Goal: Task Accomplishment & Management: Manage account settings

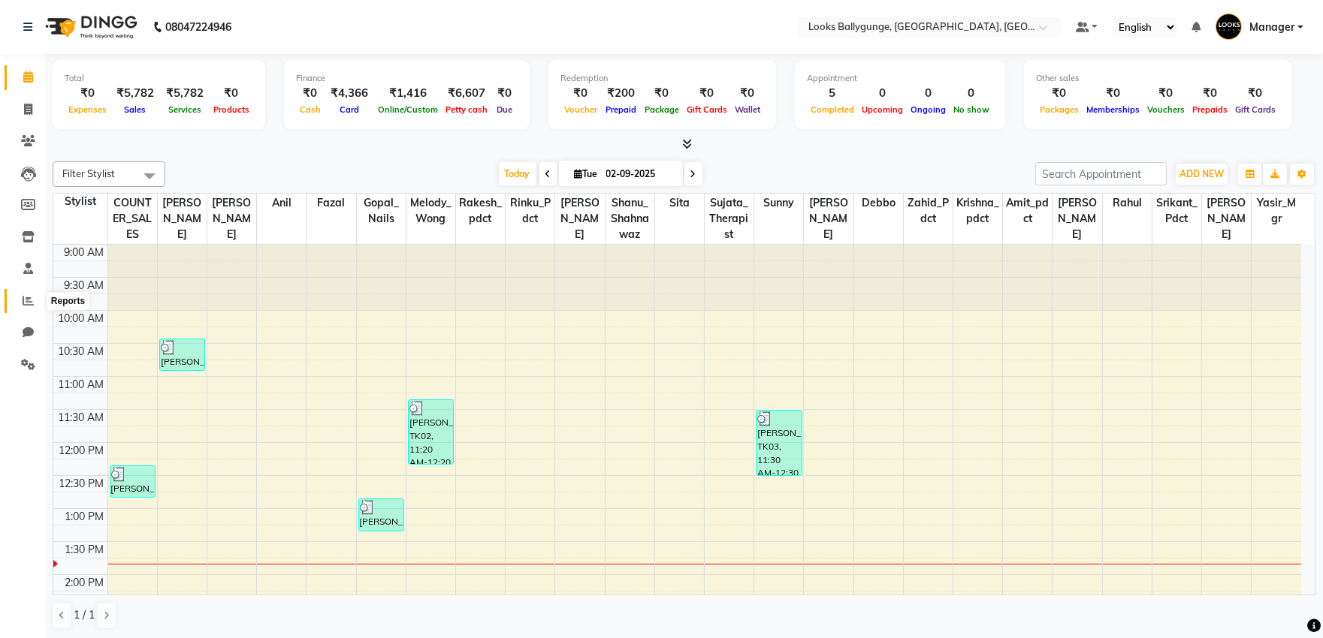
click at [28, 303] on icon at bounding box center [28, 300] width 11 height 11
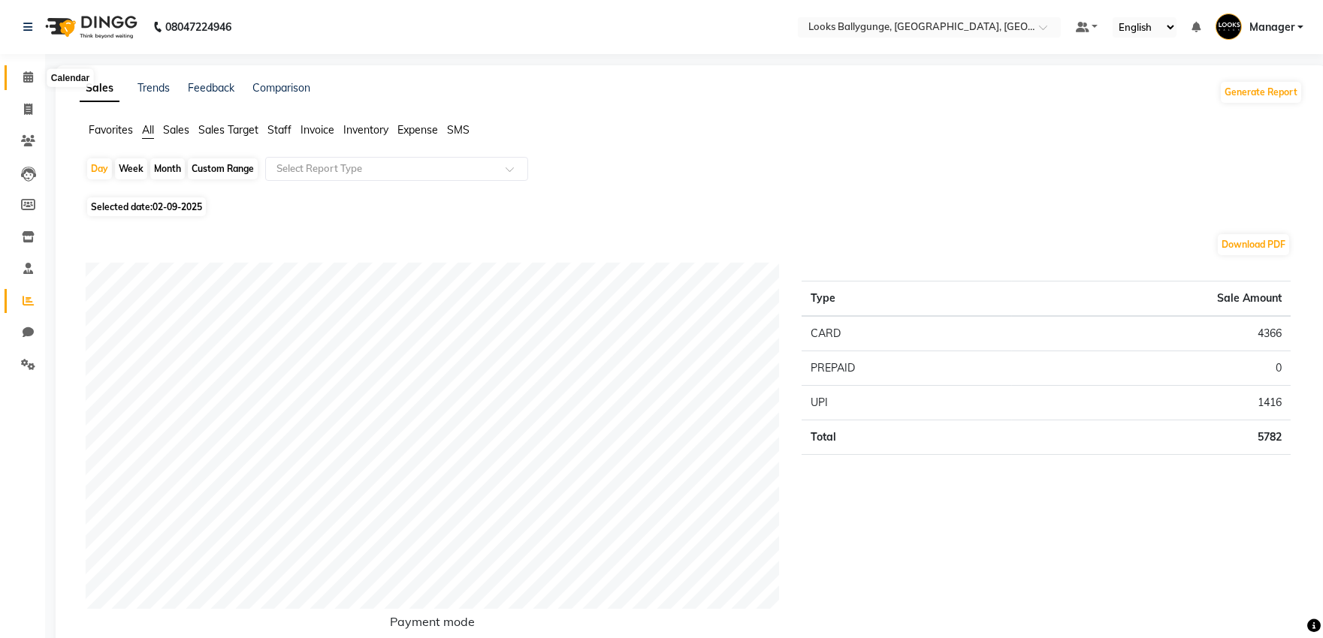
click at [26, 80] on icon at bounding box center [28, 76] width 10 height 11
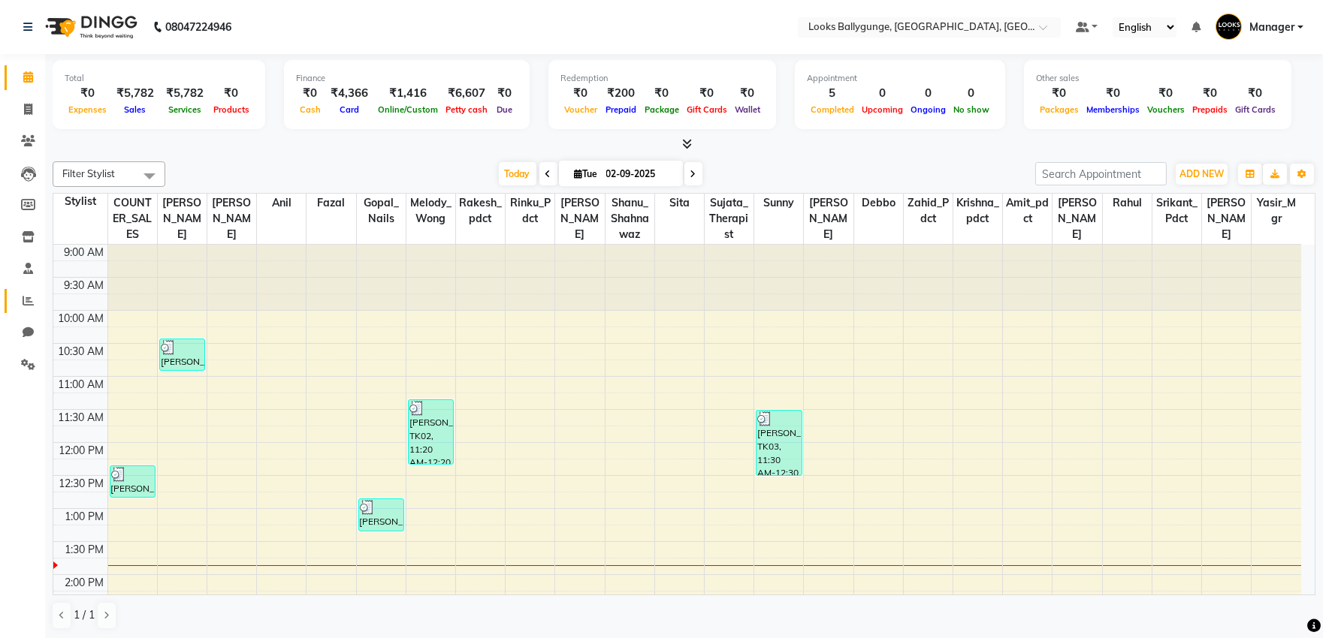
click at [17, 290] on link "Reports" at bounding box center [23, 301] width 36 height 25
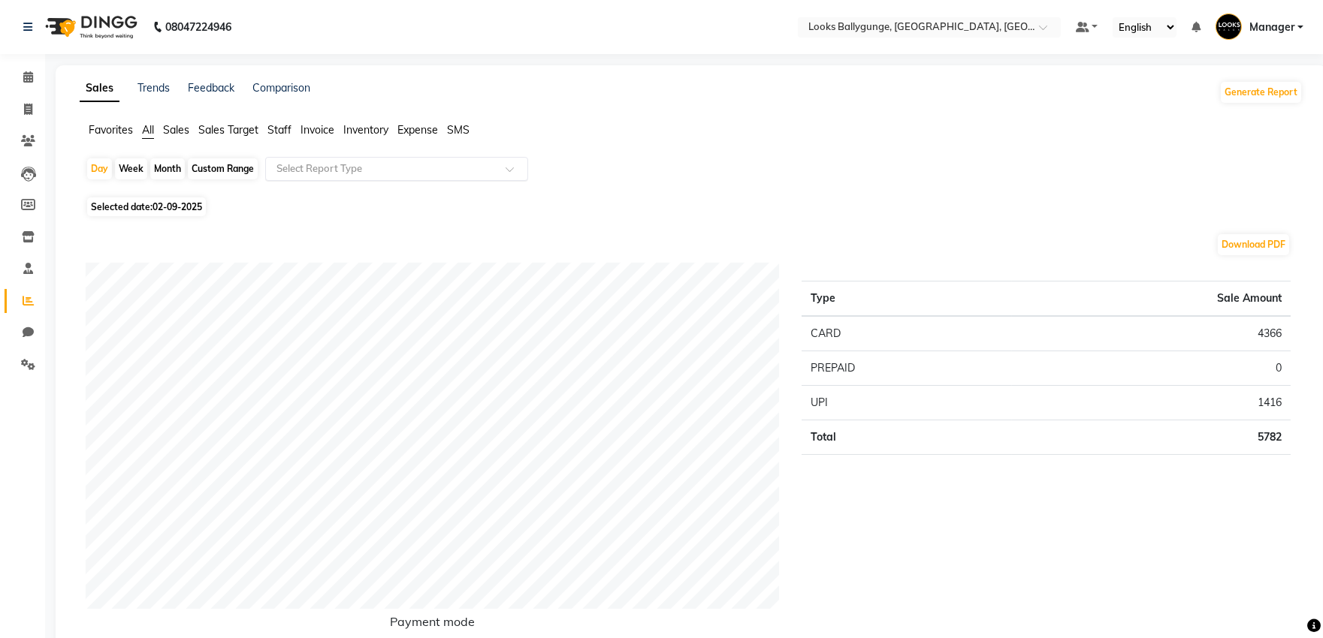
click at [353, 171] on input "text" at bounding box center [381, 168] width 216 height 15
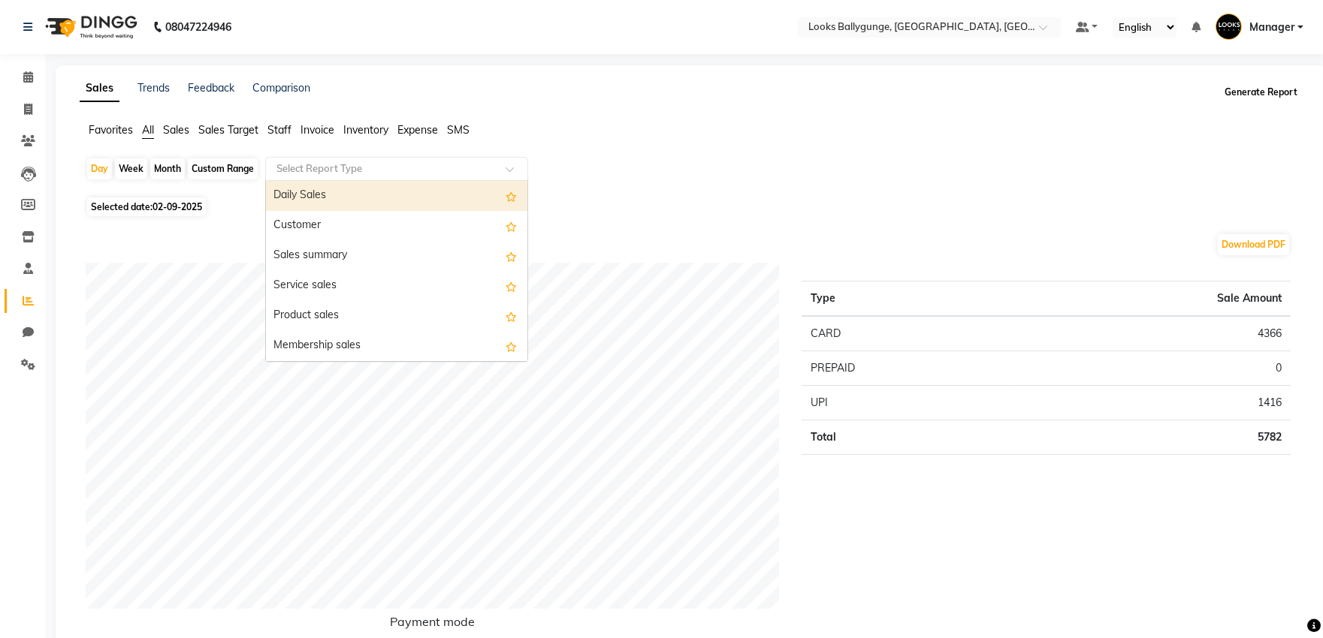
click at [1283, 87] on button "Generate Report" at bounding box center [1260, 92] width 80 height 21
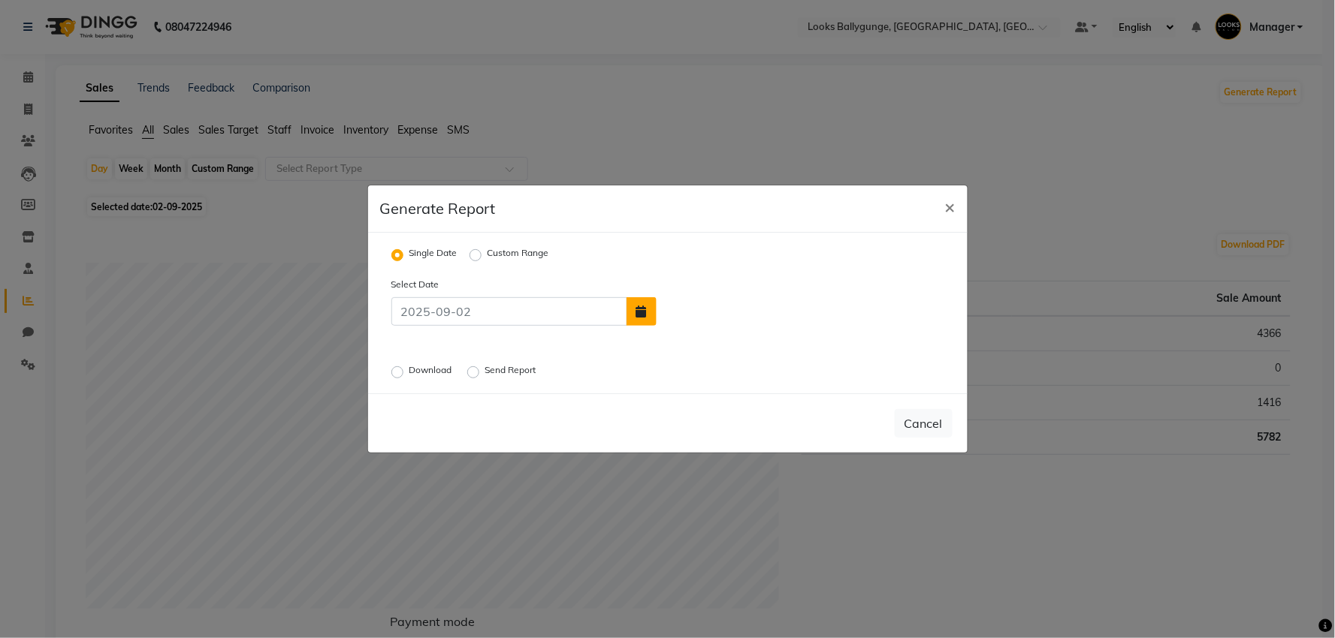
click at [648, 309] on button "button" at bounding box center [641, 311] width 30 height 29
click at [674, 230] on button "Previous month" at bounding box center [670, 228] width 13 height 24
select select "8"
click at [783, 368] on div "30" at bounding box center [793, 373] width 24 height 24
type input "30-08-2025"
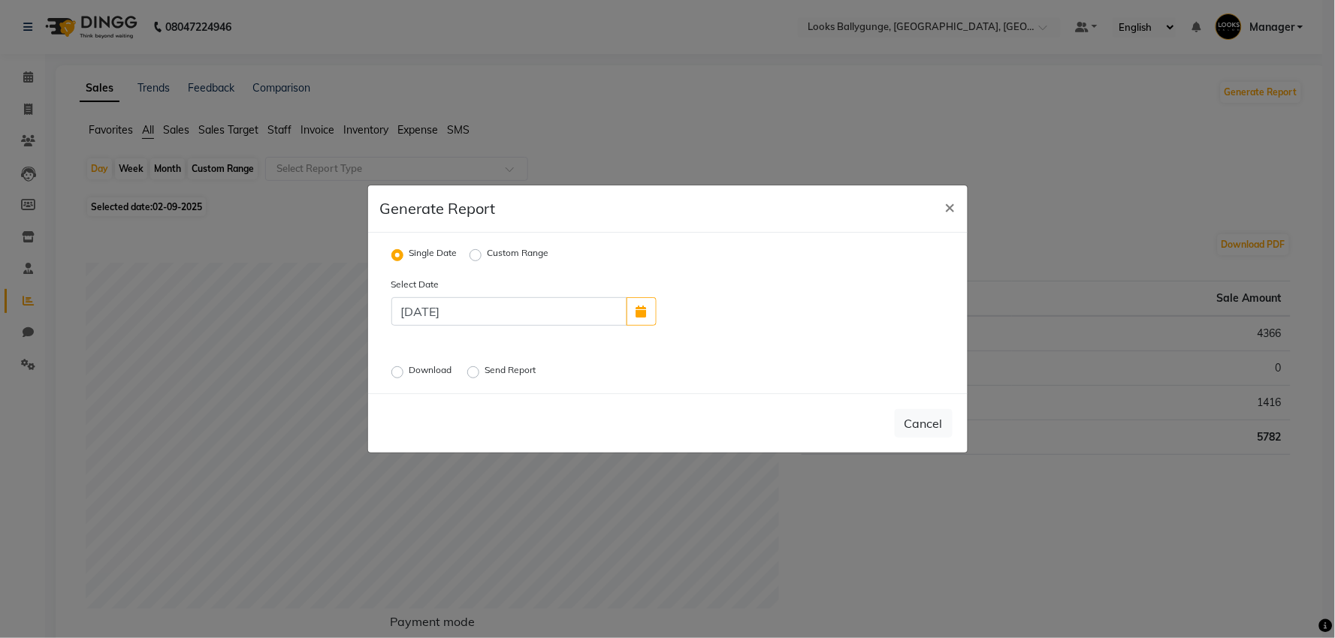
click at [409, 373] on label "Download" at bounding box center [432, 373] width 46 height 18
click at [399, 373] on input "Download" at bounding box center [399, 372] width 11 height 11
radio input "true"
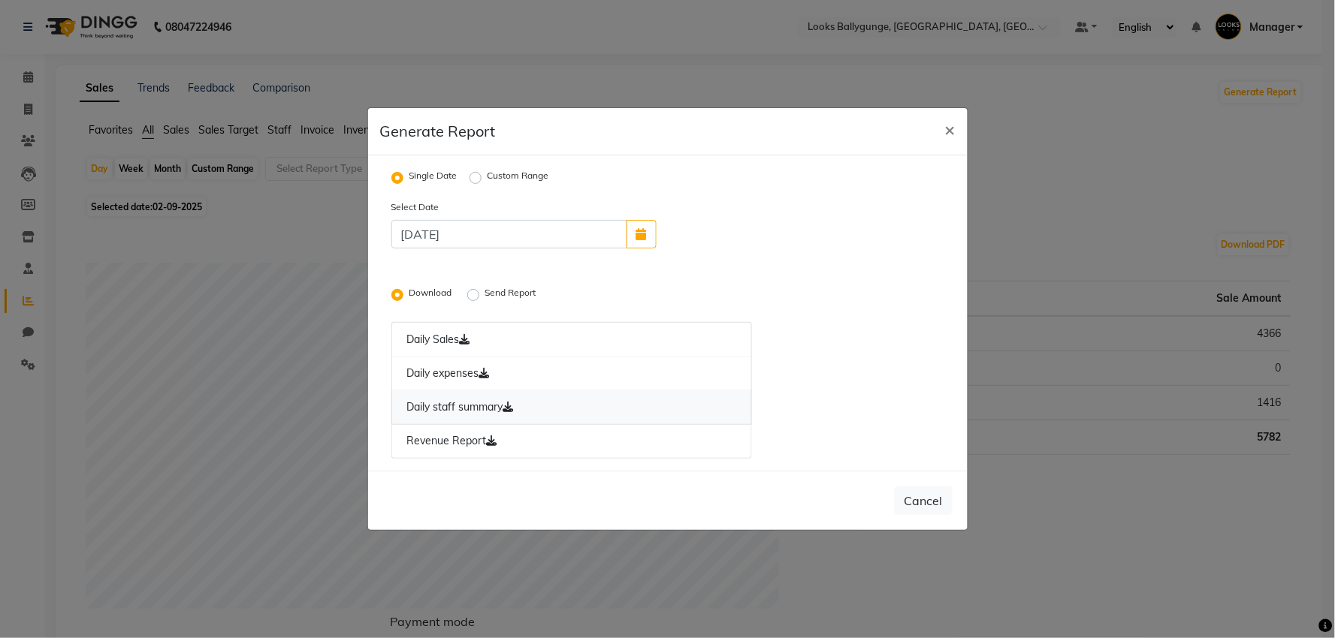
click at [477, 406] on link "Daily staff summary" at bounding box center [571, 408] width 361 height 35
click at [946, 129] on span "×" at bounding box center [950, 129] width 11 height 23
radio input "false"
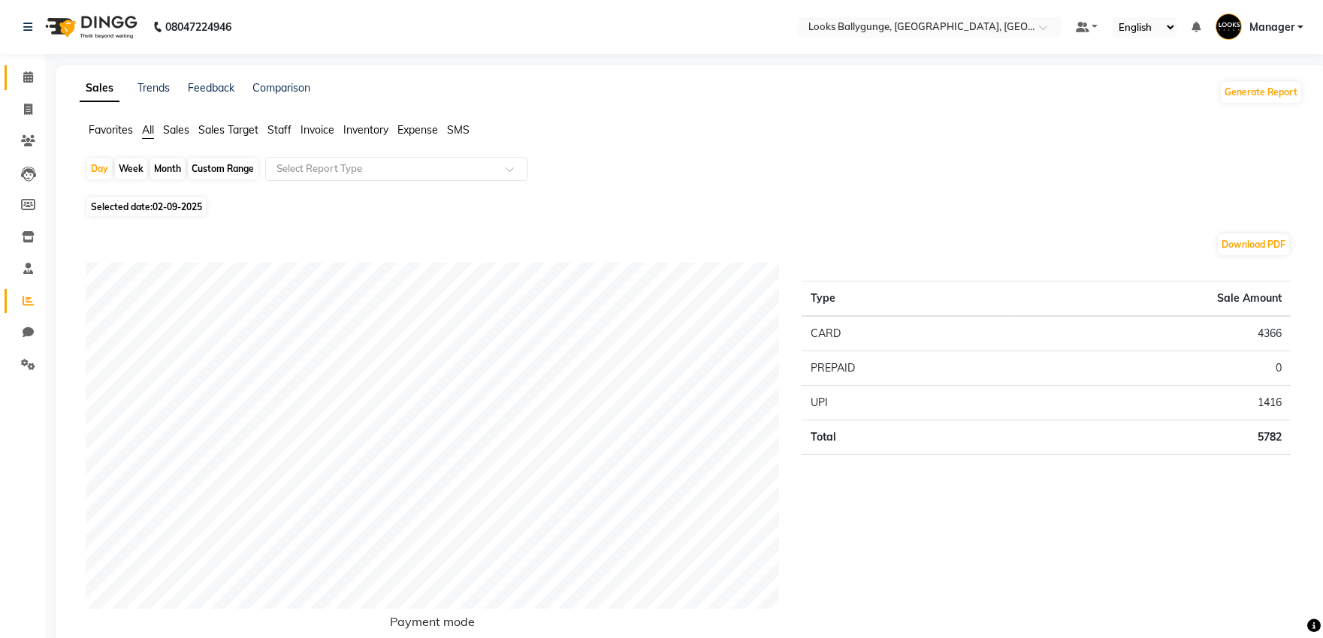
click at [20, 89] on link "Calendar" at bounding box center [23, 77] width 36 height 25
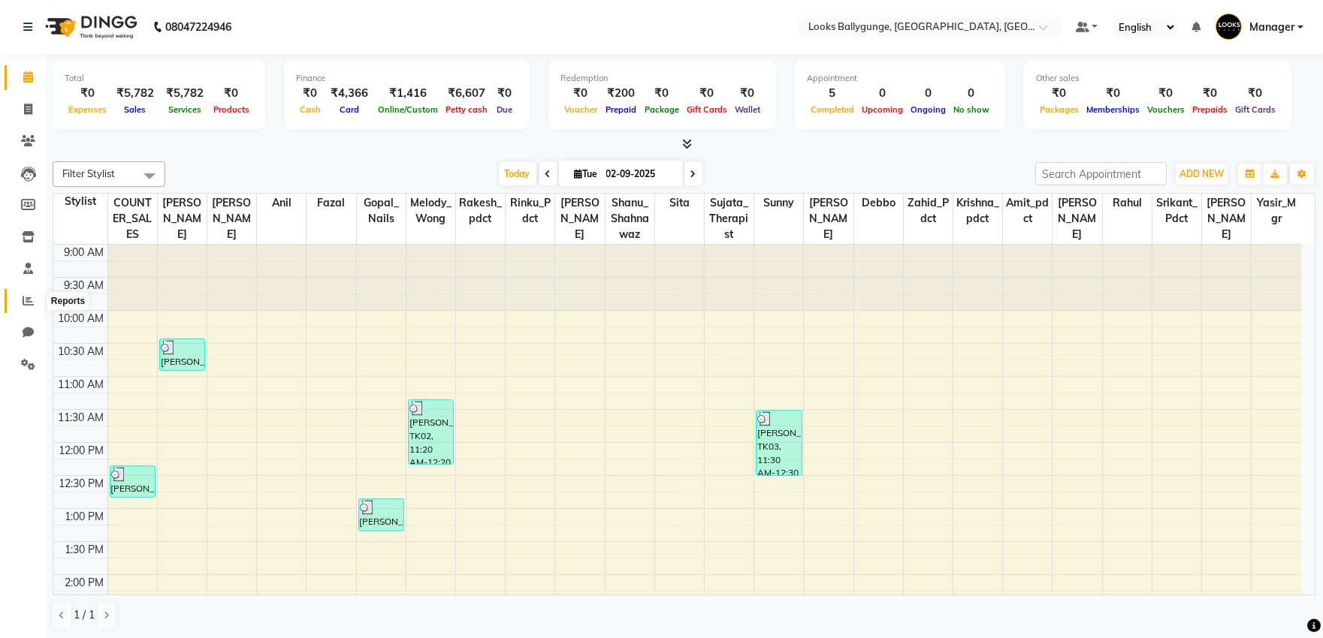
click at [28, 302] on icon at bounding box center [28, 300] width 11 height 11
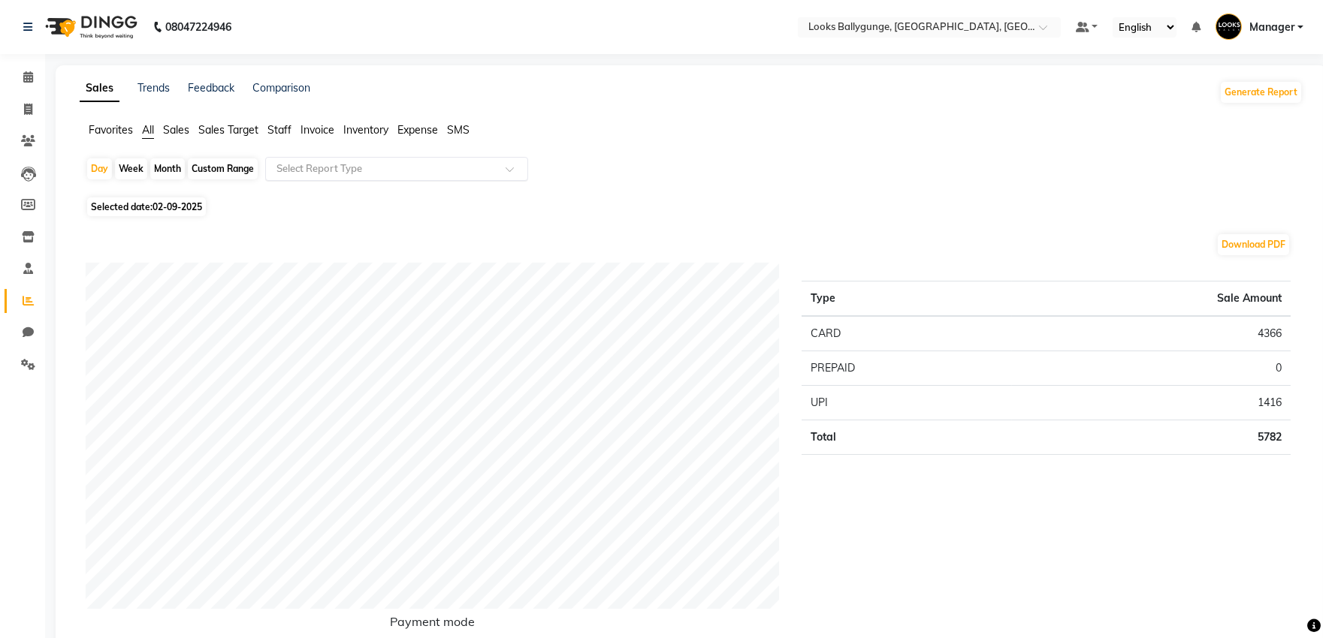
click at [507, 168] on span at bounding box center [514, 173] width 19 height 15
click at [1248, 92] on button "Generate Report" at bounding box center [1260, 92] width 80 height 21
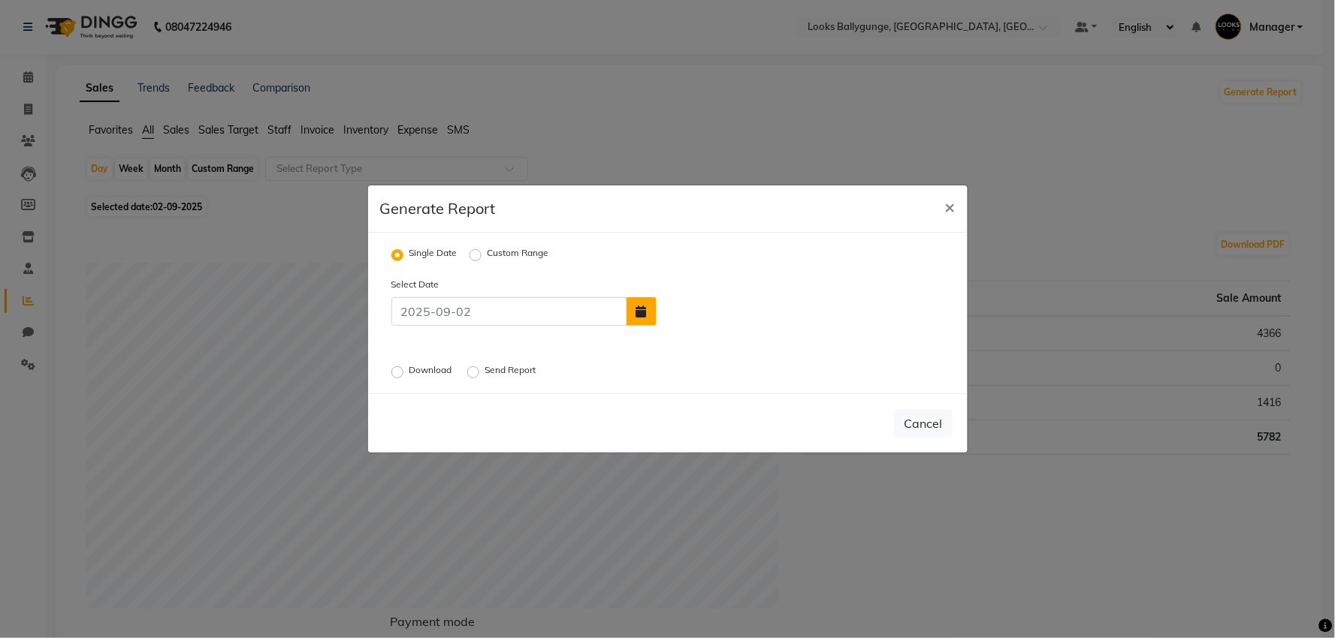
click at [649, 315] on button "button" at bounding box center [641, 311] width 30 height 29
select select "9"
click at [679, 275] on div "1" at bounding box center [673, 276] width 24 height 24
type input "[DATE]"
click at [409, 370] on label "Download" at bounding box center [432, 373] width 46 height 18
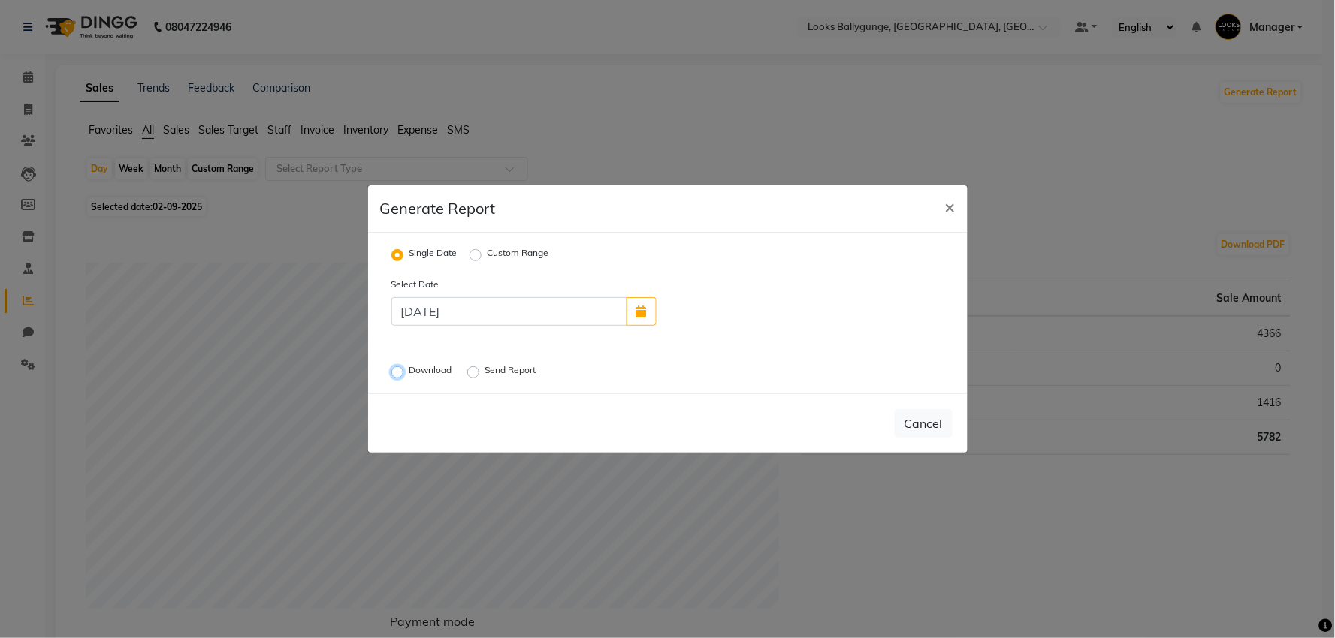
click at [396, 370] on input "Download" at bounding box center [399, 372] width 11 height 11
radio input "true"
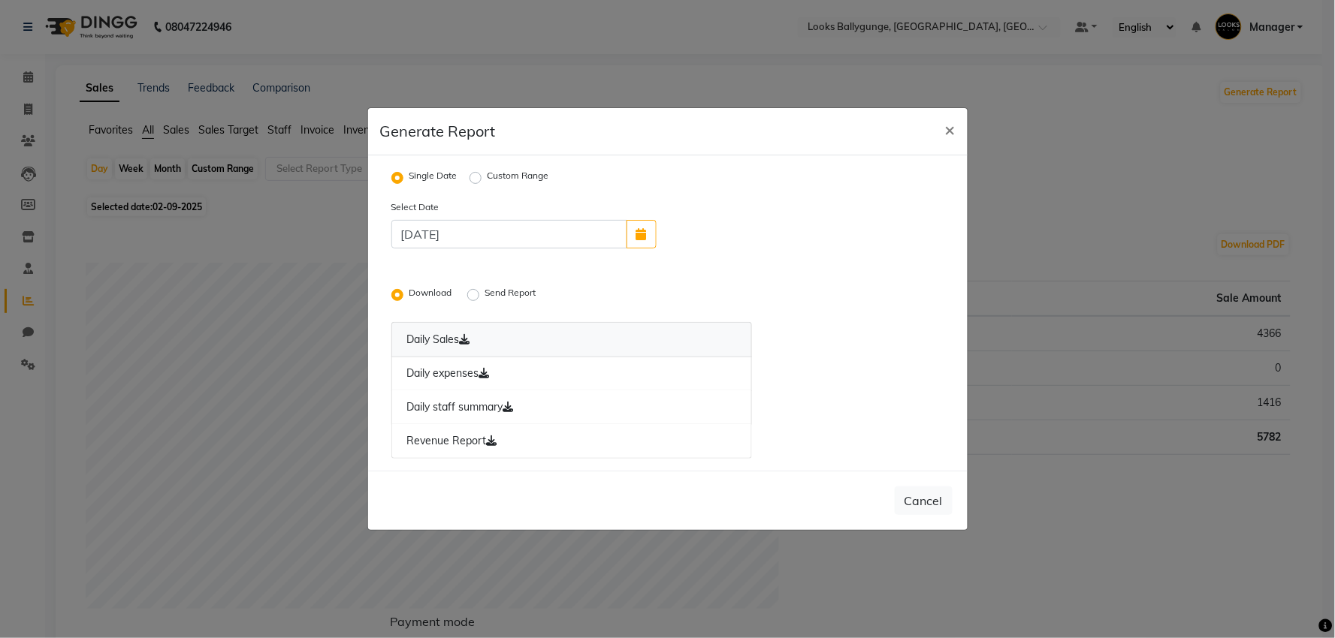
click at [457, 333] on link "Daily Sales" at bounding box center [571, 339] width 361 height 35
click at [454, 439] on link "Revenue Report" at bounding box center [571, 441] width 361 height 35
click at [445, 404] on link "Daily staff summary" at bounding box center [571, 408] width 361 height 35
click at [951, 130] on span "×" at bounding box center [950, 129] width 11 height 23
radio input "false"
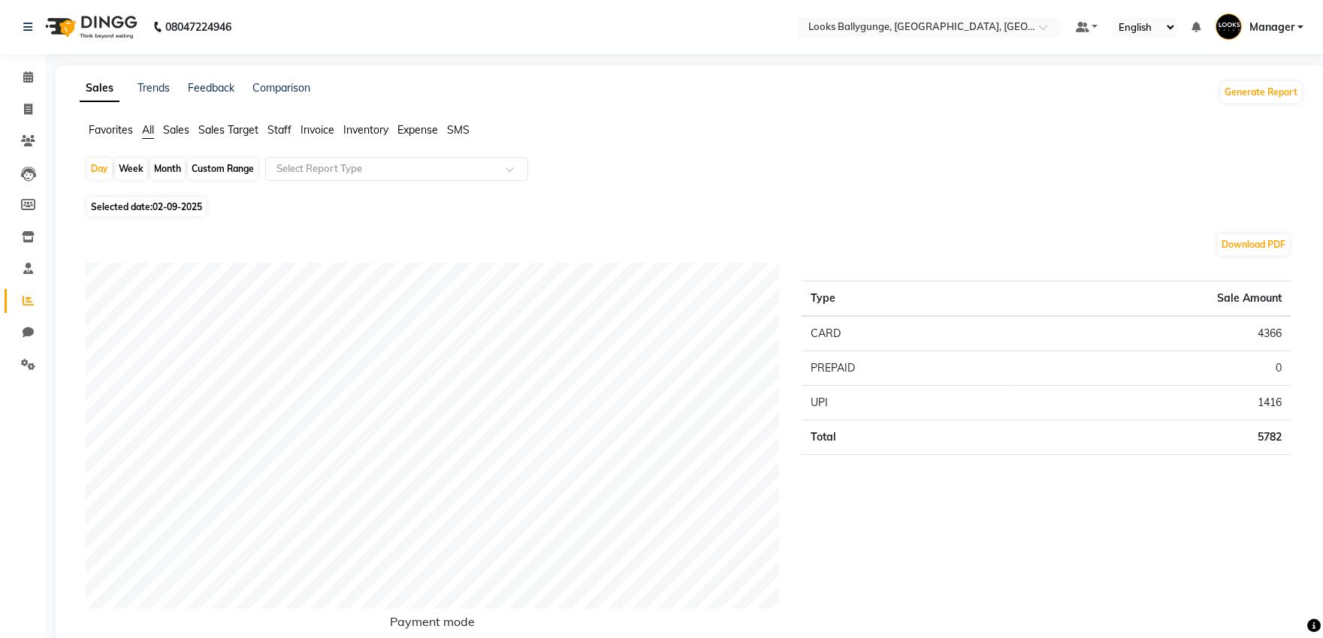
click at [321, 131] on span "Invoice" at bounding box center [317, 130] width 34 height 14
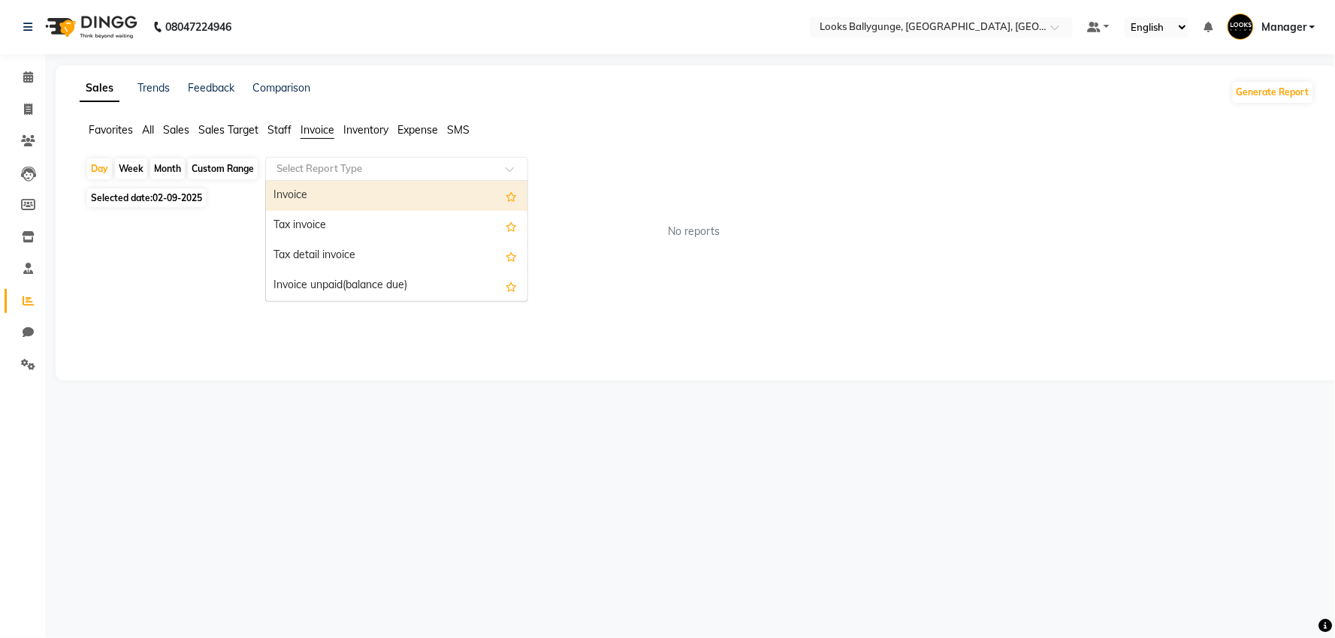
click at [438, 159] on div "Select Report Type" at bounding box center [396, 169] width 263 height 24
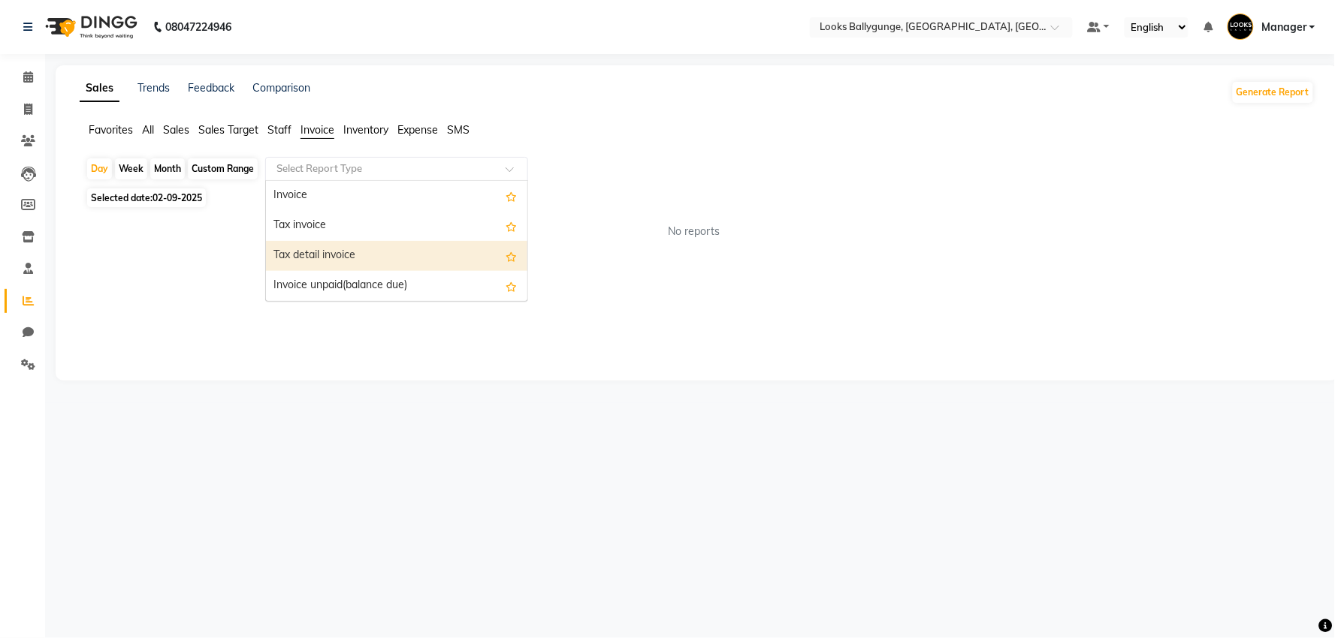
click at [433, 259] on div "Tax detail invoice" at bounding box center [396, 256] width 261 height 30
select select "full_report"
select select "pdf"
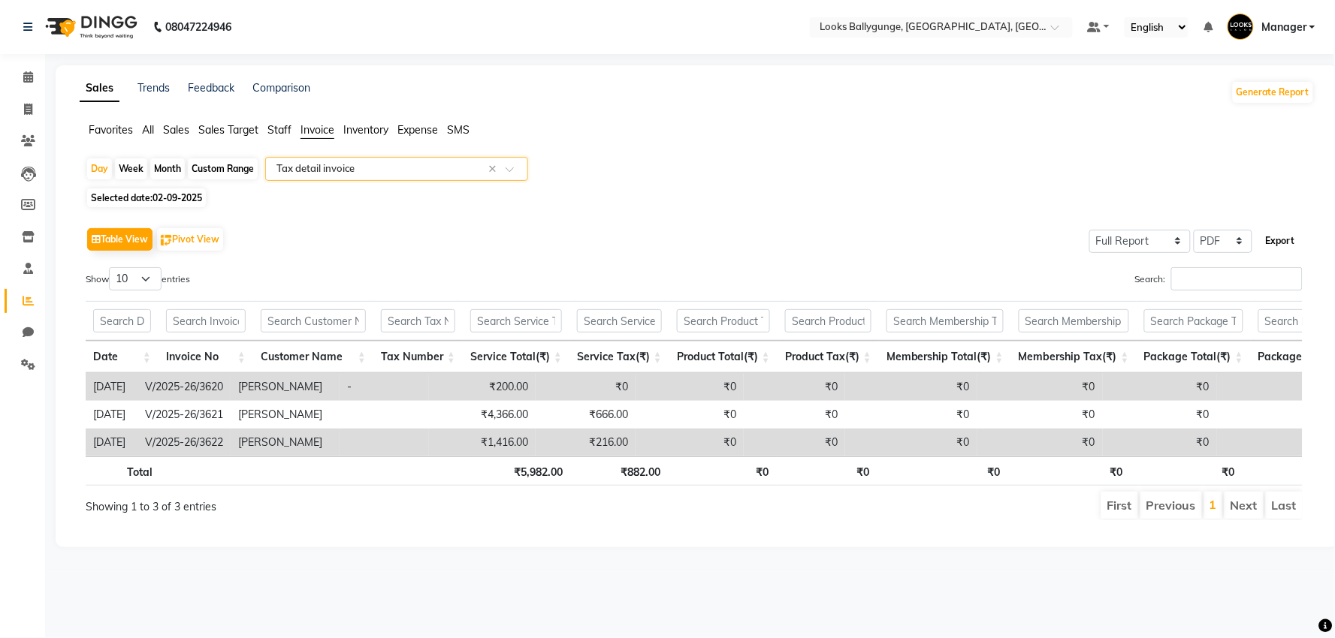
click at [1282, 246] on button "Export" at bounding box center [1280, 241] width 41 height 26
select select "monospace"
select select "12px"
select select "template_1"
select select "A4"
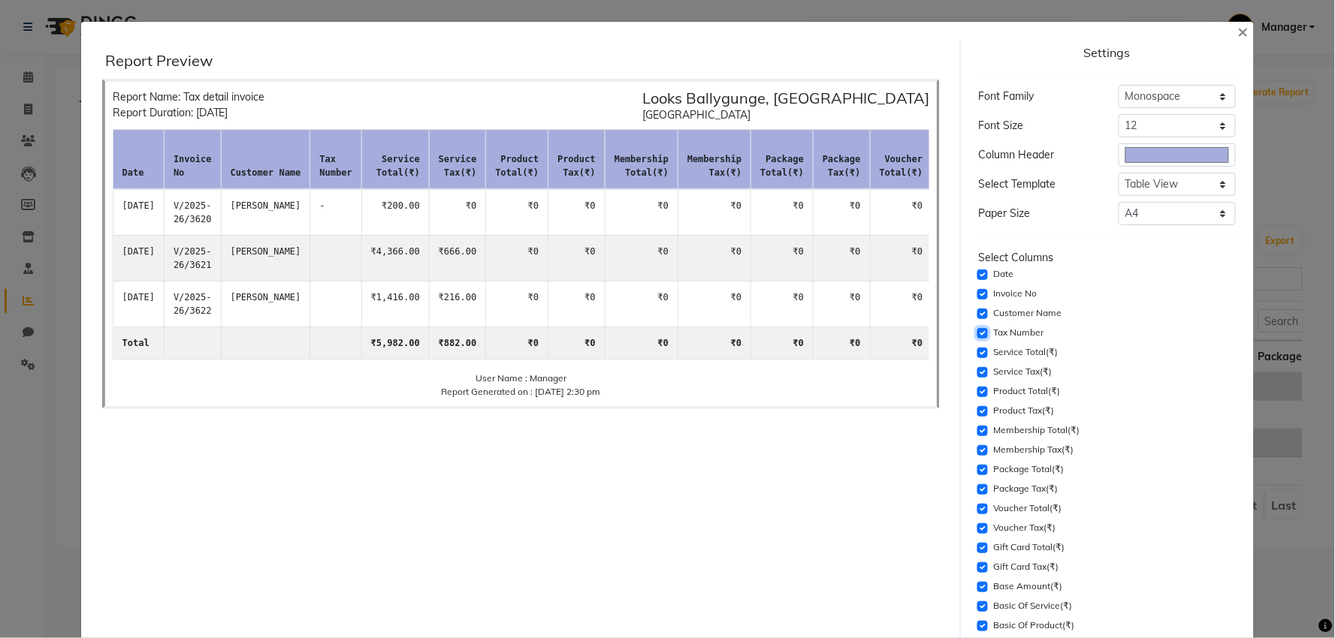
click at [977, 334] on input "checkbox" at bounding box center [982, 333] width 11 height 11
checkbox input "false"
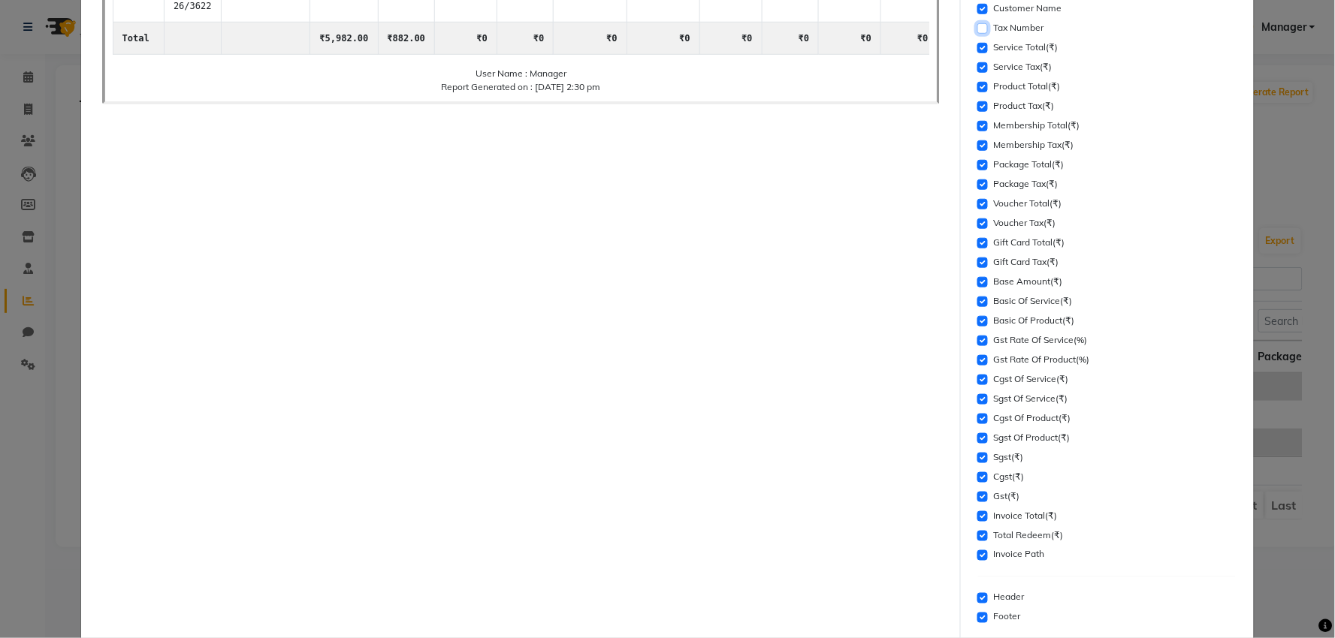
scroll to position [376, 0]
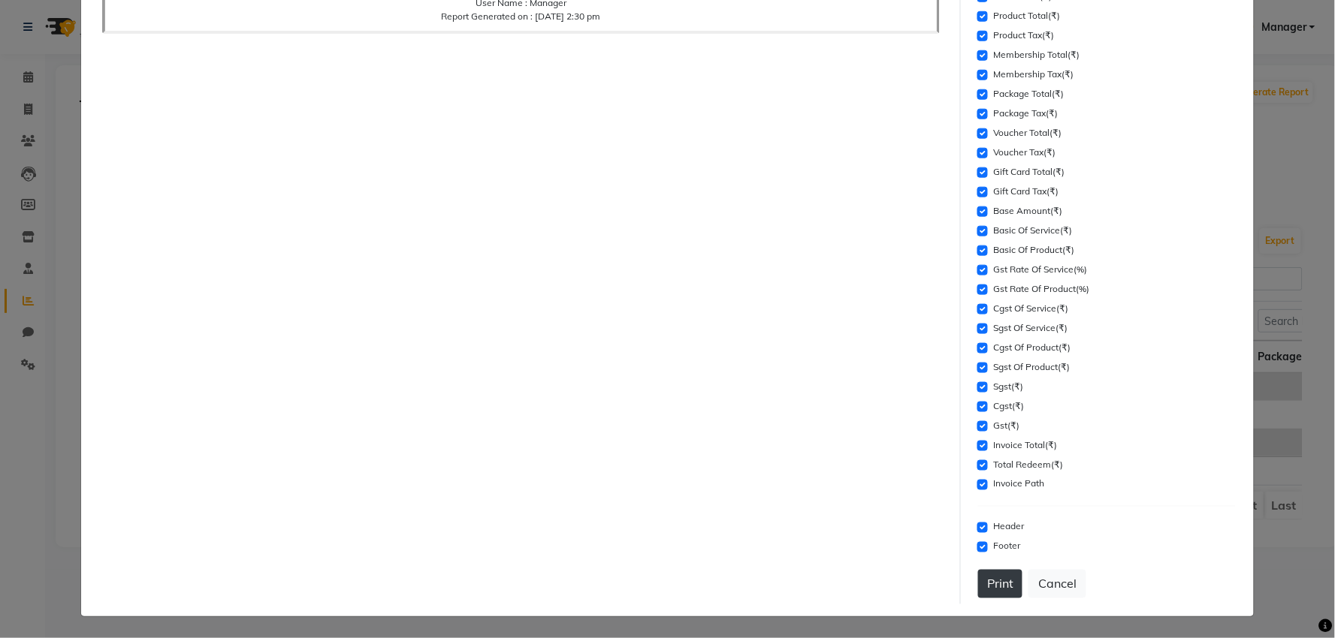
drag, startPoint x: 970, startPoint y: 588, endPoint x: 980, endPoint y: 584, distance: 10.8
click at [978, 588] on button "Print" at bounding box center [1000, 584] width 44 height 29
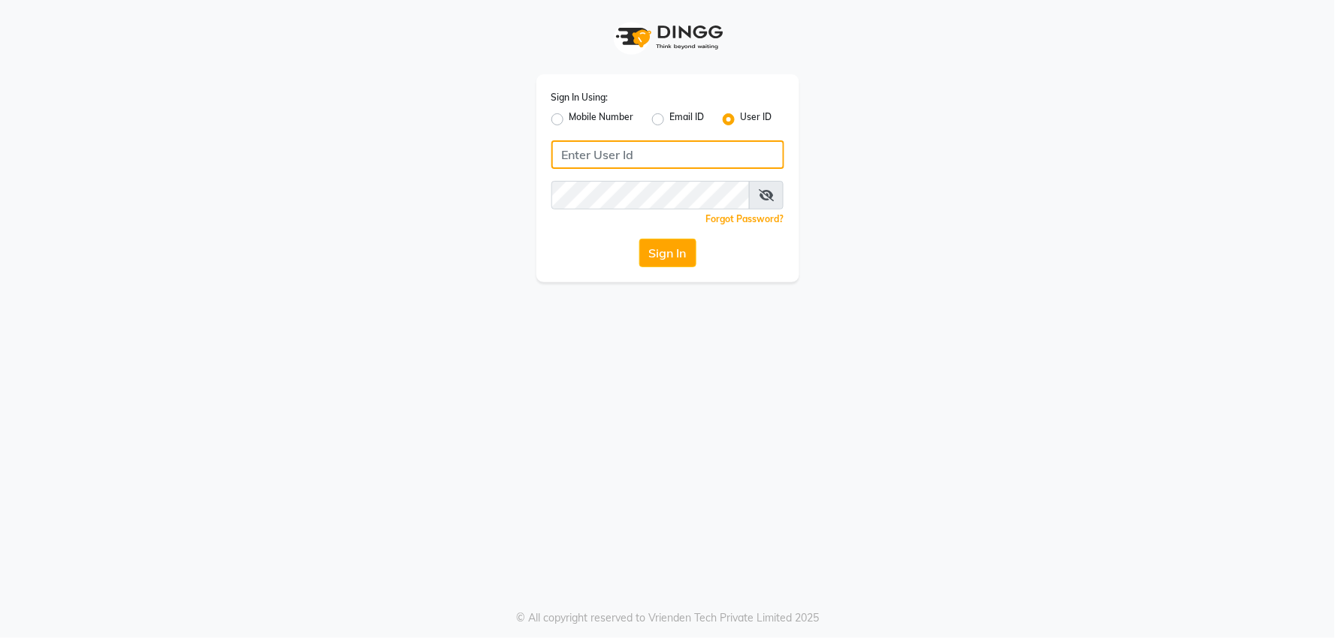
click at [574, 152] on input "Username" at bounding box center [667, 154] width 233 height 29
type input "e2836-01"
click at [648, 180] on div "Sign In Using: Mobile Number Email ID User ID e2836-01 Remember me Forgot Passw…" at bounding box center [667, 178] width 263 height 208
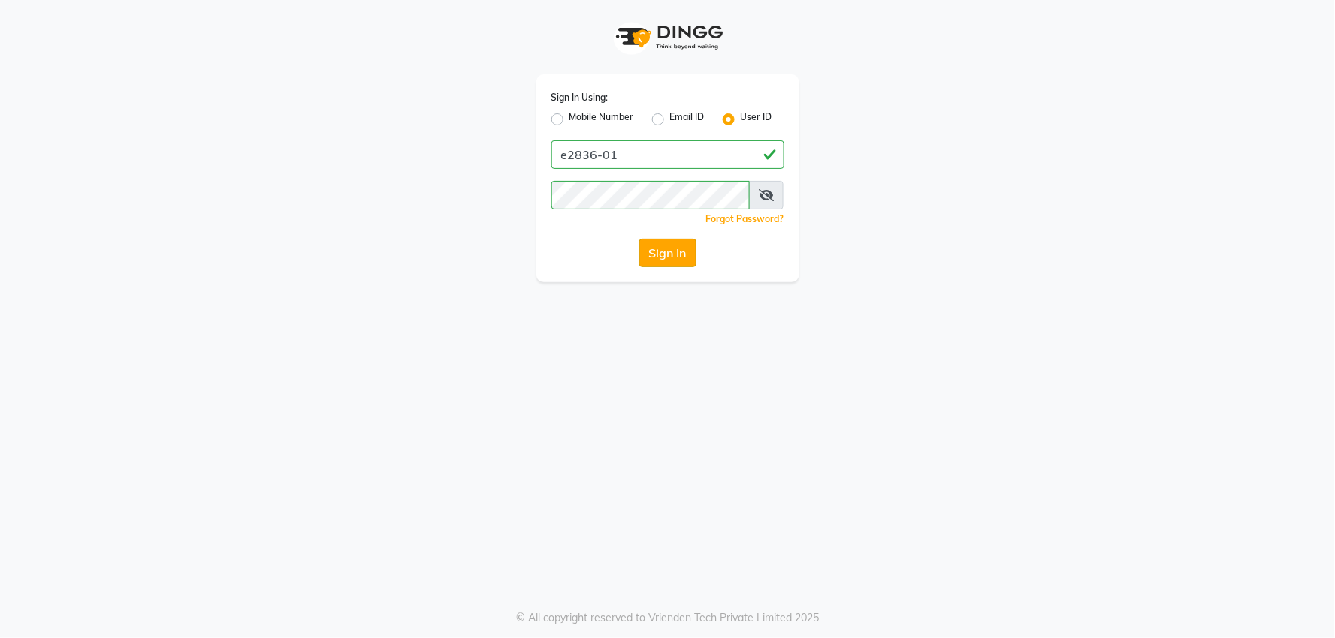
click at [664, 261] on button "Sign In" at bounding box center [667, 253] width 57 height 29
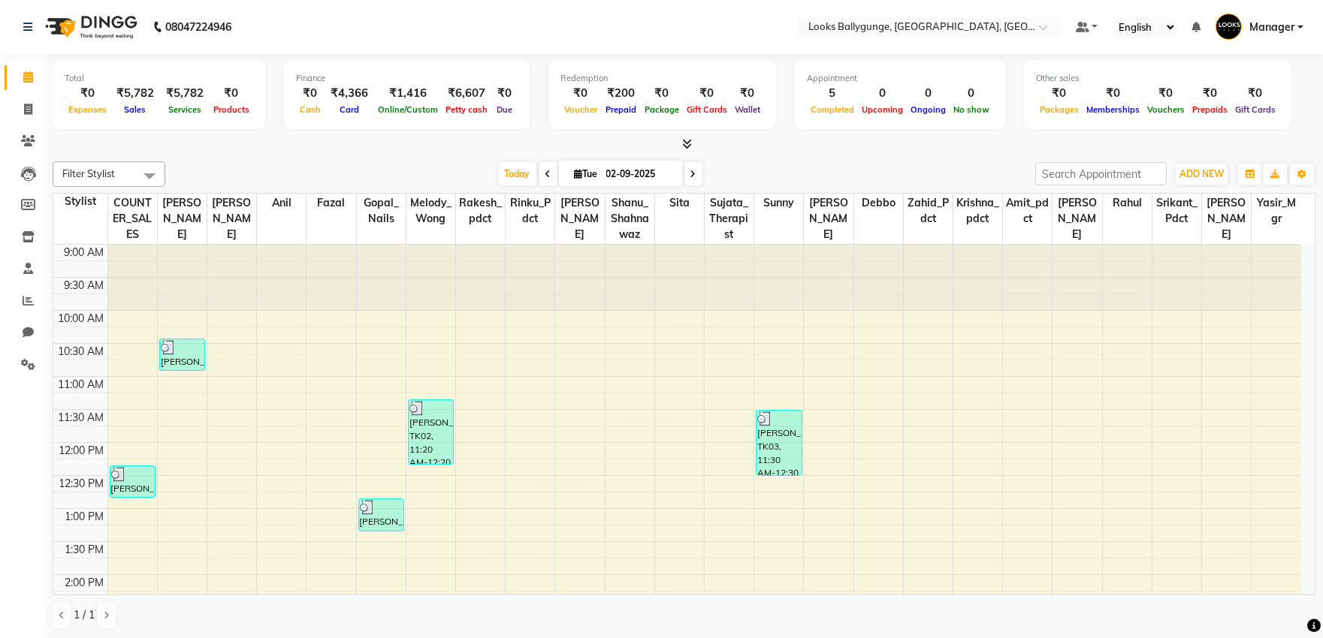
click at [545, 173] on icon at bounding box center [548, 174] width 6 height 9
type input "[DATE]"
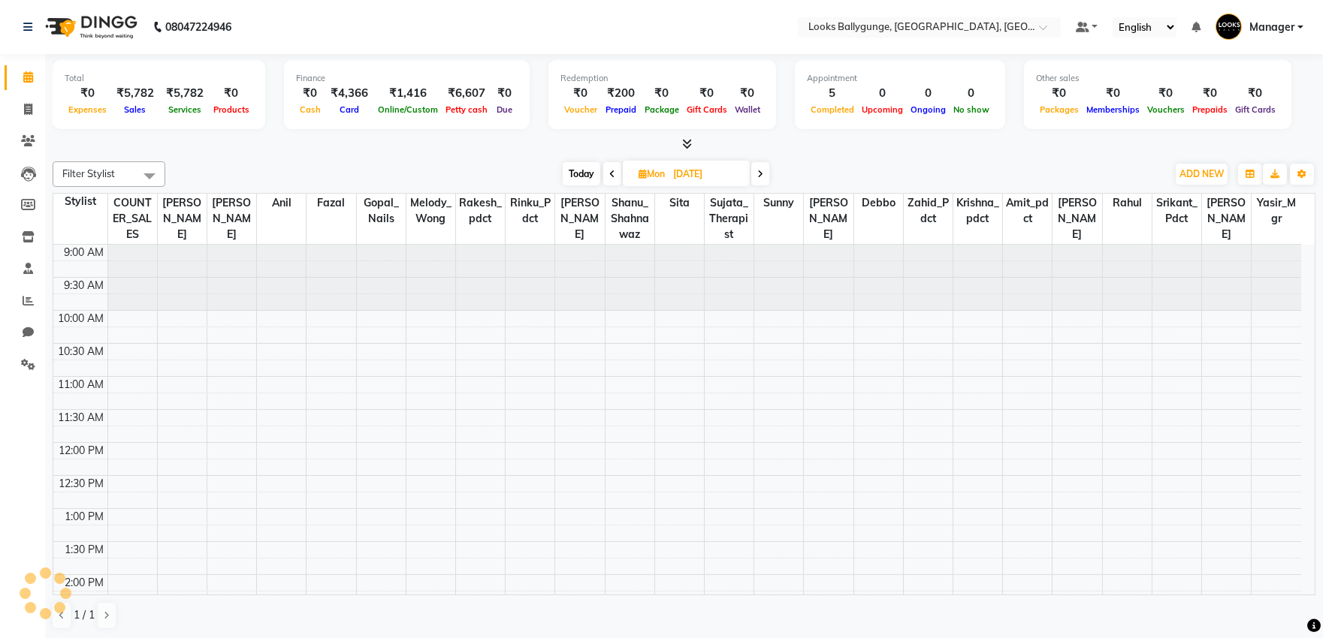
scroll to position [333, 0]
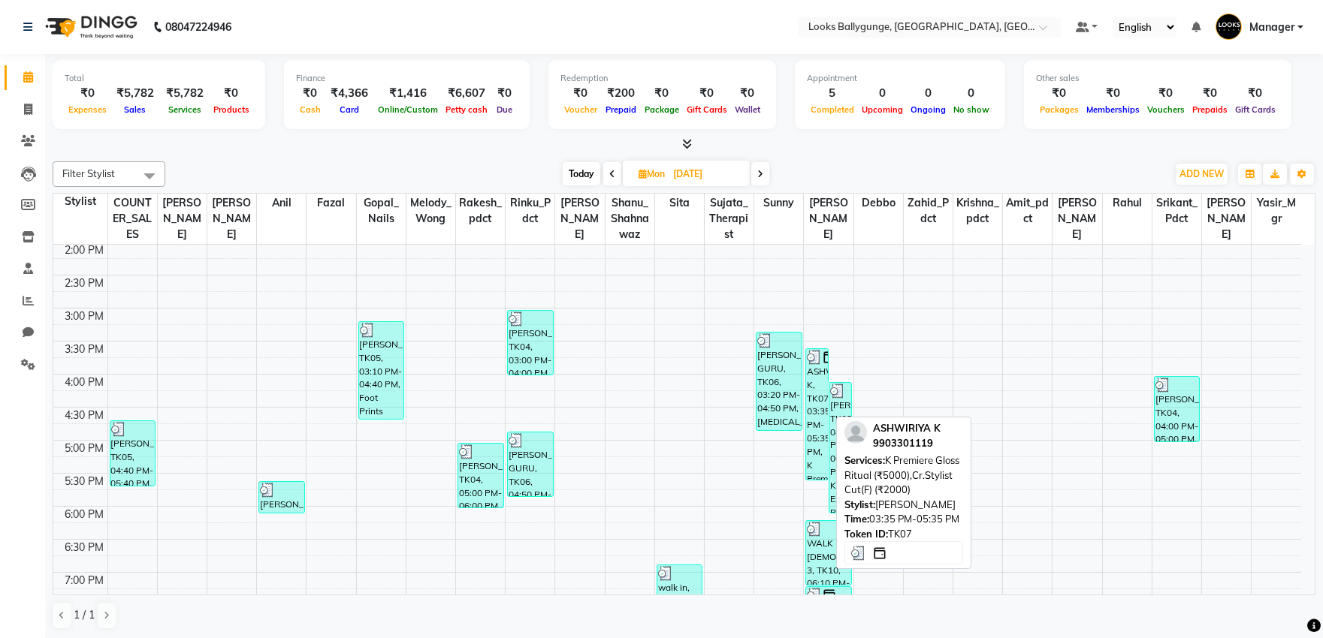
click at [827, 385] on div "ASHWIRIYA K, TK07, 03:35 PM-05:35 PM, K Premiere Gloss Ritual (₹5000),Cr.Stylis…" at bounding box center [817, 414] width 22 height 131
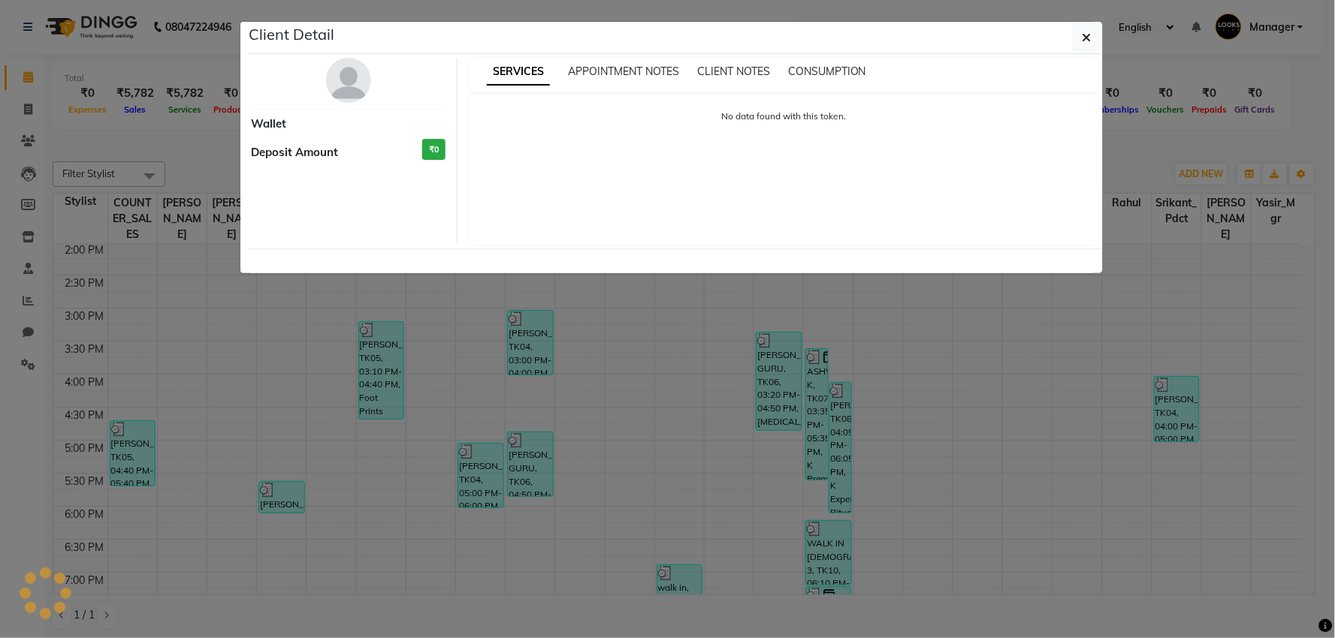
select select "3"
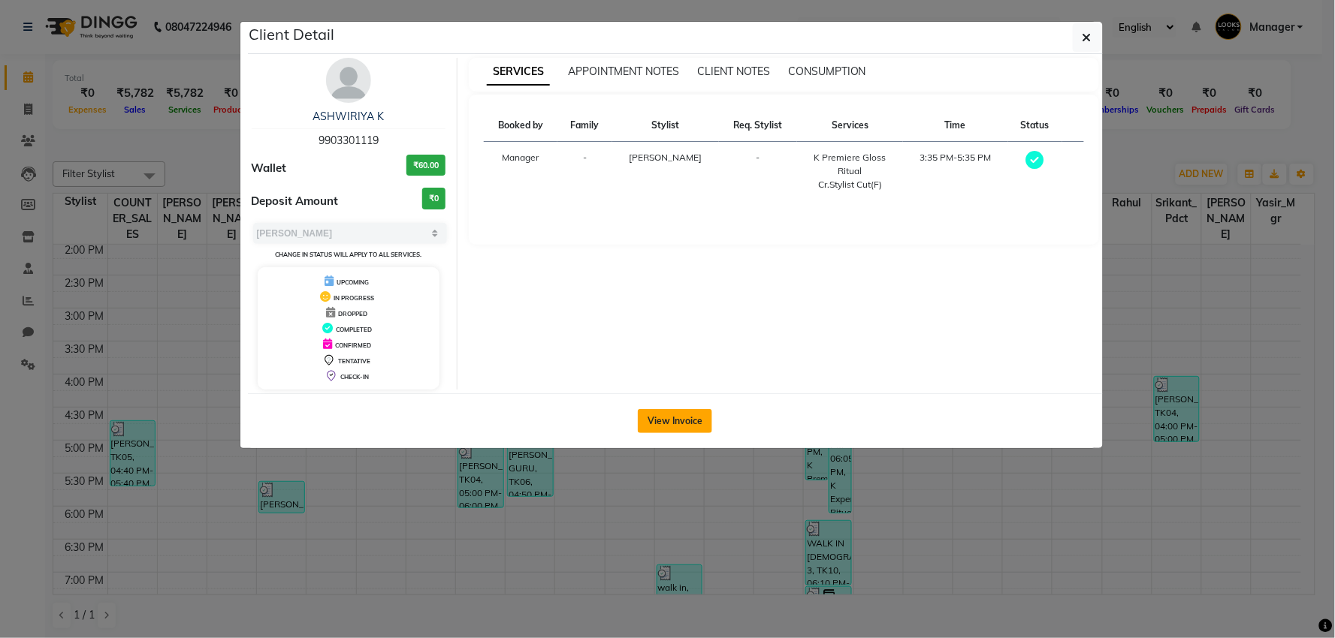
click at [663, 421] on button "View Invoice" at bounding box center [675, 421] width 74 height 24
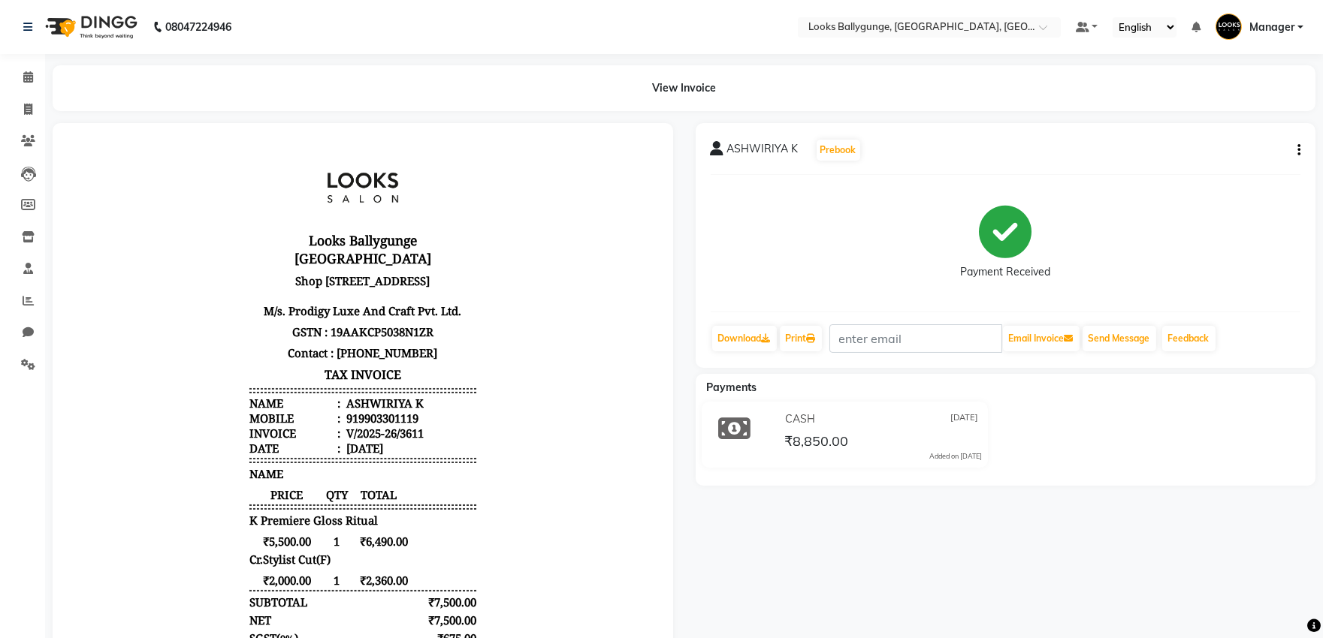
scroll to position [63, 0]
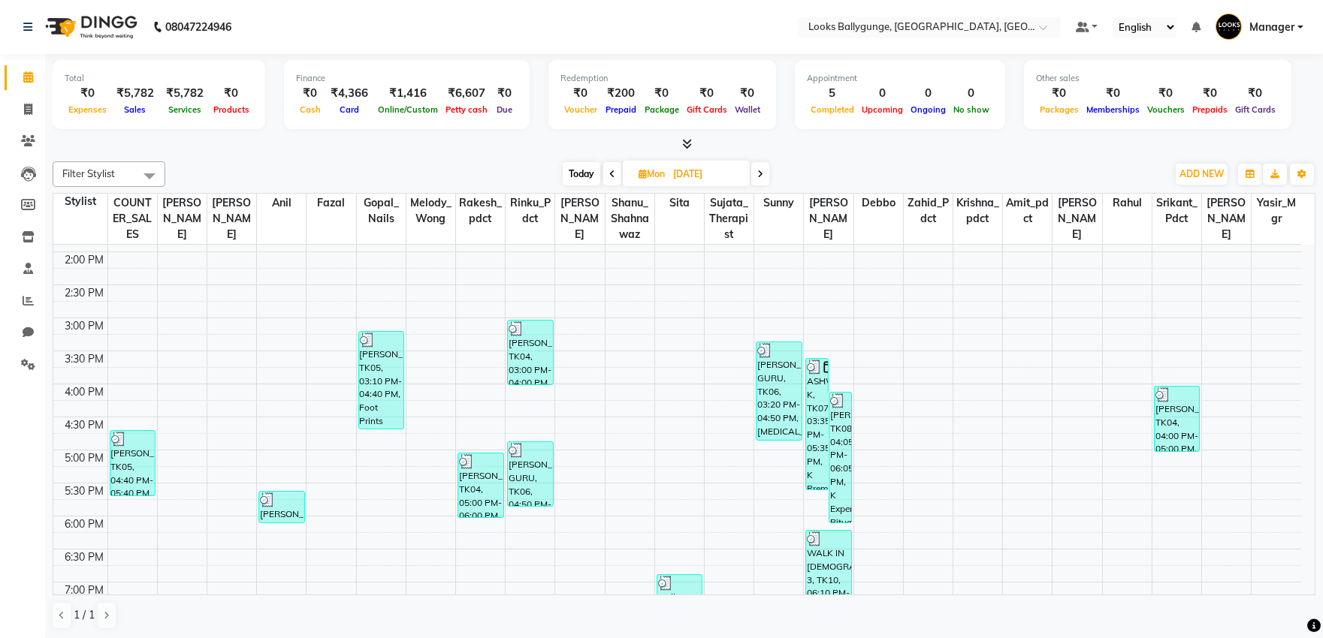
scroll to position [333, 0]
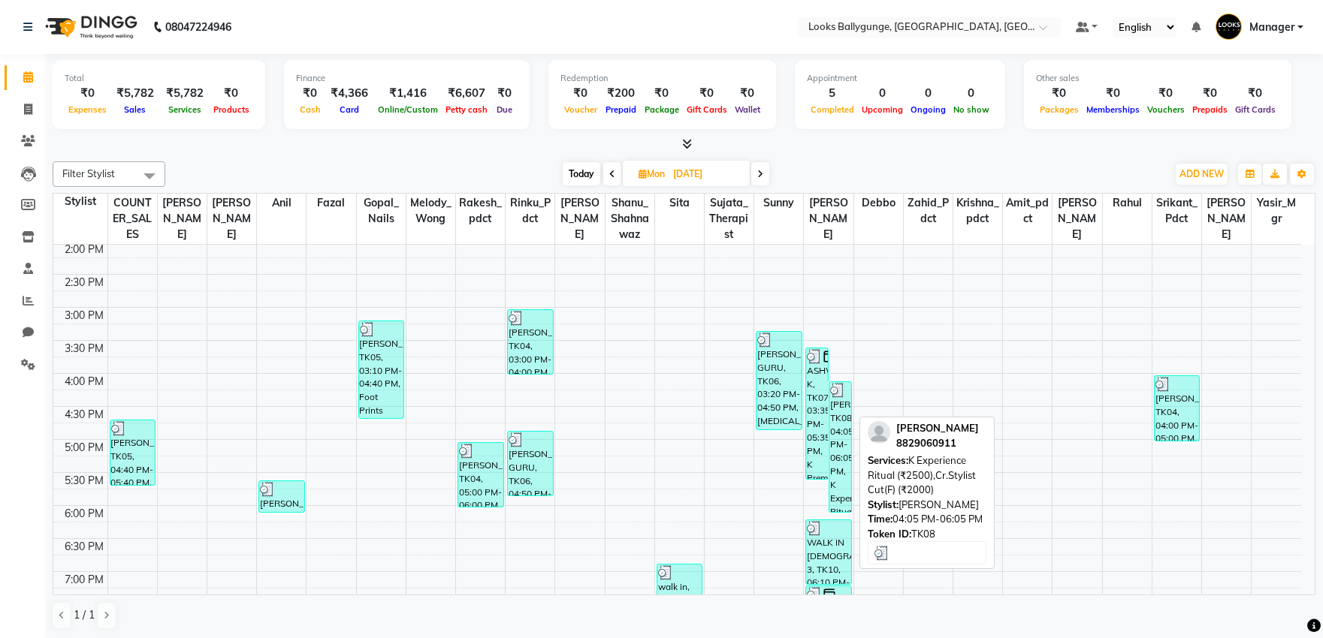
click at [843, 417] on div "[PERSON_NAME], TK08, 04:05 PM-06:05 PM, K Experience Ritual (₹2500),Cr.Stylist …" at bounding box center [840, 447] width 22 height 130
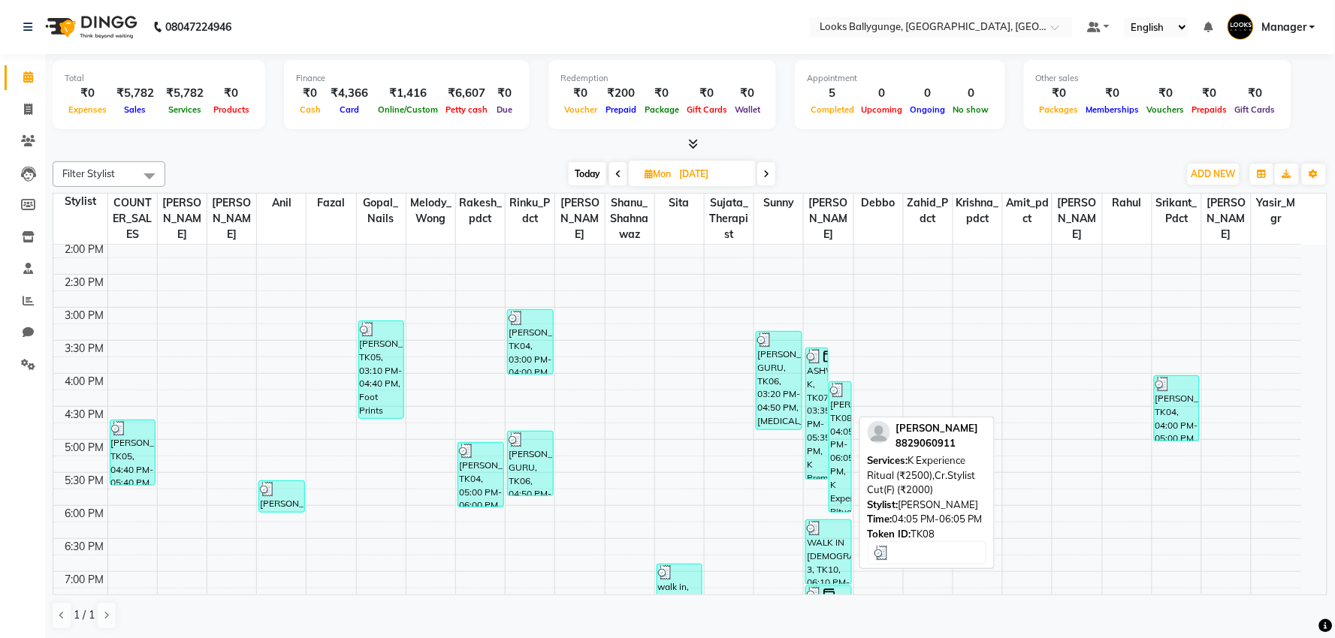
select select "3"
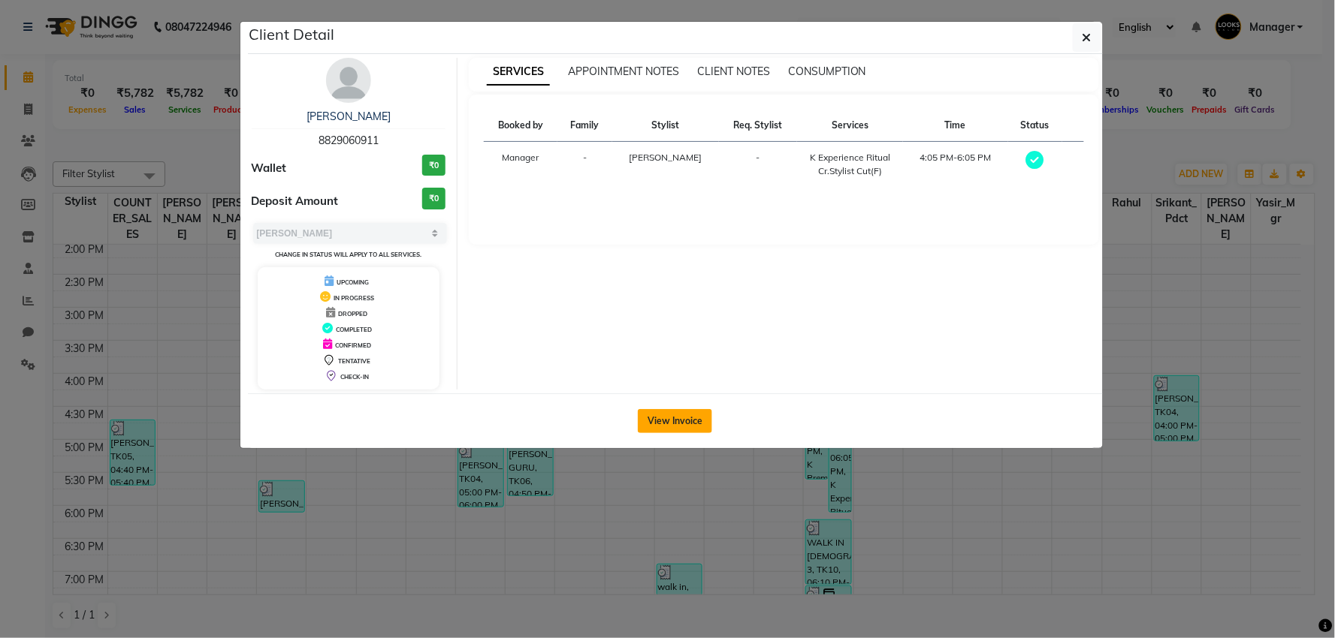
click at [688, 415] on button "View Invoice" at bounding box center [675, 421] width 74 height 24
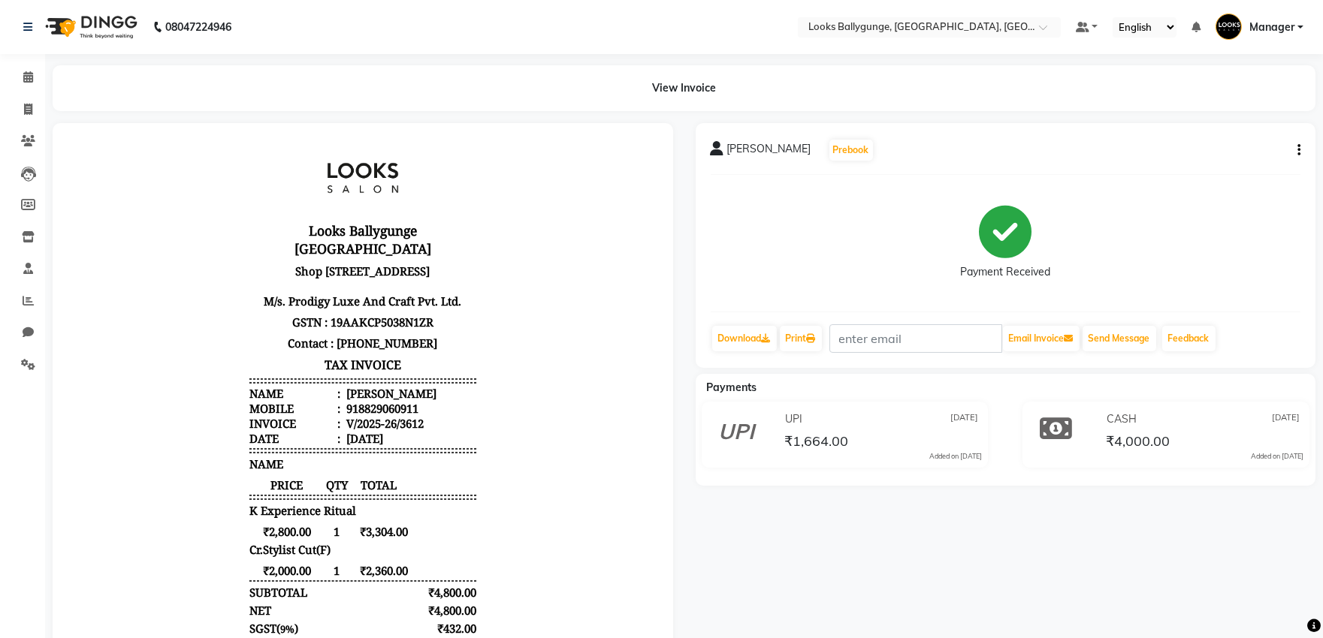
scroll to position [12, 0]
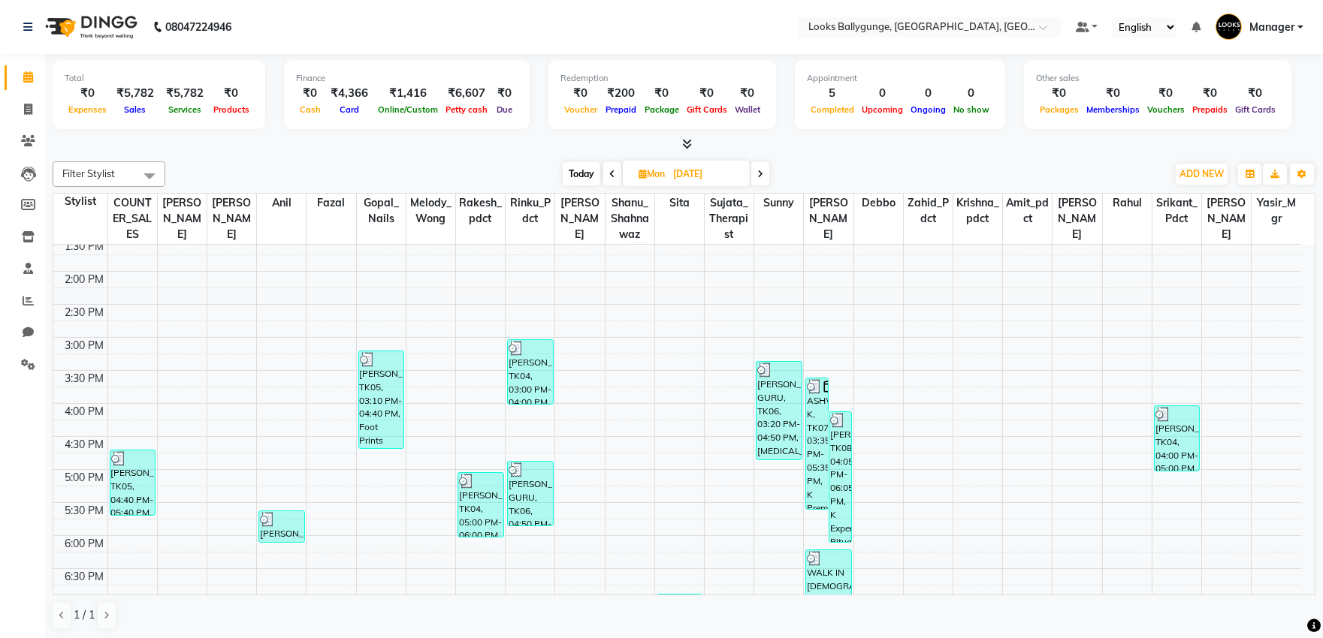
scroll to position [500, 0]
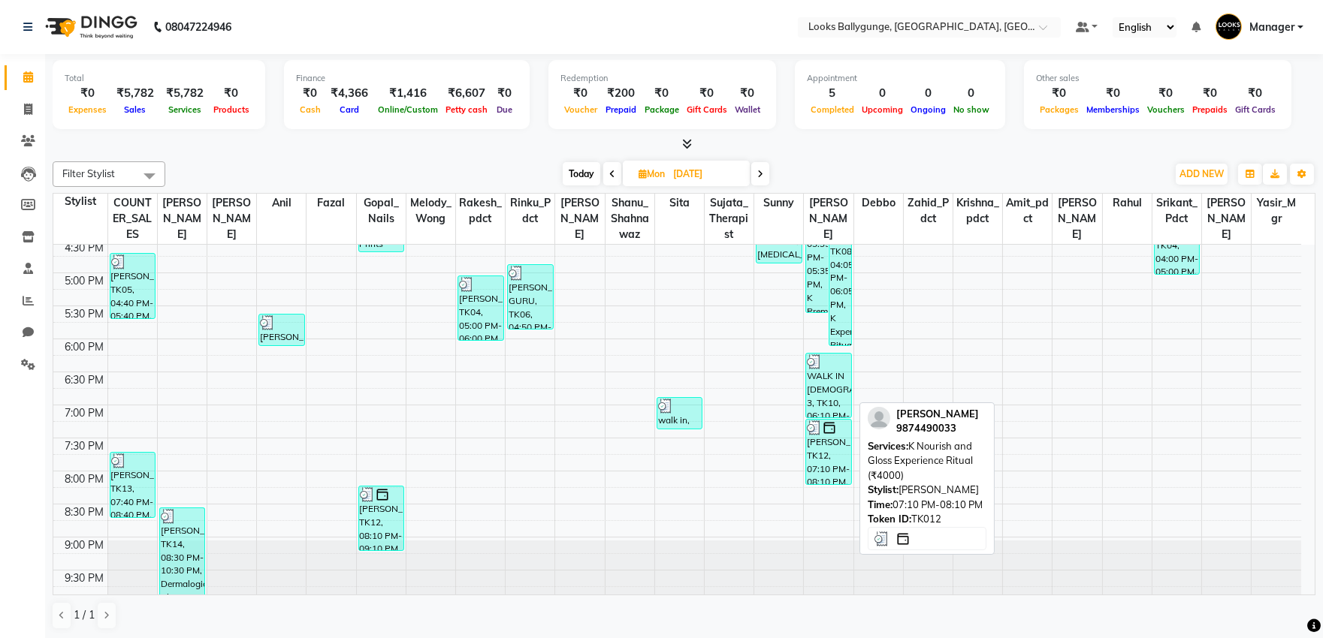
click at [827, 448] on div "[PERSON_NAME], TK12, 07:10 PM-08:10 PM, K Nourish and Gloss Experience Ritual (…" at bounding box center [828, 452] width 45 height 65
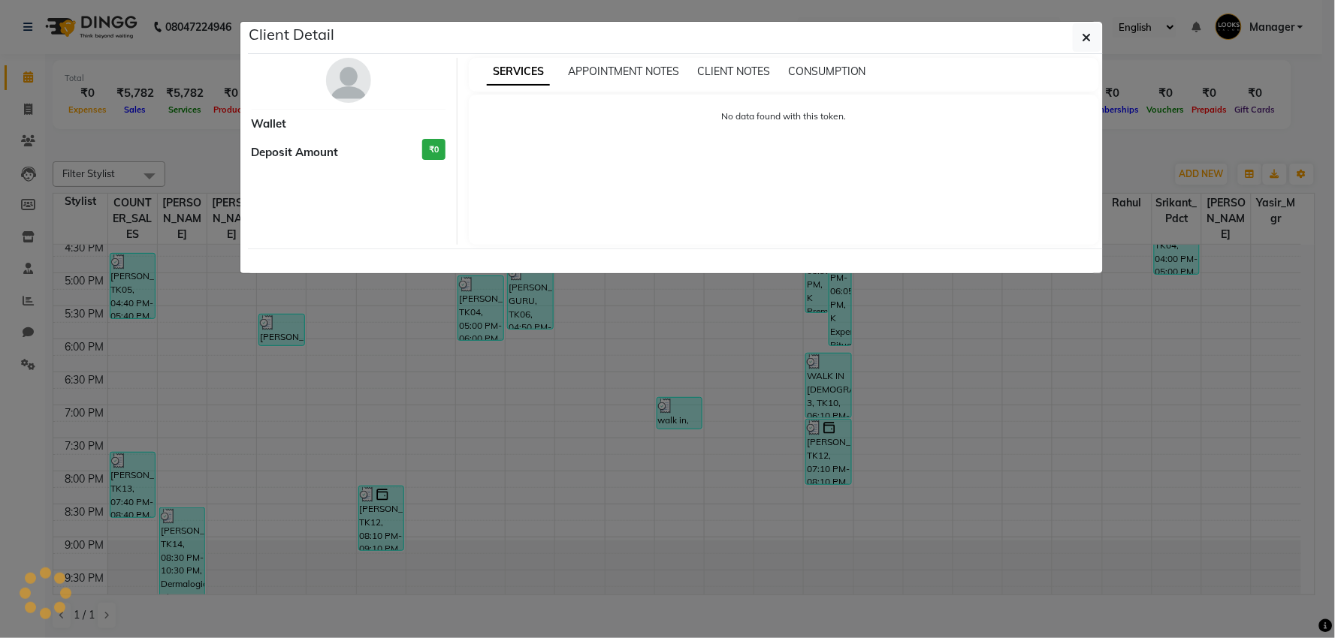
select select "3"
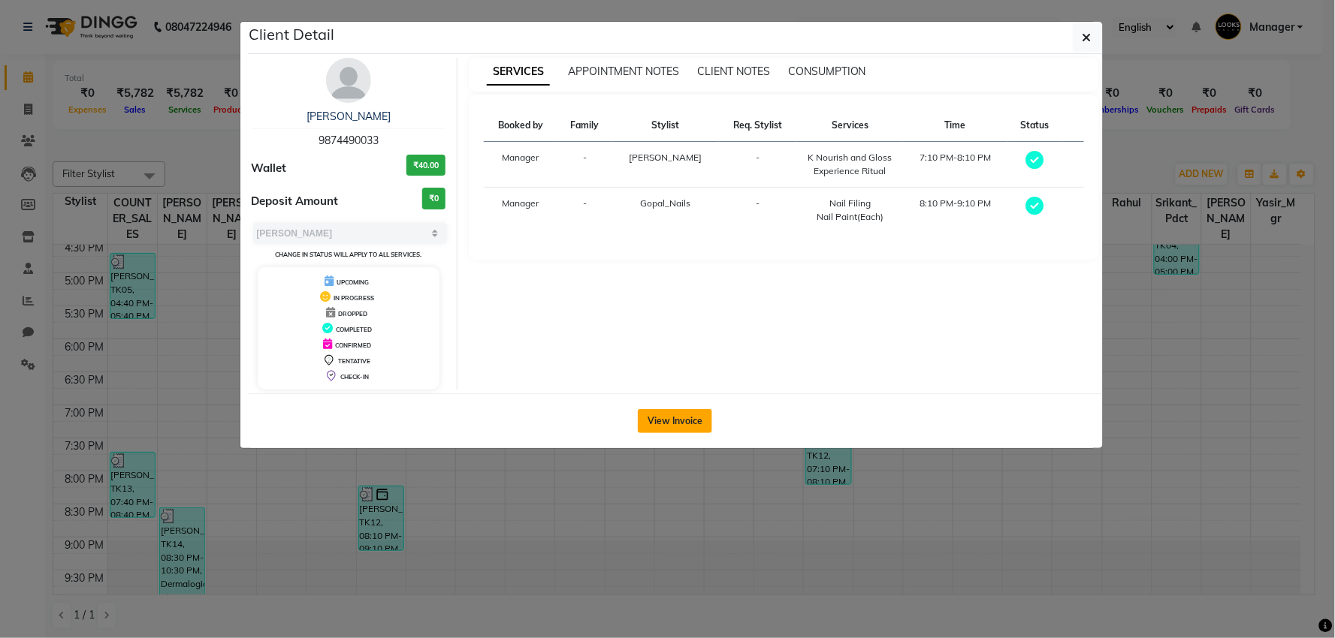
click at [683, 415] on button "View Invoice" at bounding box center [675, 421] width 74 height 24
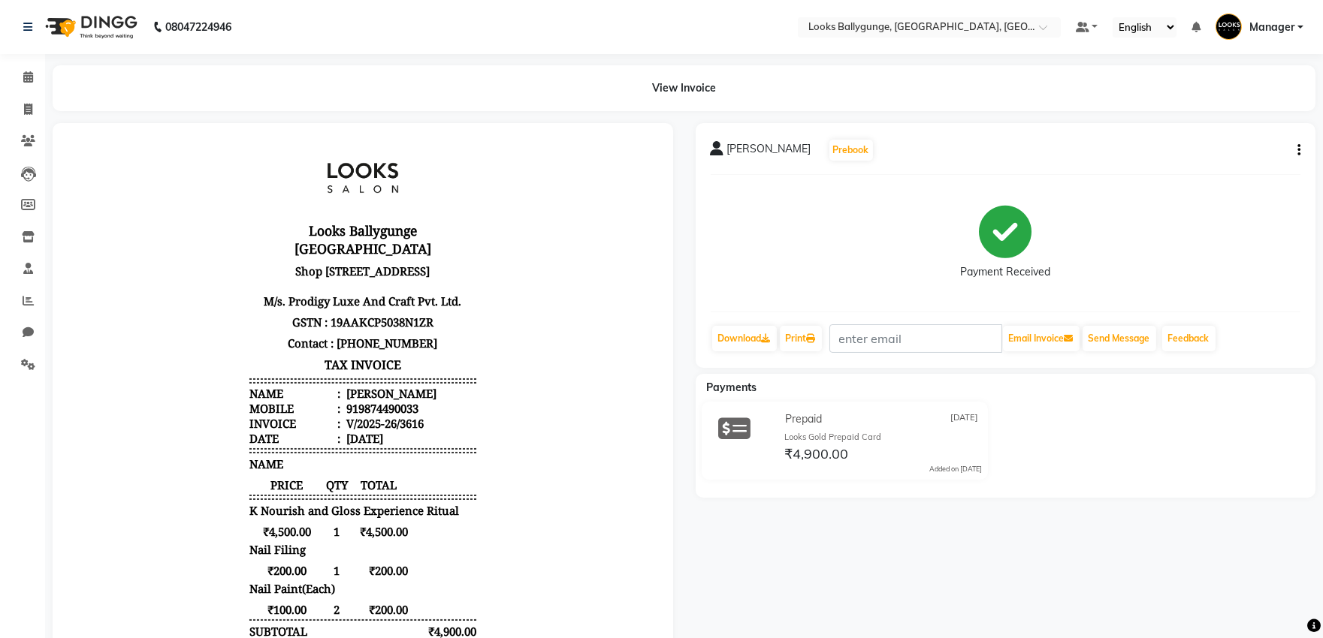
scroll to position [12, 0]
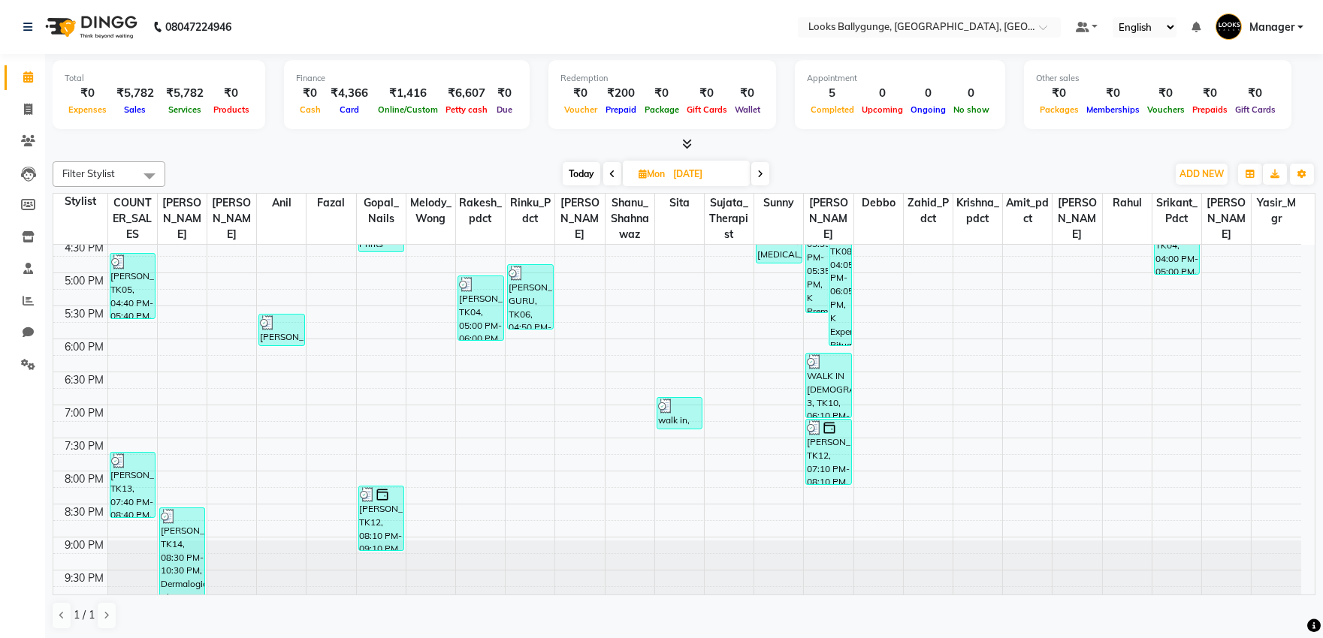
scroll to position [512, 0]
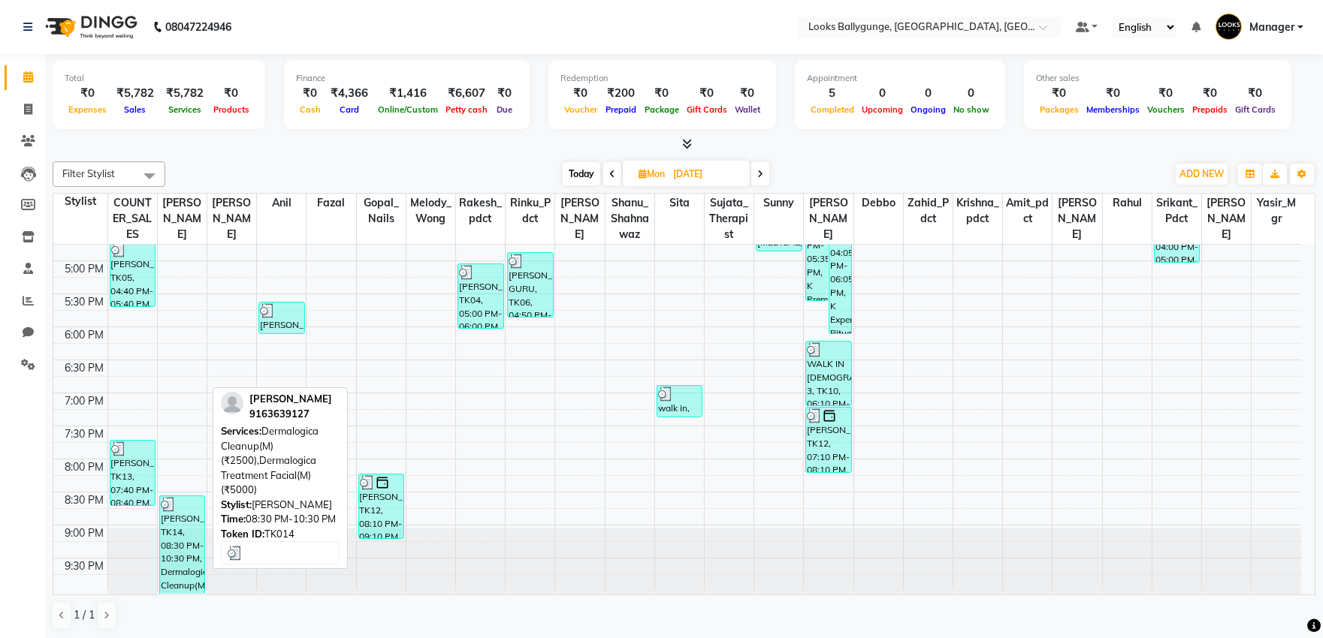
click at [178, 565] on div "[PERSON_NAME], TK14, 08:30 PM-10:30 PM, Dermalogica Cleanup(M) (₹2500),Dermalog…" at bounding box center [182, 545] width 45 height 98
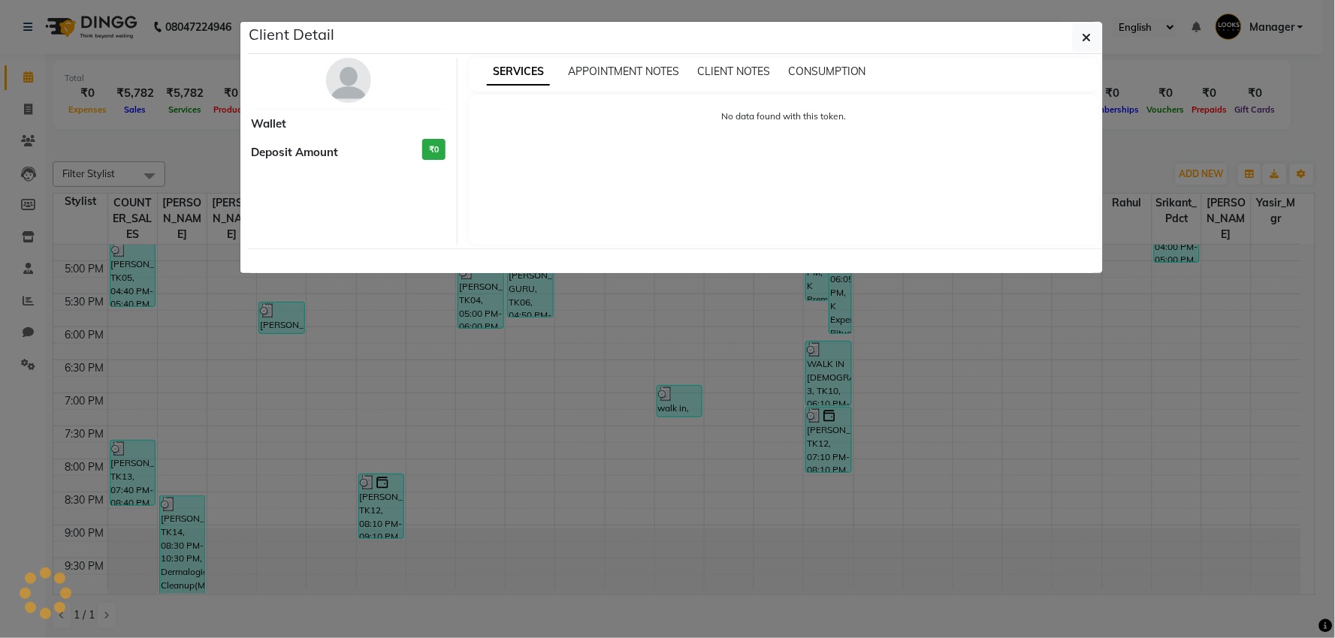
select select "3"
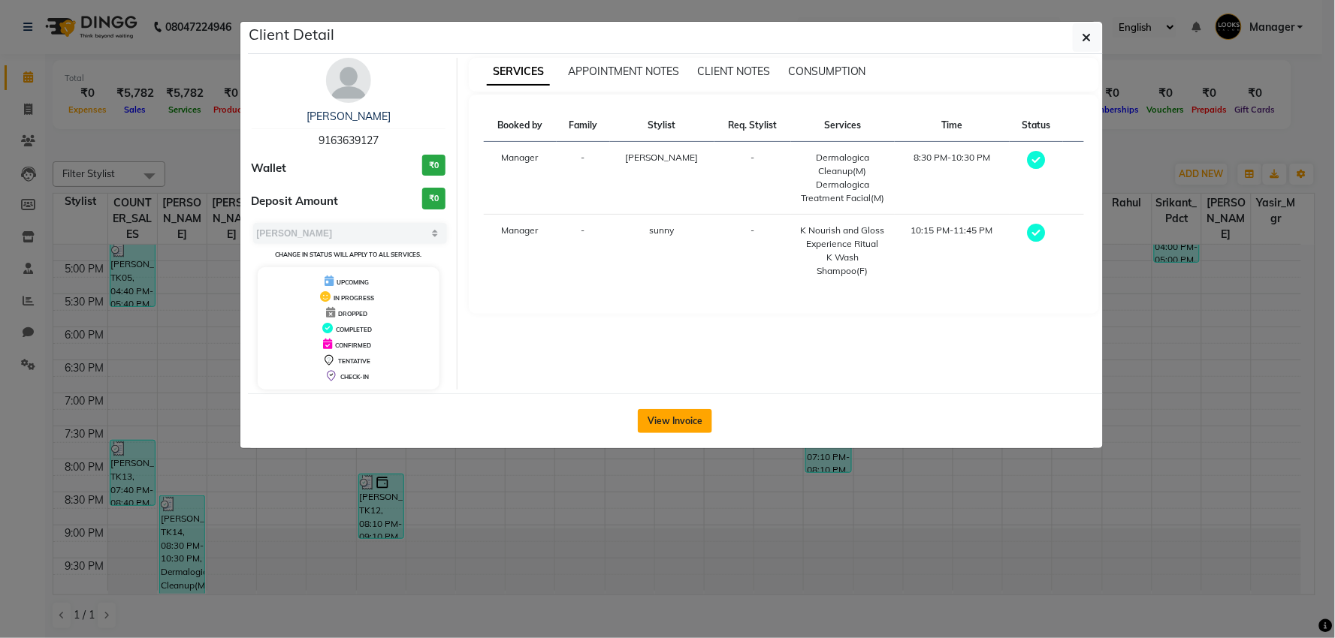
click at [681, 419] on button "View Invoice" at bounding box center [675, 421] width 74 height 24
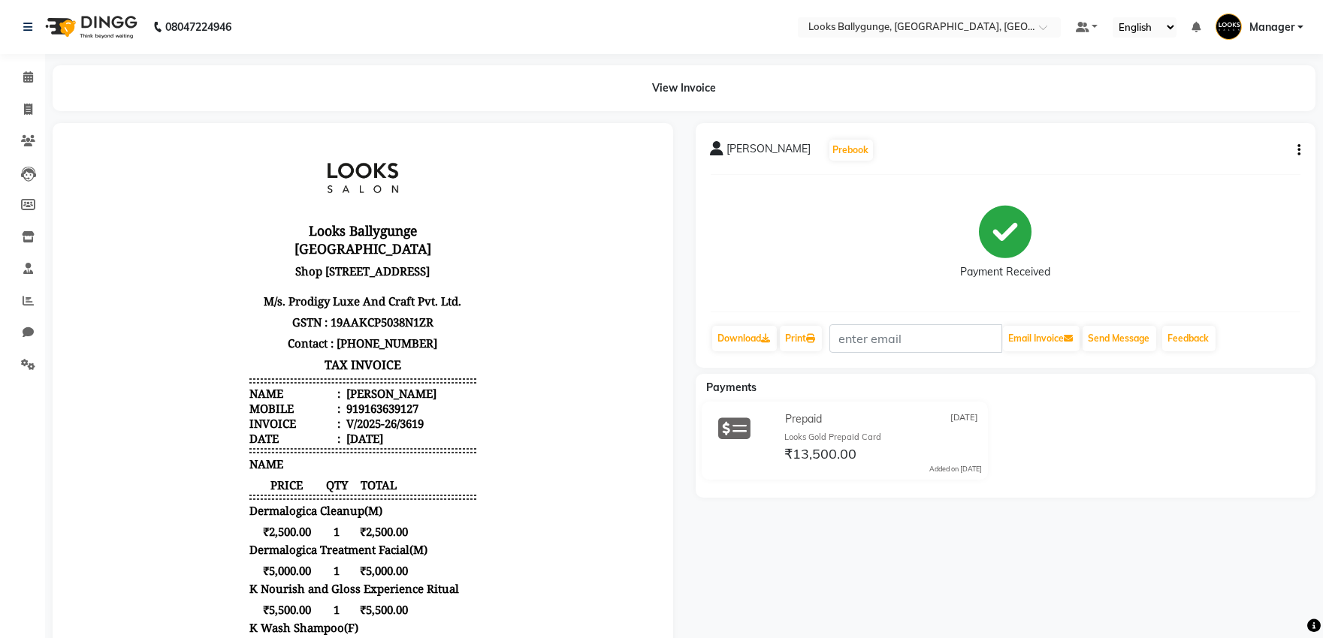
scroll to position [12, 0]
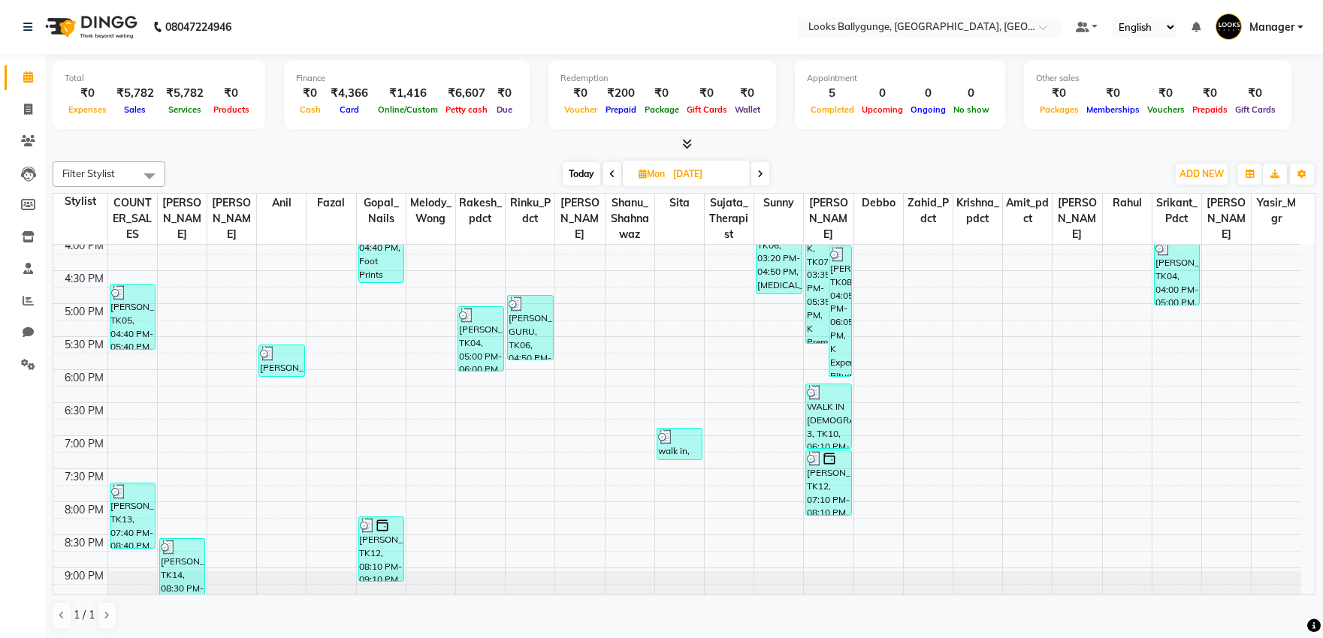
scroll to position [429, 0]
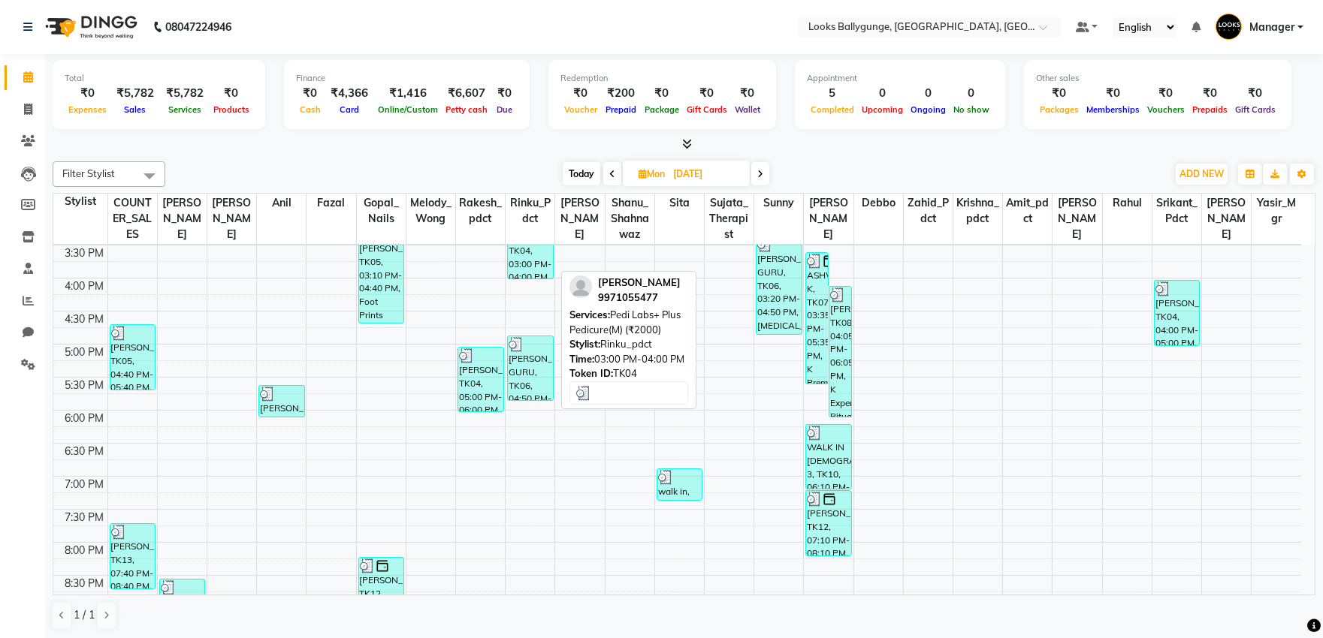
click at [533, 274] on div "[PERSON_NAME], TK04, 03:00 PM-04:00 PM, Pedi Labs+ Plus Pedicure(M) (₹2000)" at bounding box center [530, 247] width 45 height 64
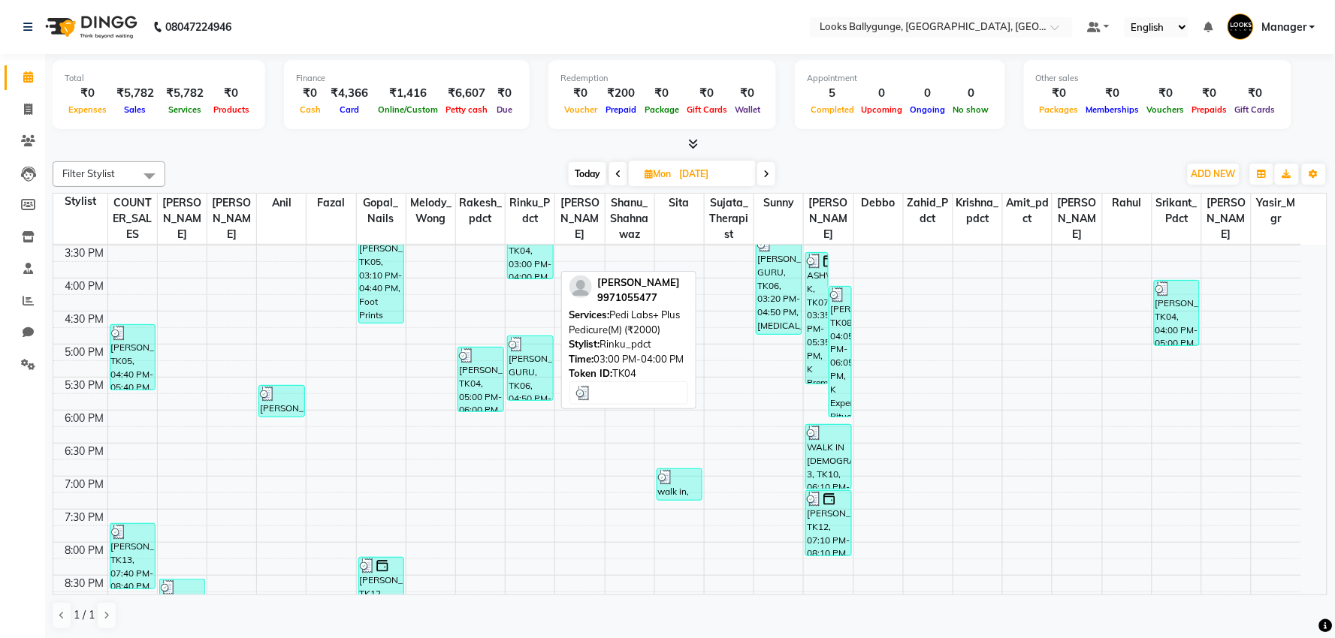
select select "3"
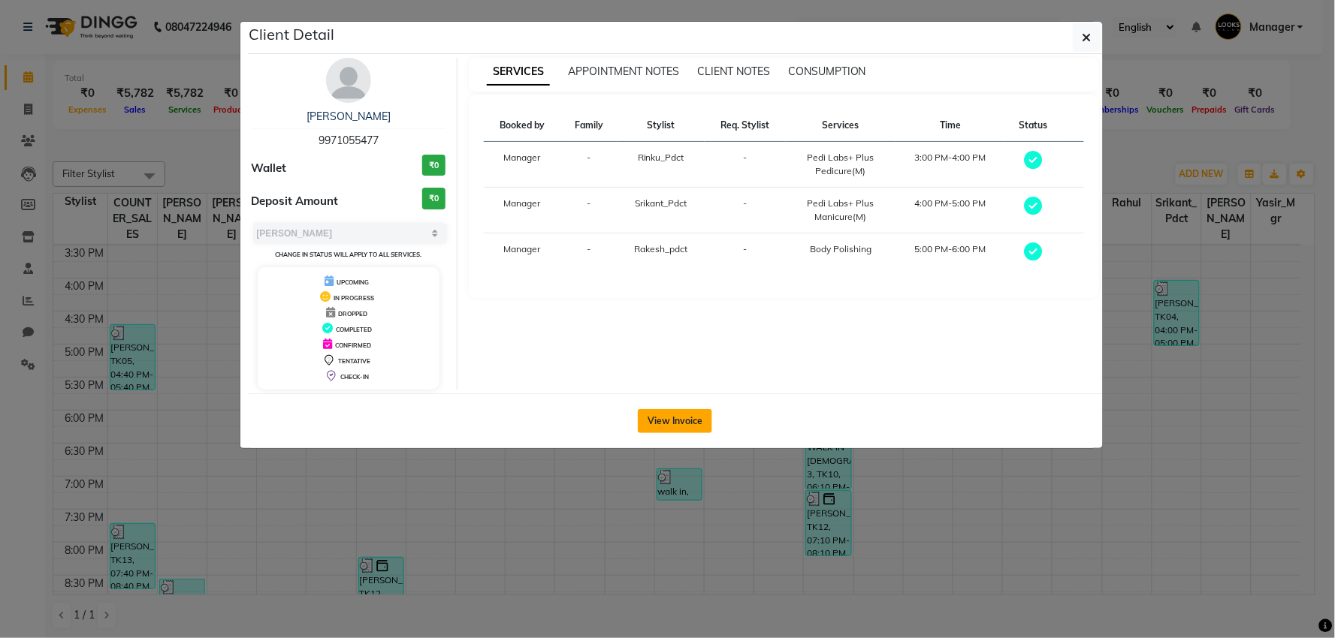
click at [676, 419] on button "View Invoice" at bounding box center [675, 421] width 74 height 24
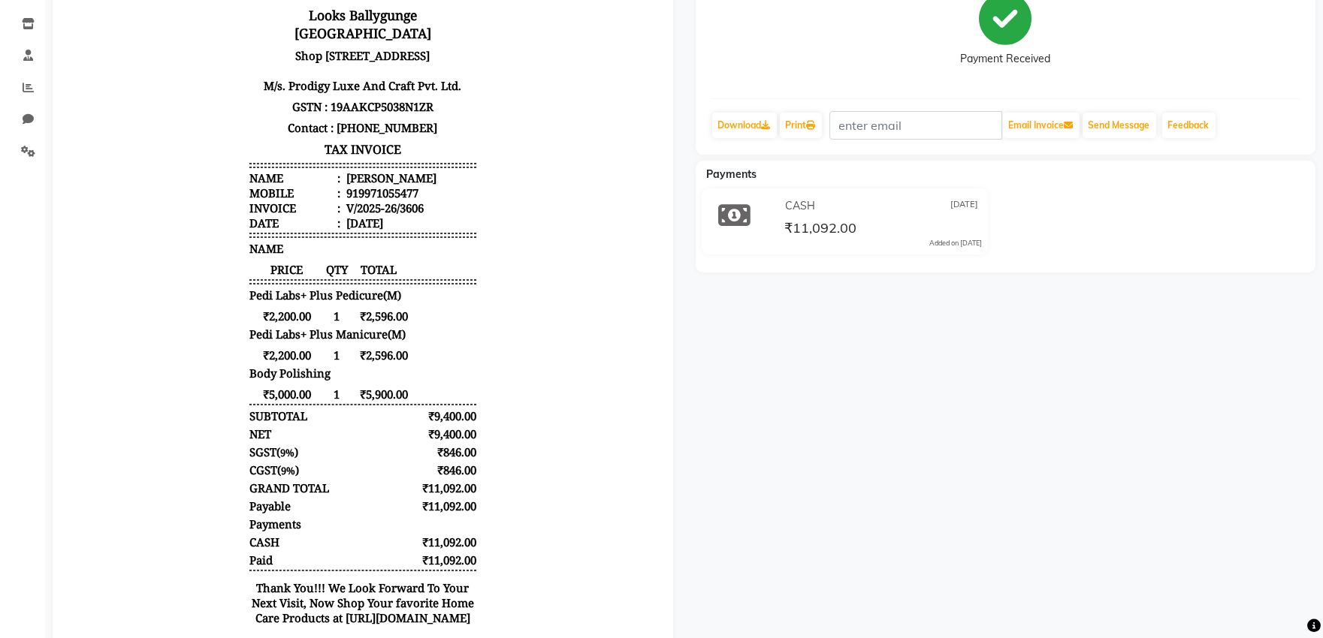
scroll to position [273, 0]
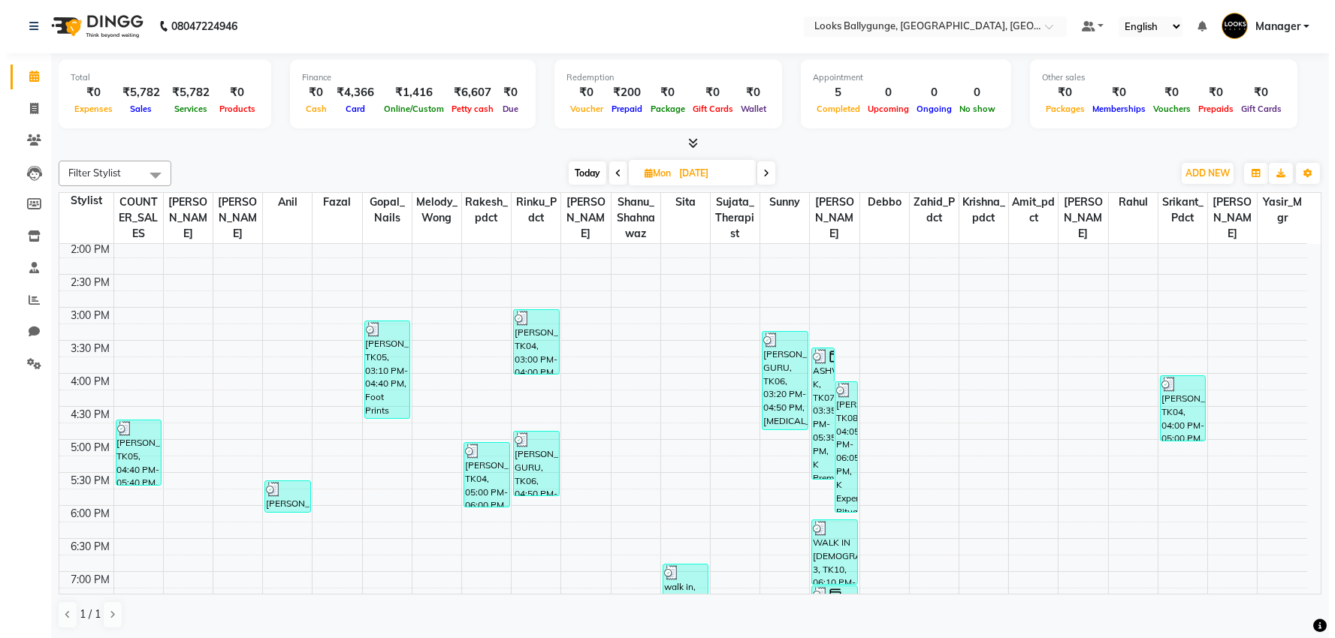
scroll to position [333, 0]
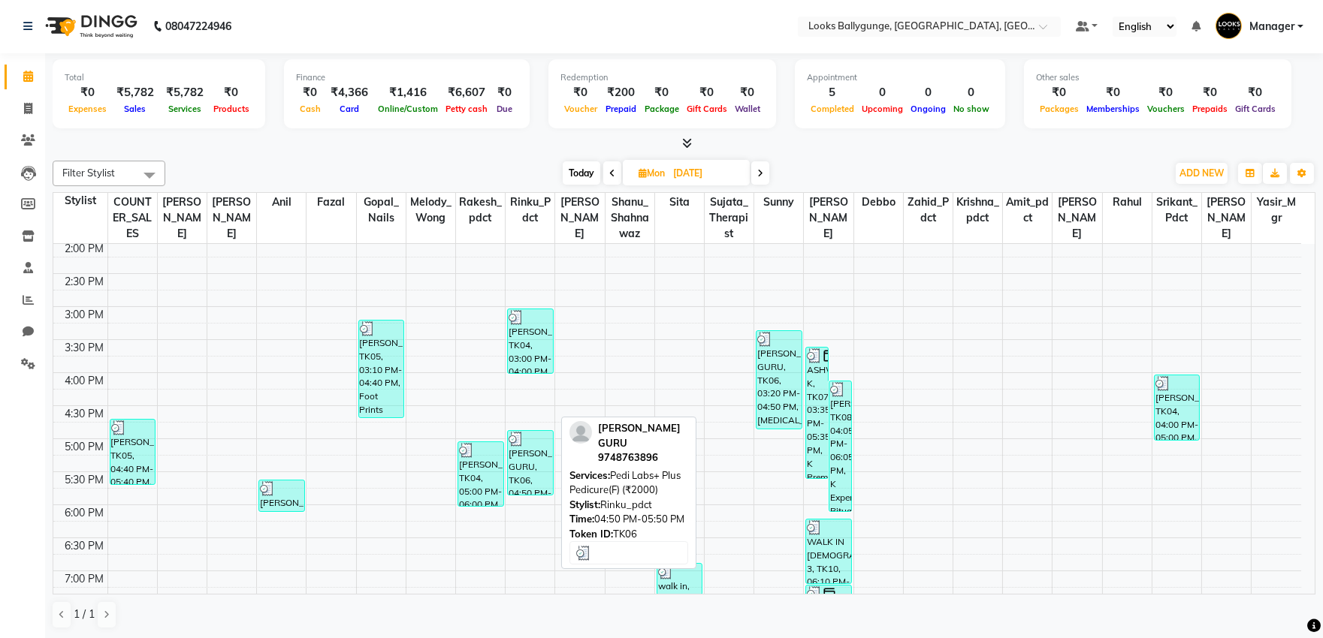
click at [539, 452] on div "[PERSON_NAME] GURU, TK06, 04:50 PM-05:50 PM, Pedi Labs+ Plus Pedicure(F) (₹2000)" at bounding box center [530, 463] width 45 height 64
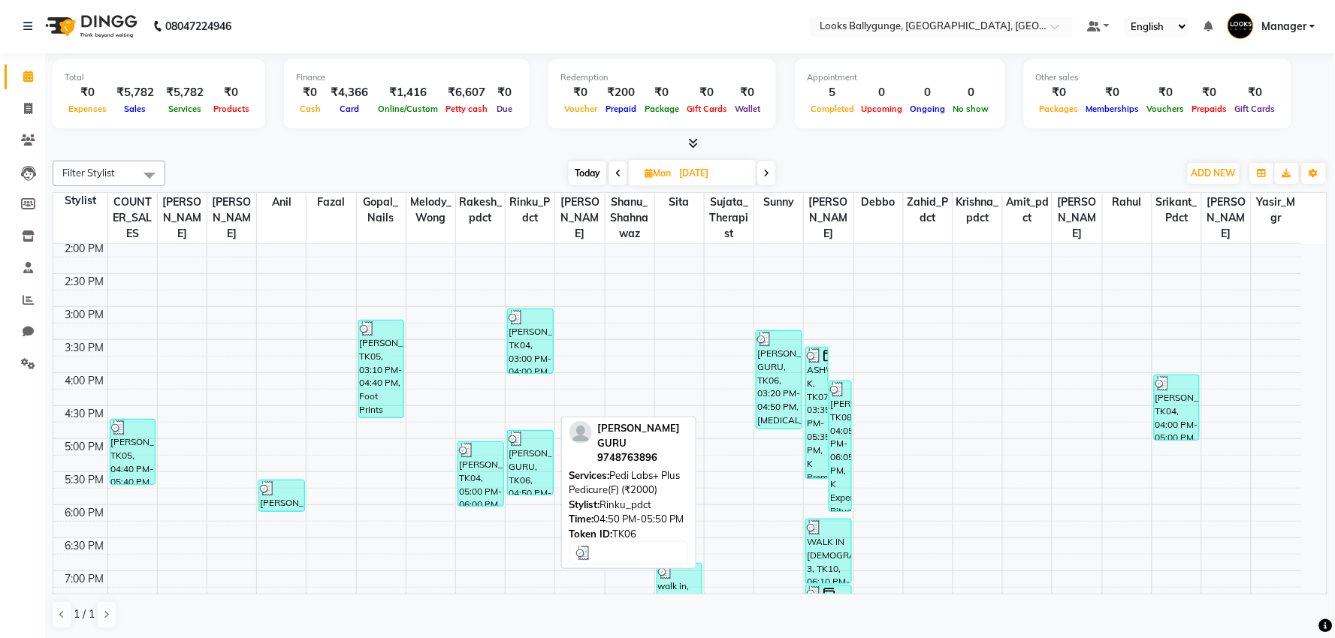
select select "3"
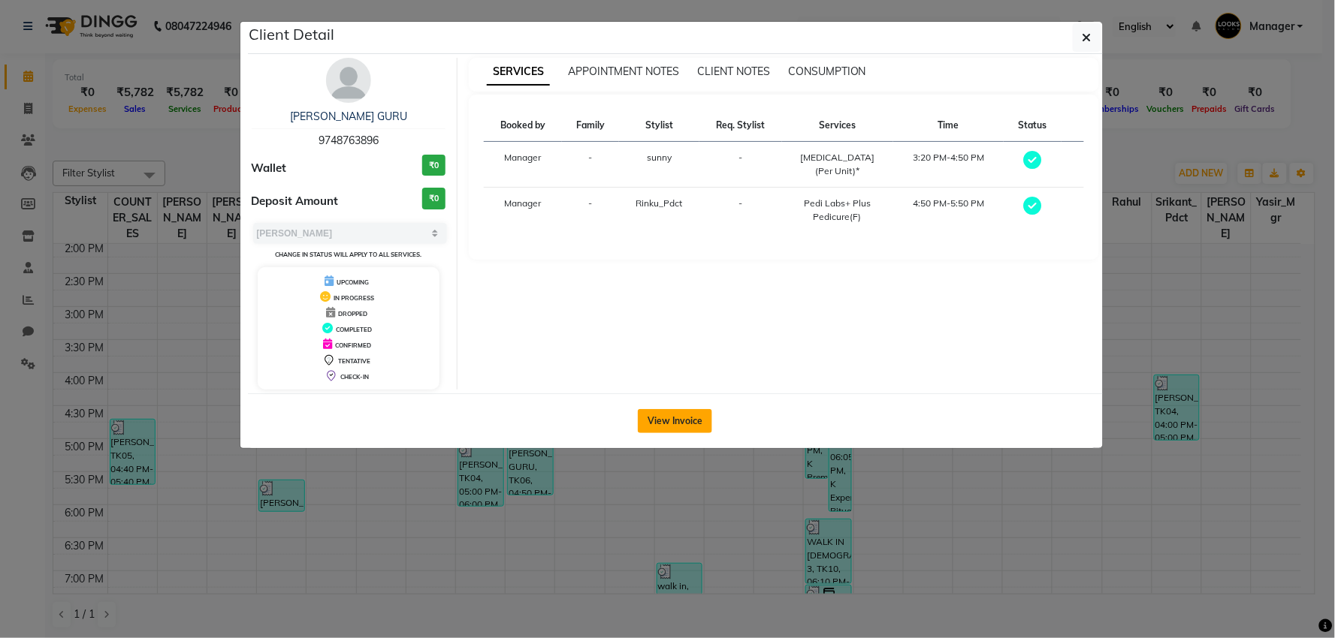
click at [669, 415] on button "View Invoice" at bounding box center [675, 421] width 74 height 24
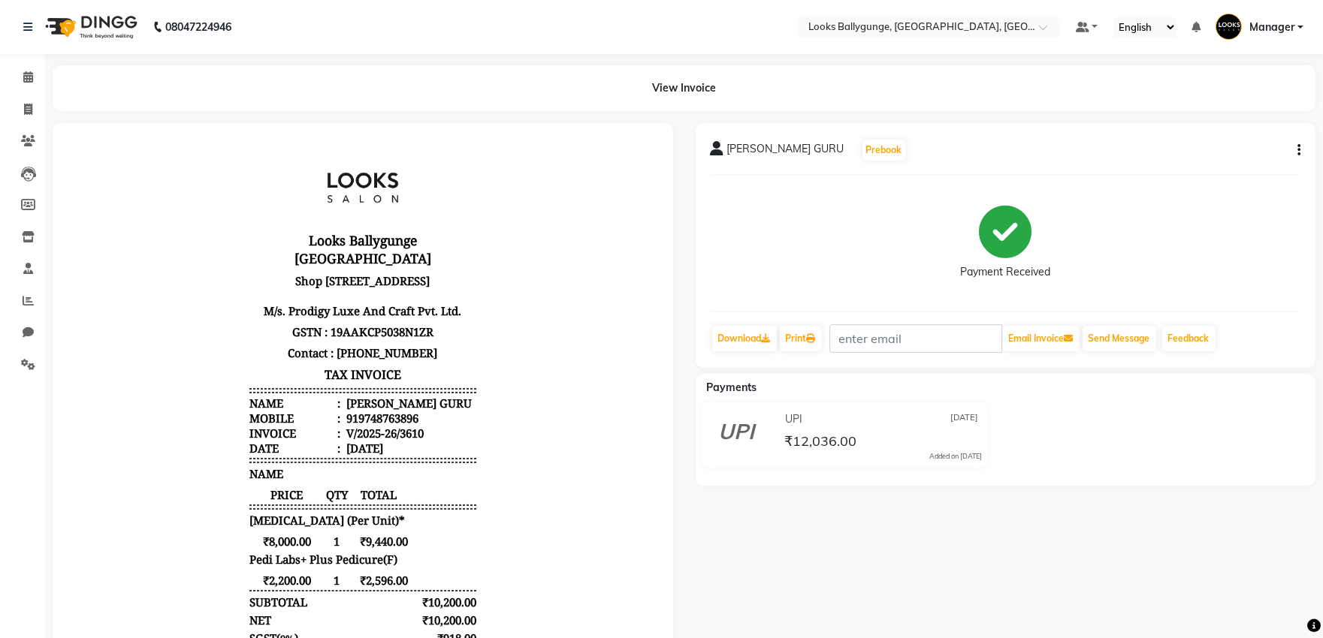
scroll to position [12, 0]
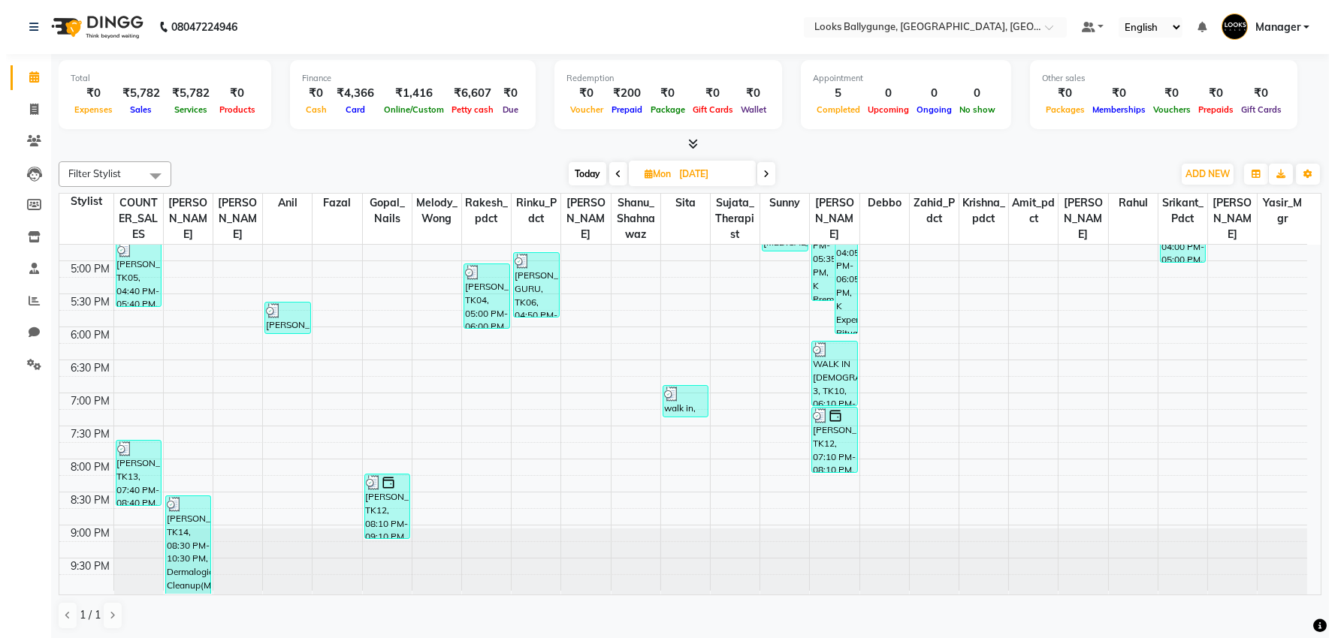
scroll to position [1, 0]
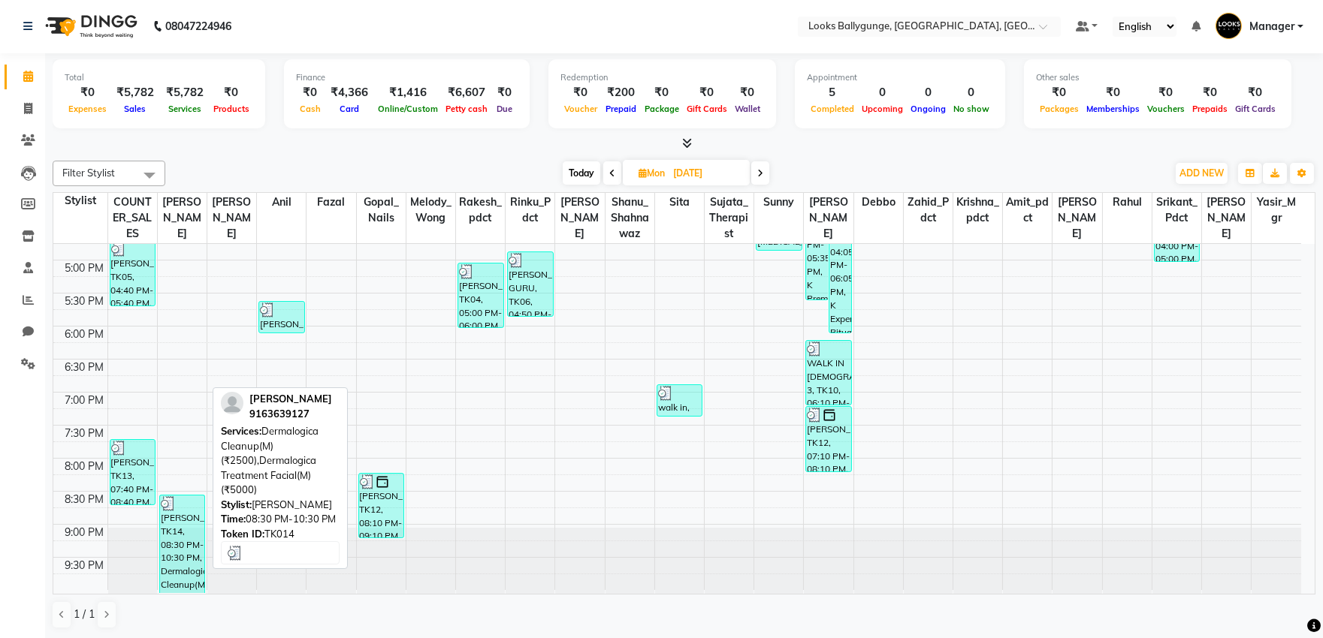
click at [180, 544] on div "[PERSON_NAME], TK14, 08:30 PM-10:30 PM, Dermalogica Cleanup(M) (₹2500),Dermalog…" at bounding box center [182, 545] width 45 height 98
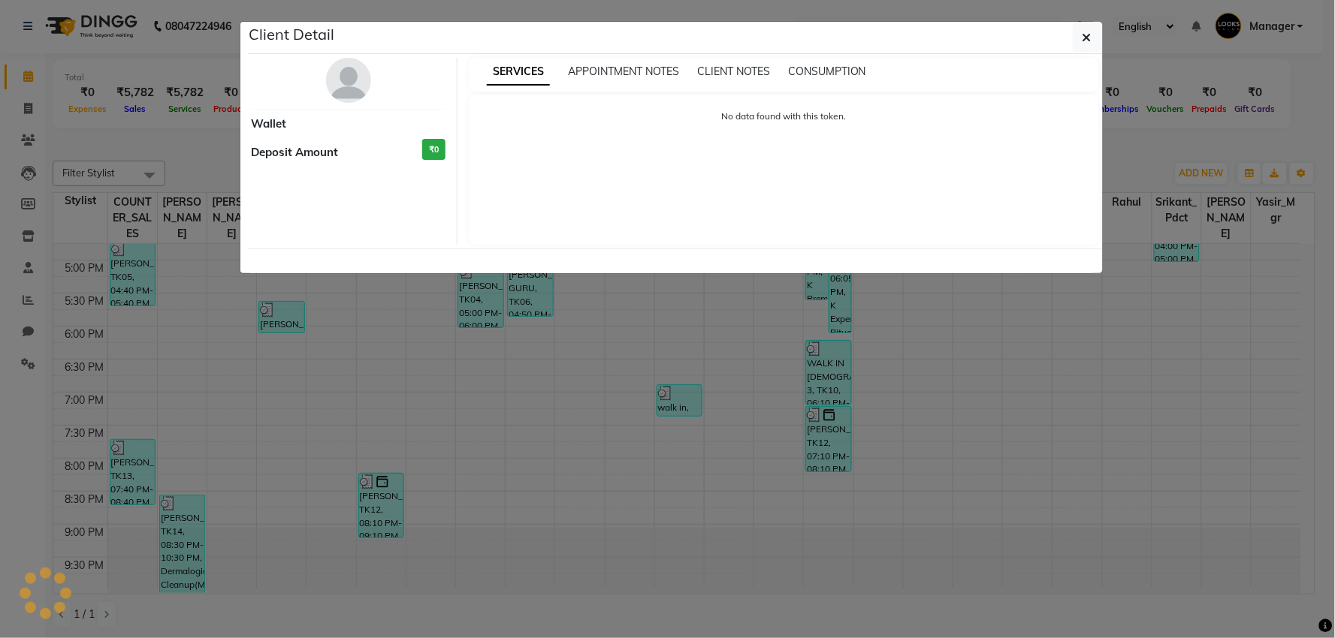
select select "3"
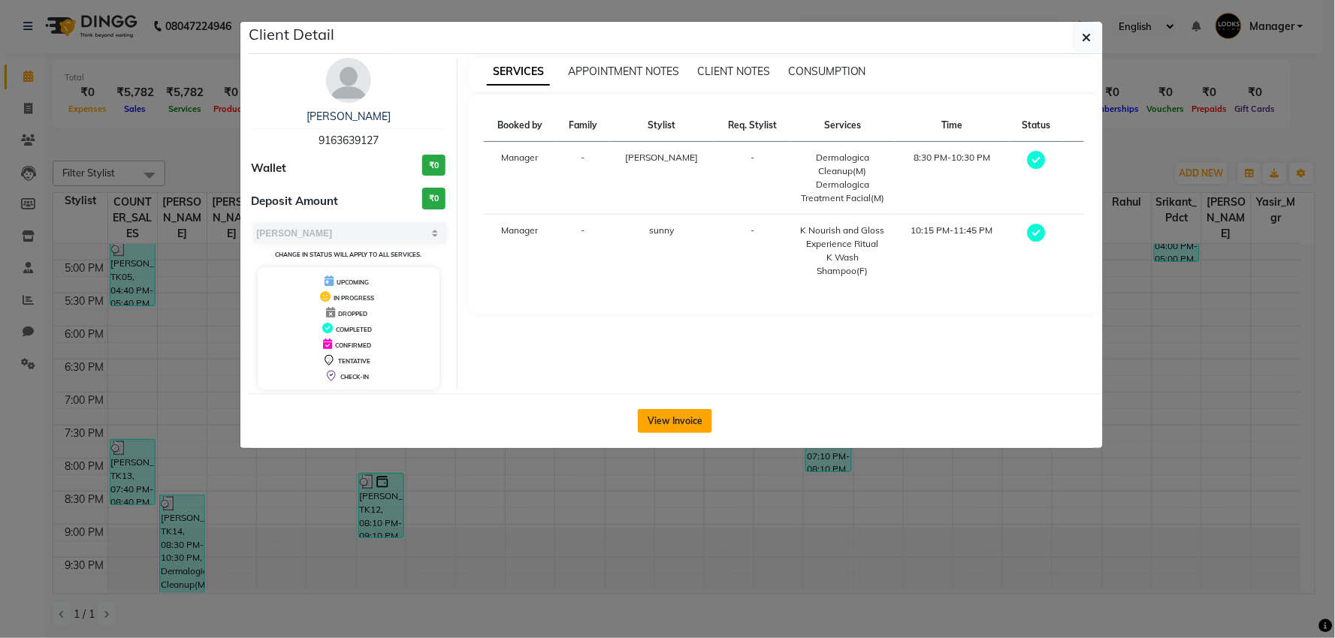
click at [671, 419] on button "View Invoice" at bounding box center [675, 421] width 74 height 24
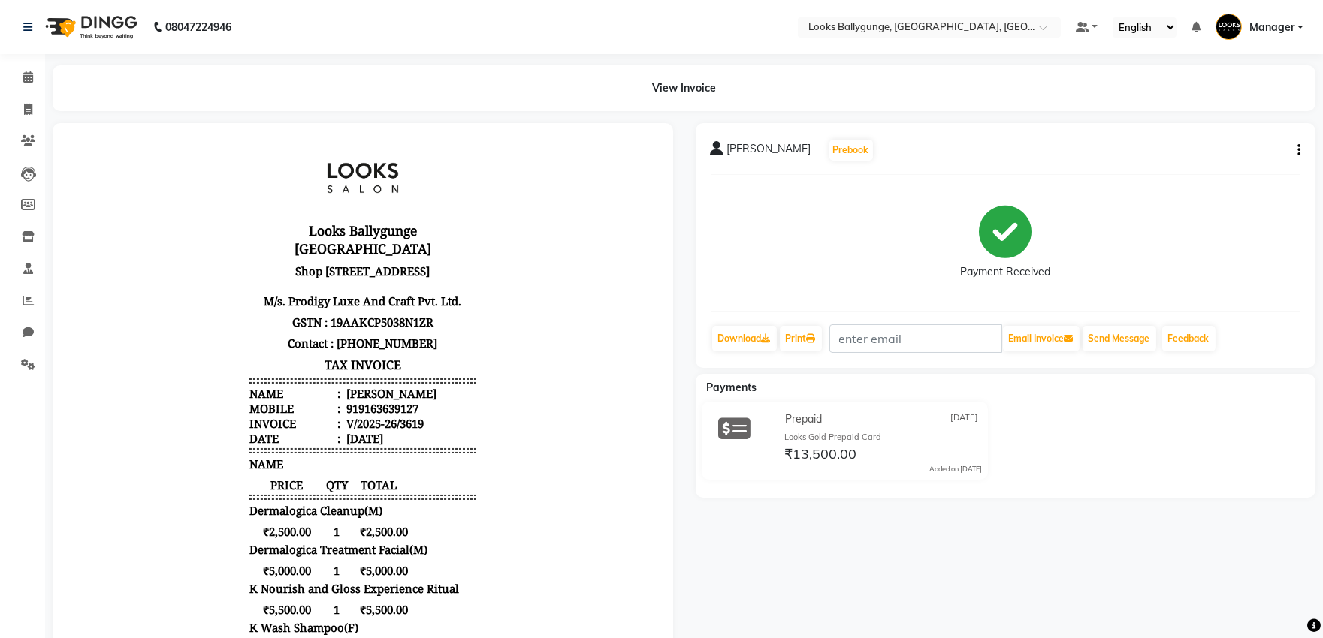
scroll to position [12, 0]
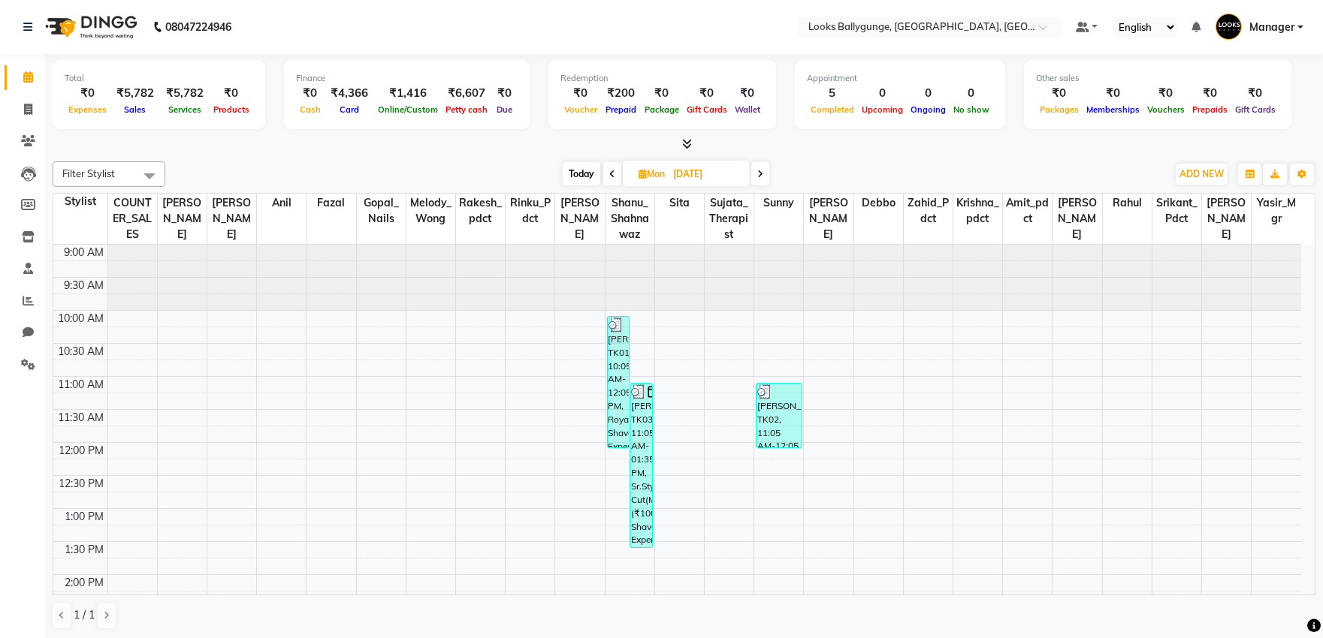
click at [764, 173] on span at bounding box center [760, 173] width 18 height 23
type input "02-09-2025"
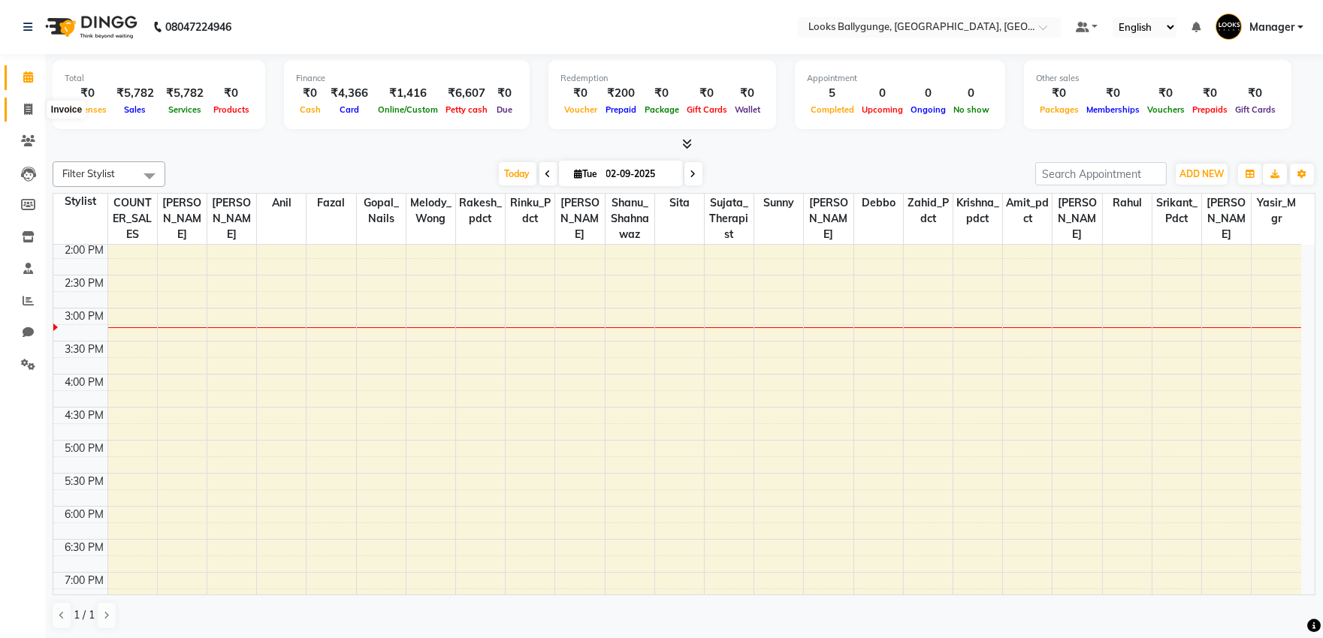
click at [27, 107] on icon at bounding box center [28, 109] width 8 height 11
select select "6477"
select select "service"
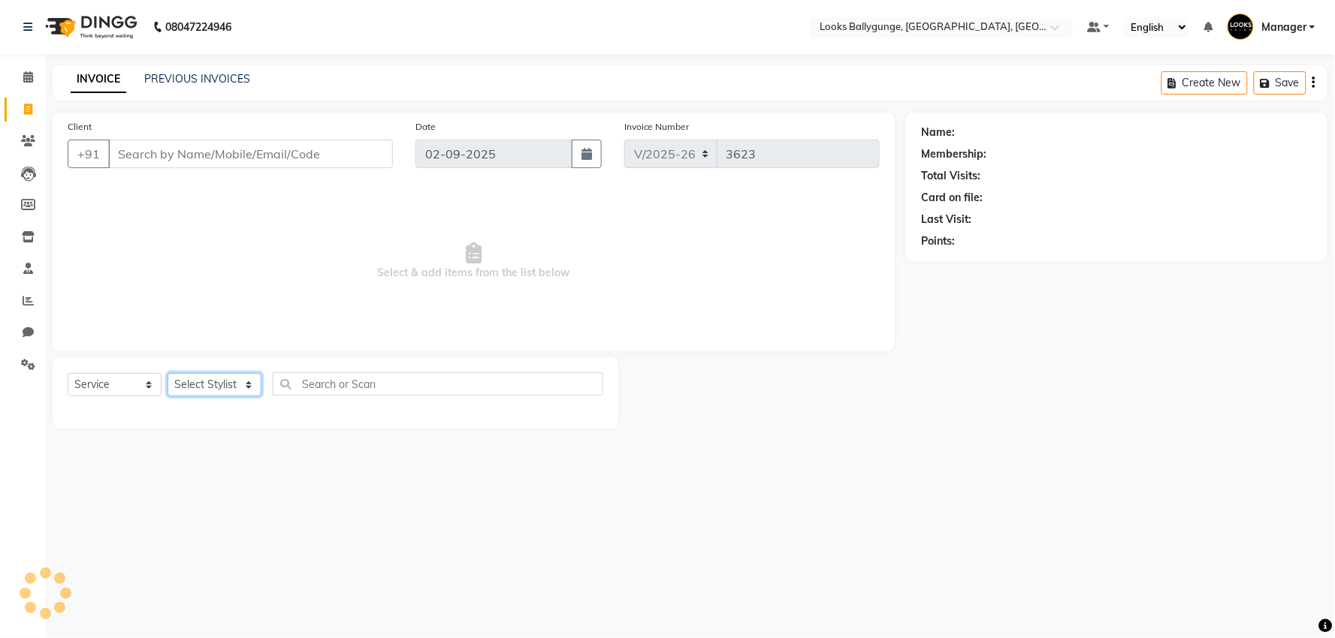
drag, startPoint x: 209, startPoint y: 384, endPoint x: 208, endPoint y: 370, distance: 14.3
click at [209, 374] on select "Select Stylist" at bounding box center [214, 384] width 94 height 23
select select "57264"
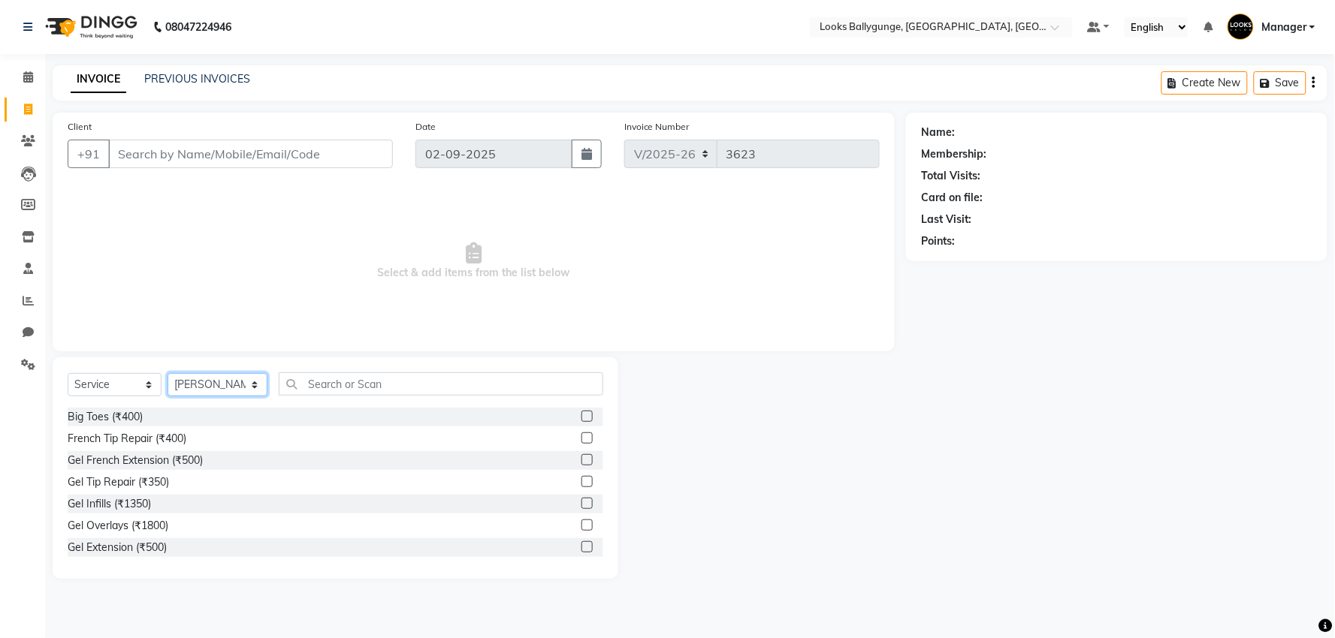
drag, startPoint x: 207, startPoint y: 389, endPoint x: 207, endPoint y: 381, distance: 8.3
click at [207, 384] on select "Select Stylist [PERSON_NAME] amit_pdct anil [PERSON_NAME] COUNTER_SALES [PERSON…" at bounding box center [217, 384] width 100 height 23
drag, startPoint x: 365, startPoint y: 388, endPoint x: 361, endPoint y: 376, distance: 12.6
click at [364, 381] on input "text" at bounding box center [441, 384] width 324 height 23
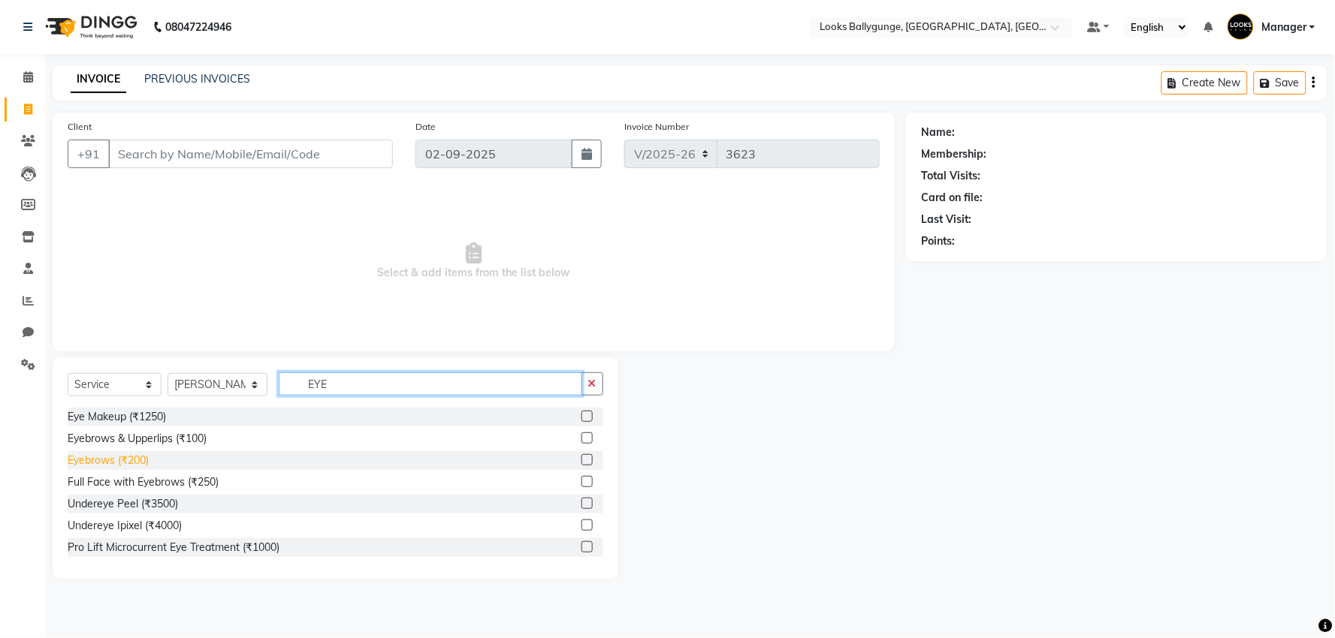
type input "EYE"
click at [135, 454] on div "Eyebrows (₹200)" at bounding box center [108, 461] width 81 height 16
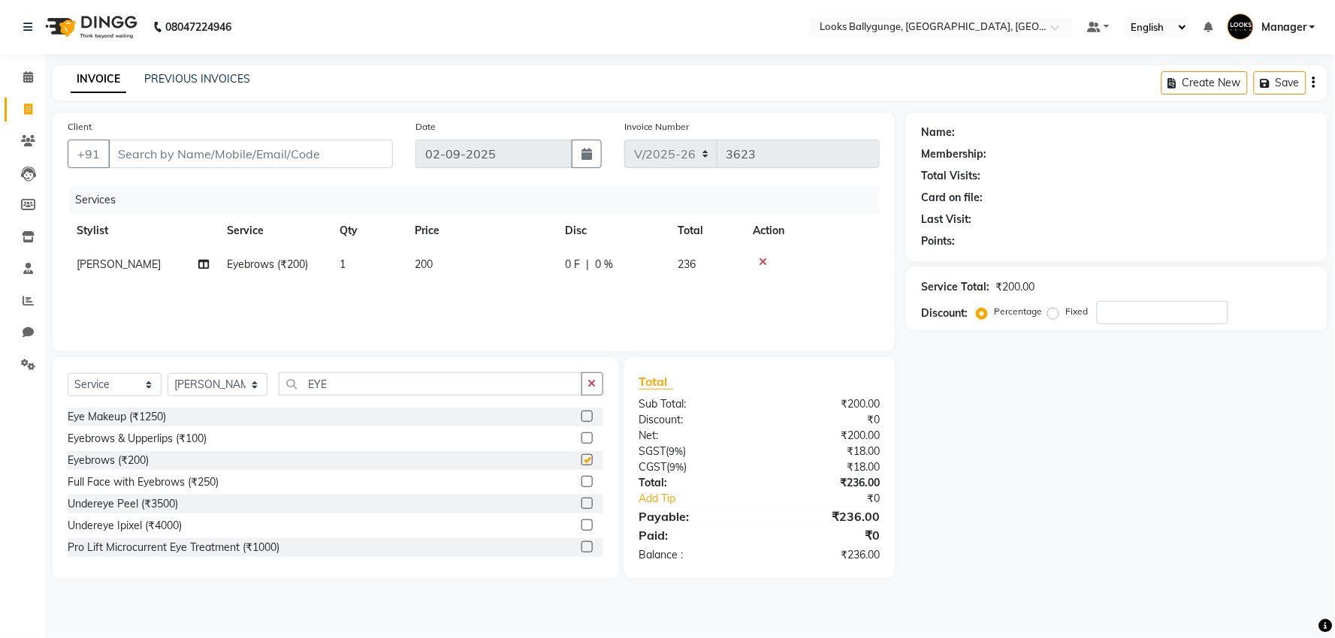
checkbox input "false"
click at [364, 387] on input "EYE" at bounding box center [430, 384] width 303 height 23
type input "E"
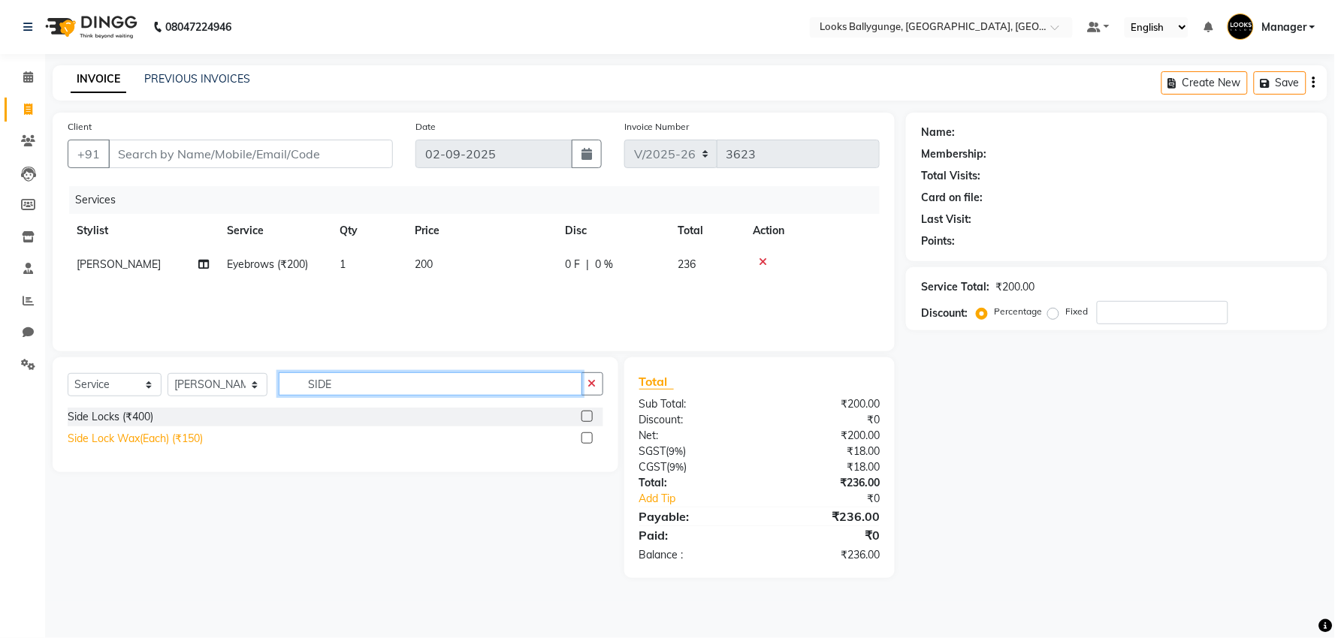
type input "SIDE"
click at [195, 439] on div "Side Lock Wax(Each) (₹150)" at bounding box center [135, 439] width 135 height 16
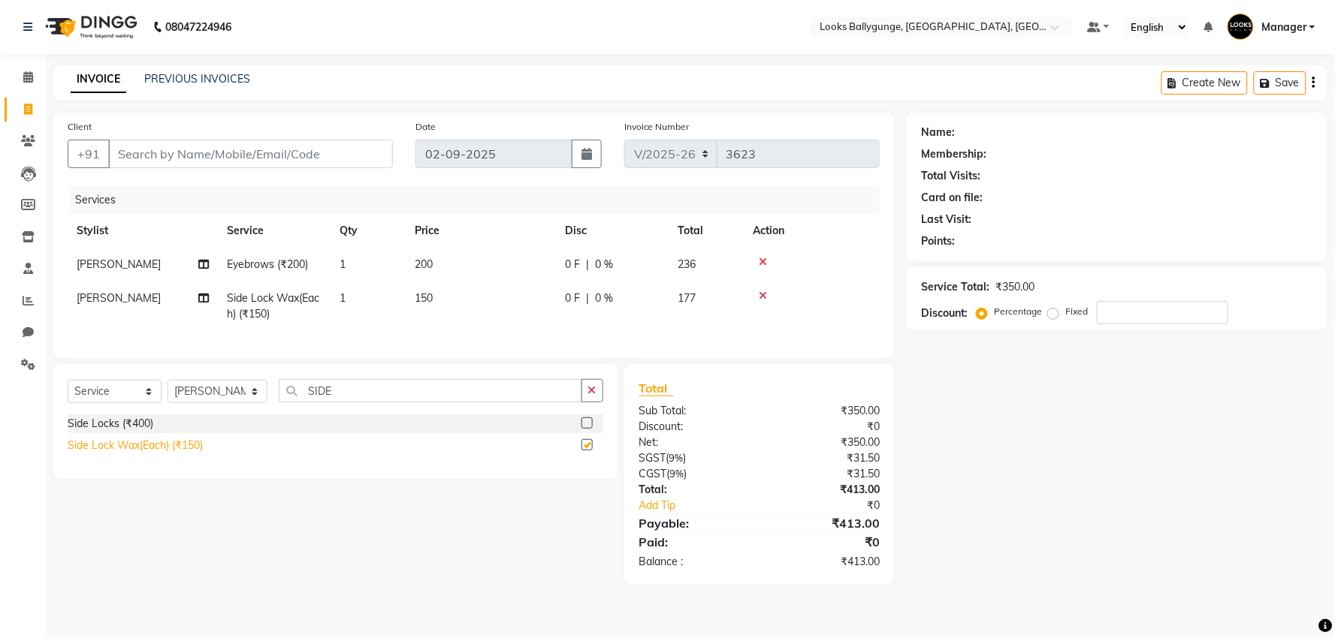
checkbox input "false"
click at [432, 296] on span "150" at bounding box center [424, 298] width 18 height 14
select select "57264"
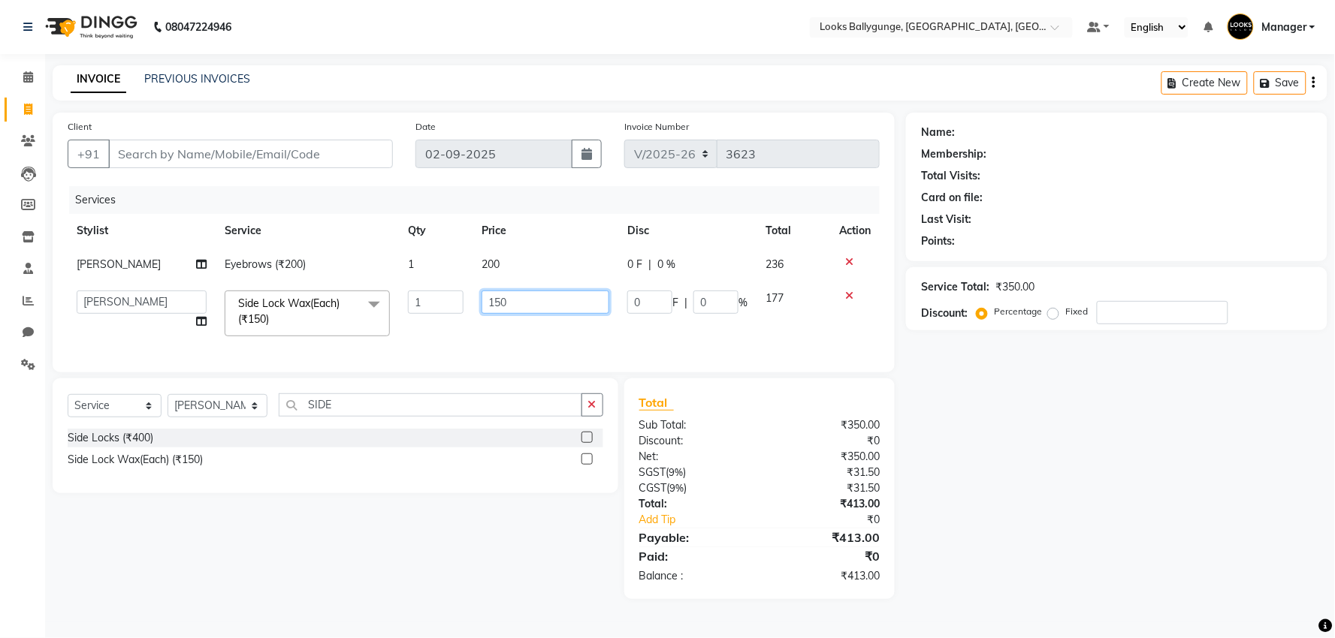
click at [508, 296] on input "150" at bounding box center [545, 302] width 128 height 23
type input "1"
type input "300"
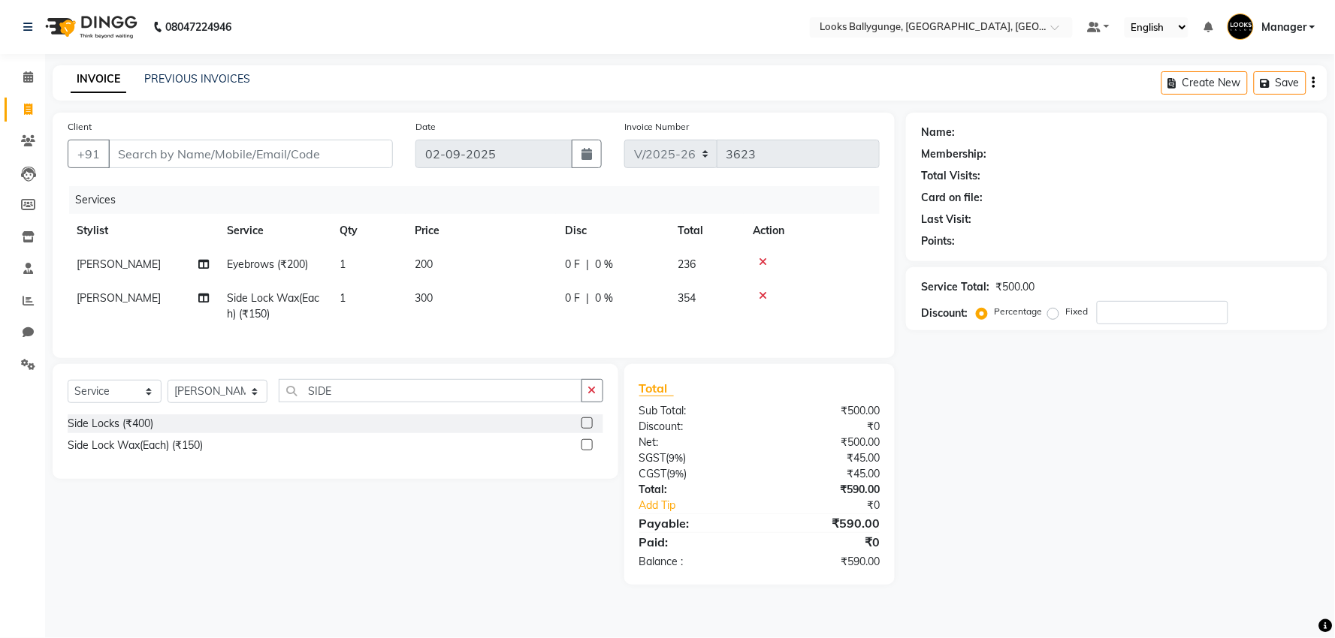
click at [491, 333] on div "Services Stylist Service Qty Price Disc Total Action [PERSON_NAME] Eyebrows (₹2…" at bounding box center [474, 264] width 812 height 157
click at [391, 403] on input "SIDE" at bounding box center [430, 390] width 303 height 23
type input "S"
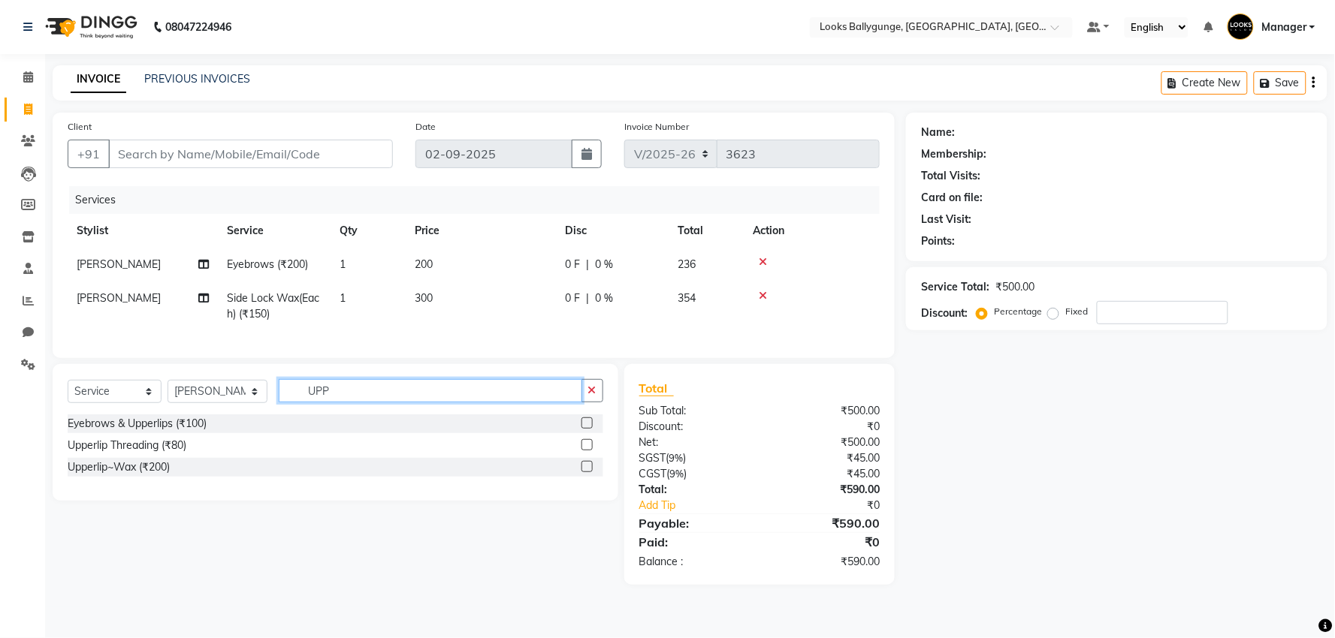
type input "UPP"
click at [186, 476] on div "Upperlip~Wax (₹200)" at bounding box center [335, 467] width 535 height 19
click at [155, 475] on div "Upperlip~Wax (₹200)" at bounding box center [119, 468] width 102 height 16
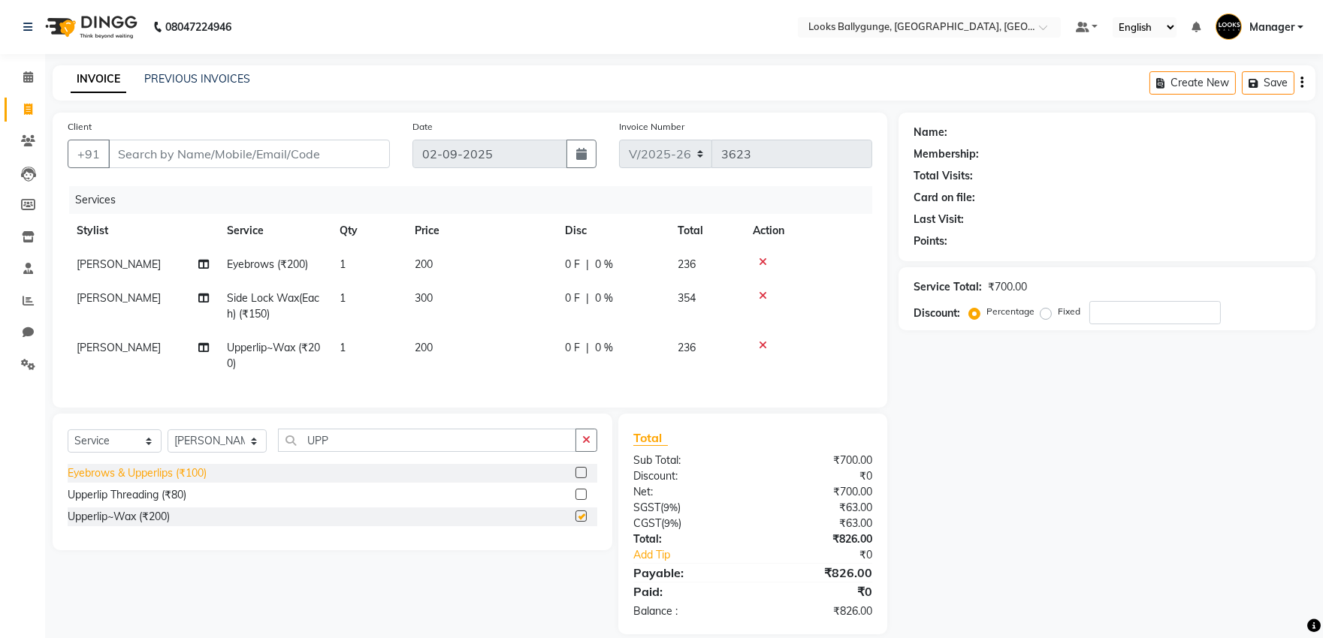
checkbox input "false"
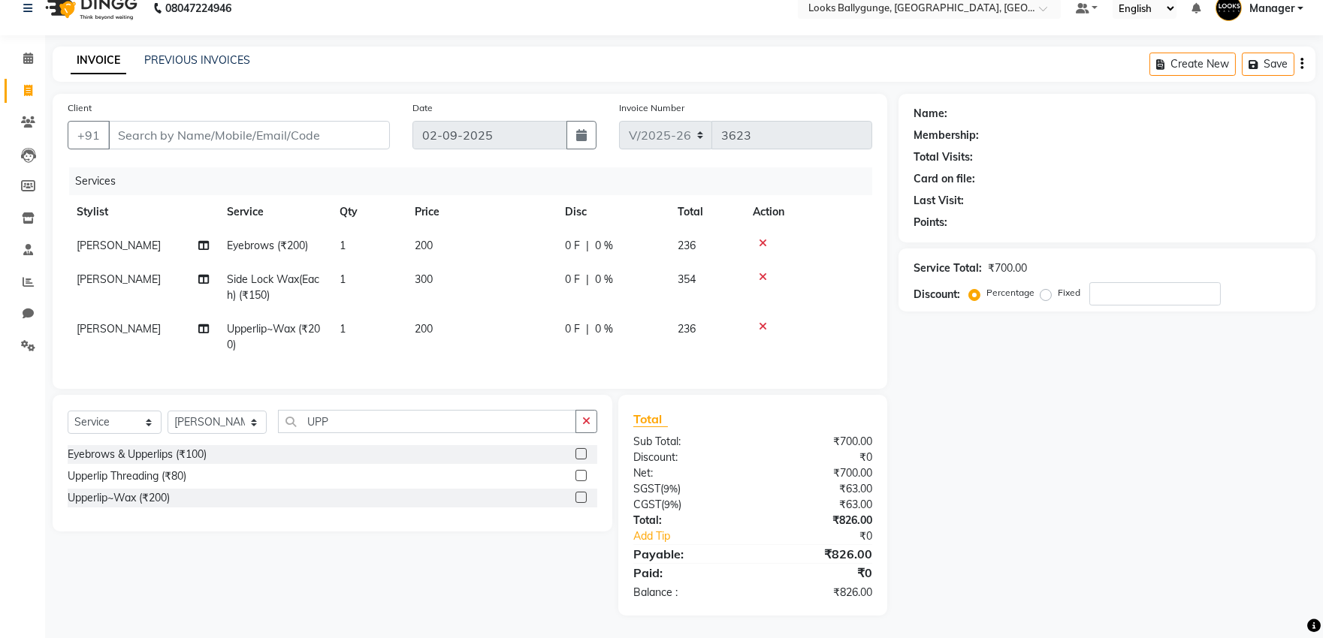
scroll to position [32, 0]
click at [211, 131] on input "Client" at bounding box center [249, 135] width 282 height 29
click at [161, 121] on input "Client" at bounding box center [249, 135] width 282 height 29
click at [251, 122] on input "Client" at bounding box center [249, 135] width 282 height 29
drag, startPoint x: 193, startPoint y: 123, endPoint x: 201, endPoint y: 117, distance: 9.6
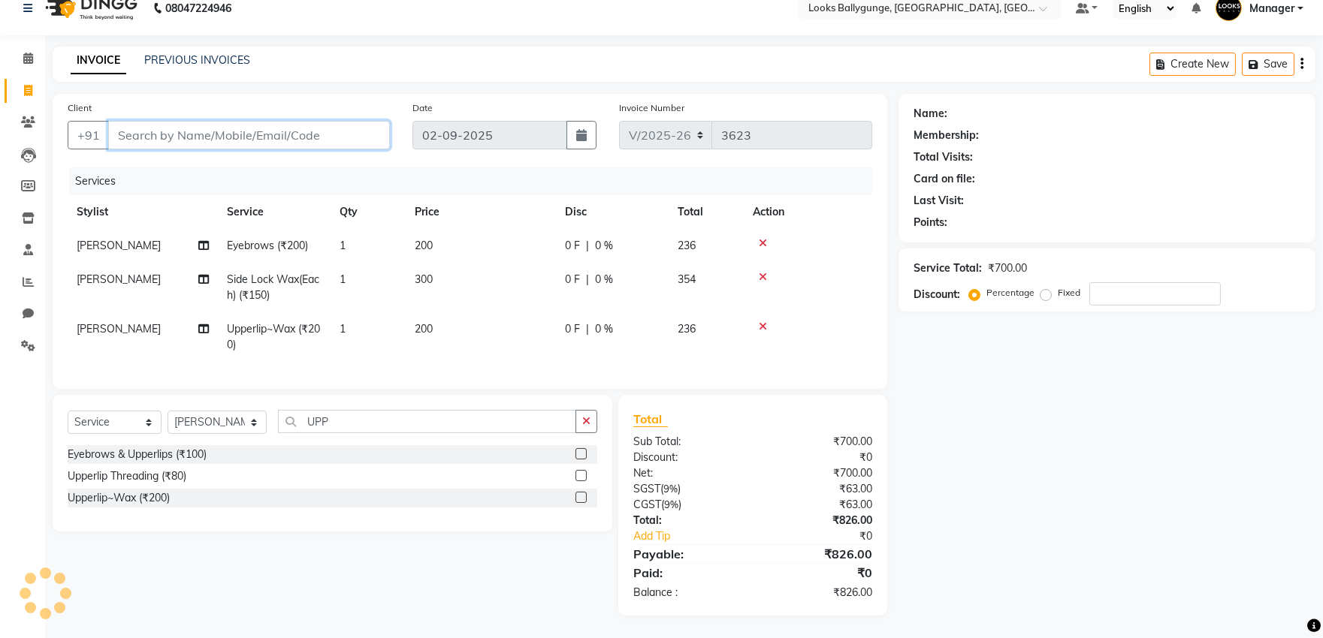
click at [194, 123] on input "Client" at bounding box center [249, 135] width 282 height 29
type input "W"
type input "0"
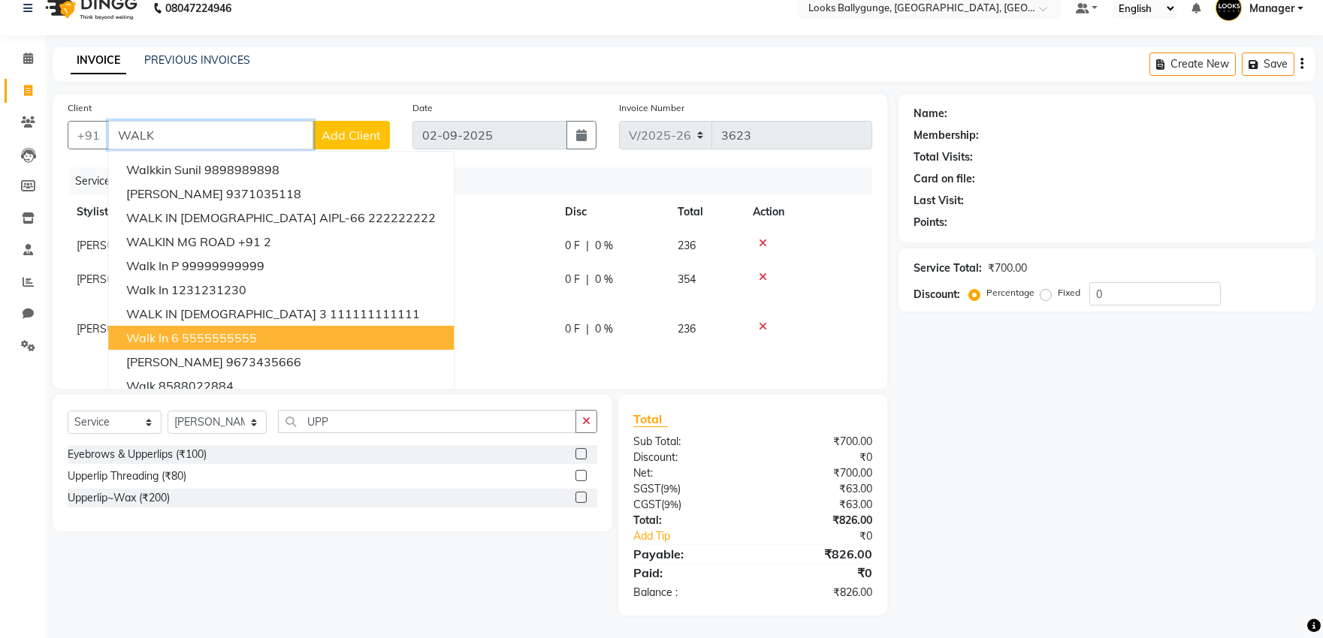
click at [174, 330] on span "Walk in 6" at bounding box center [152, 337] width 53 height 15
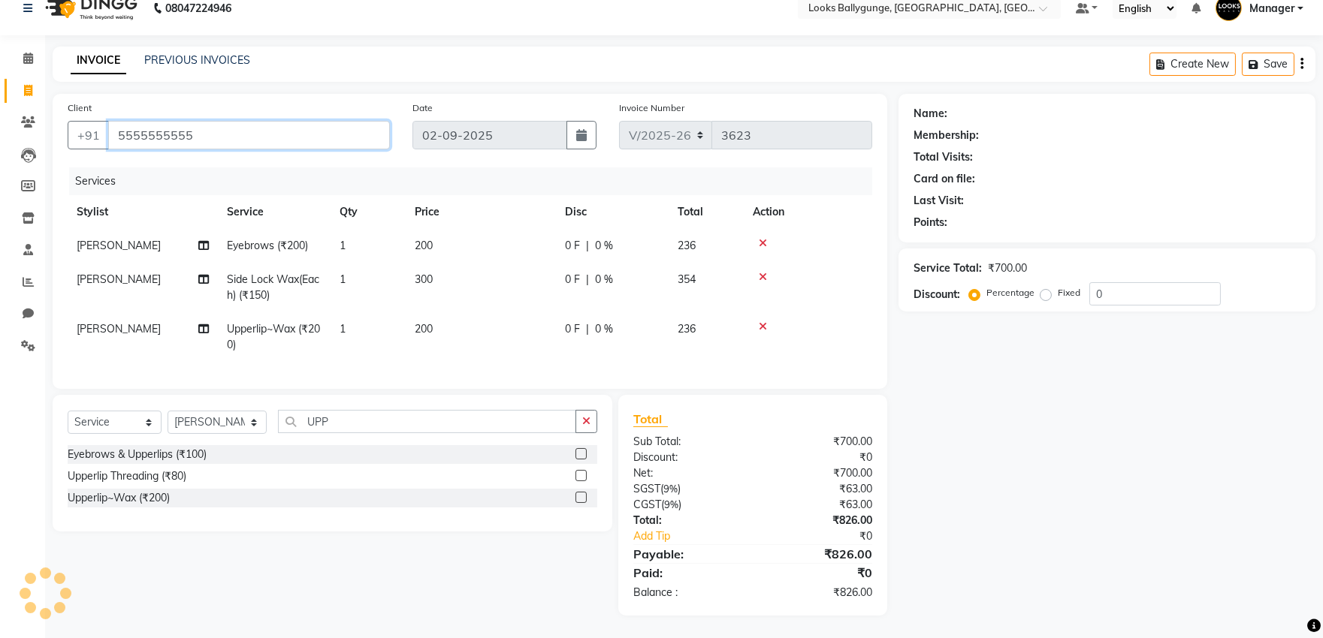
type input "5555555555"
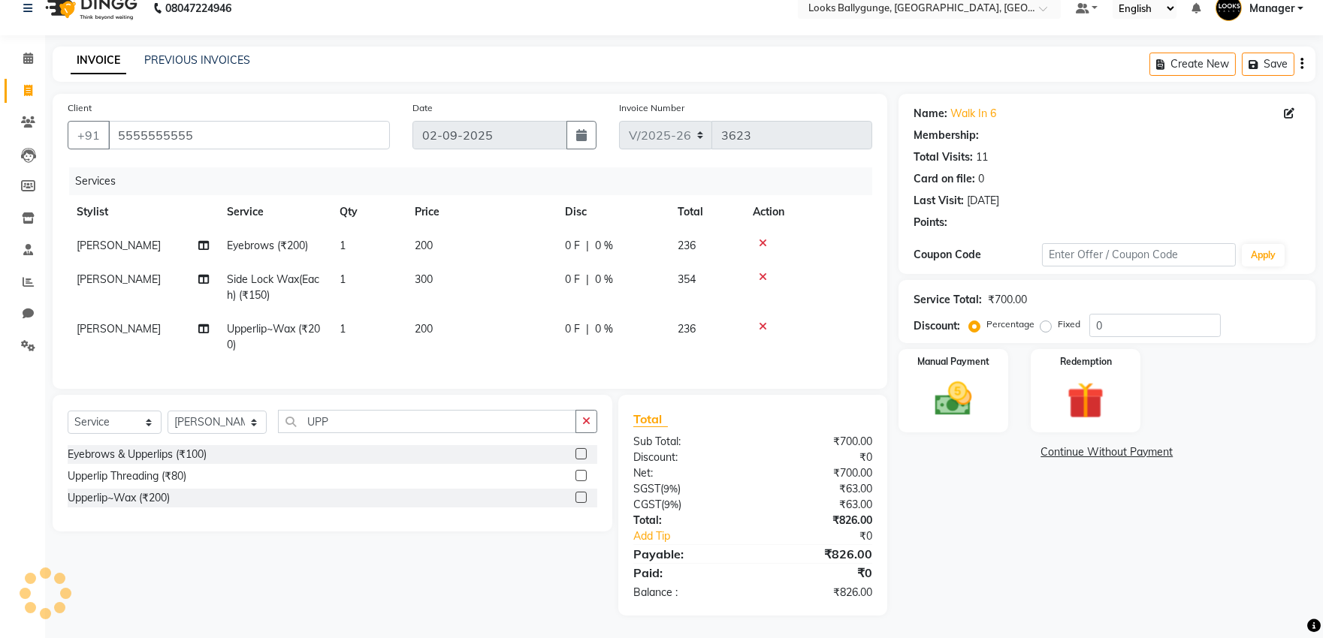
select select "1: Object"
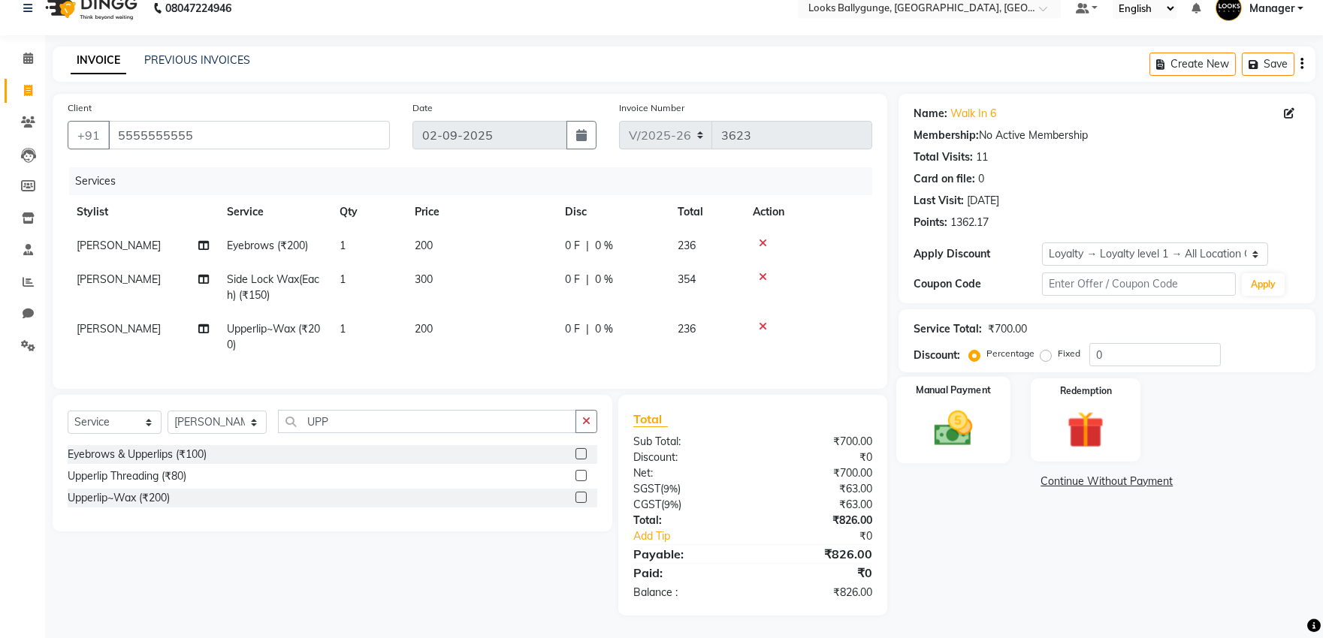
click at [949, 433] on img at bounding box center [953, 428] width 62 height 44
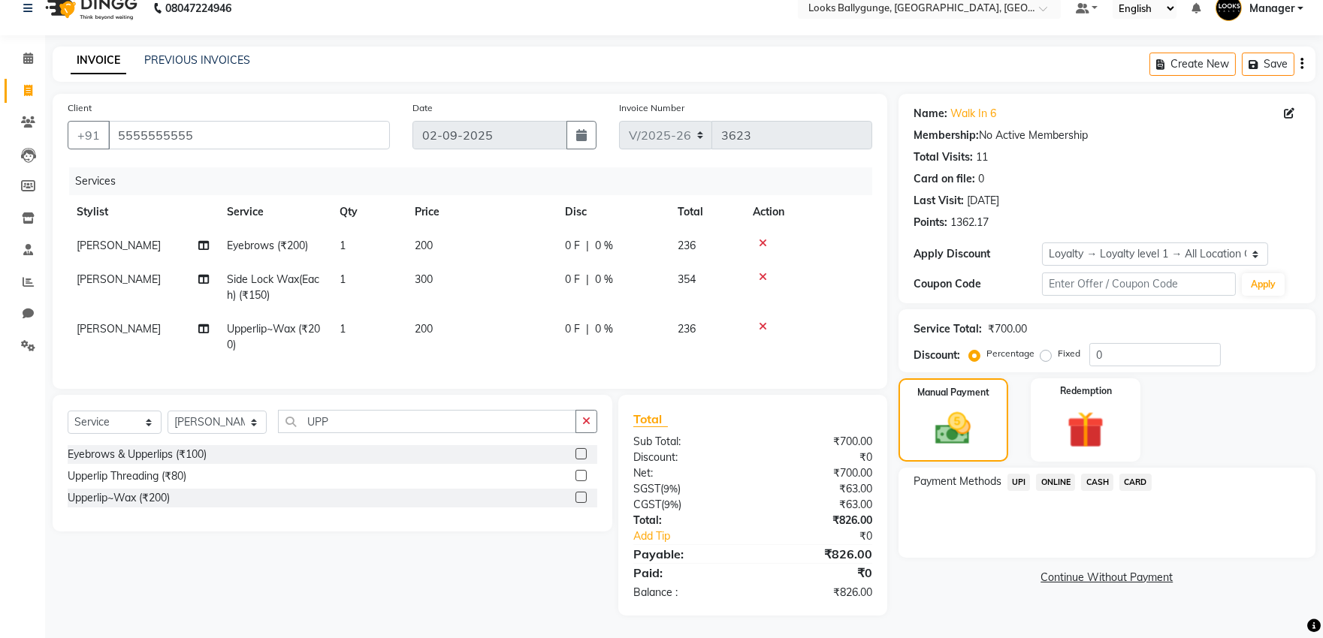
click at [1053, 474] on span "ONLINE" at bounding box center [1055, 482] width 39 height 17
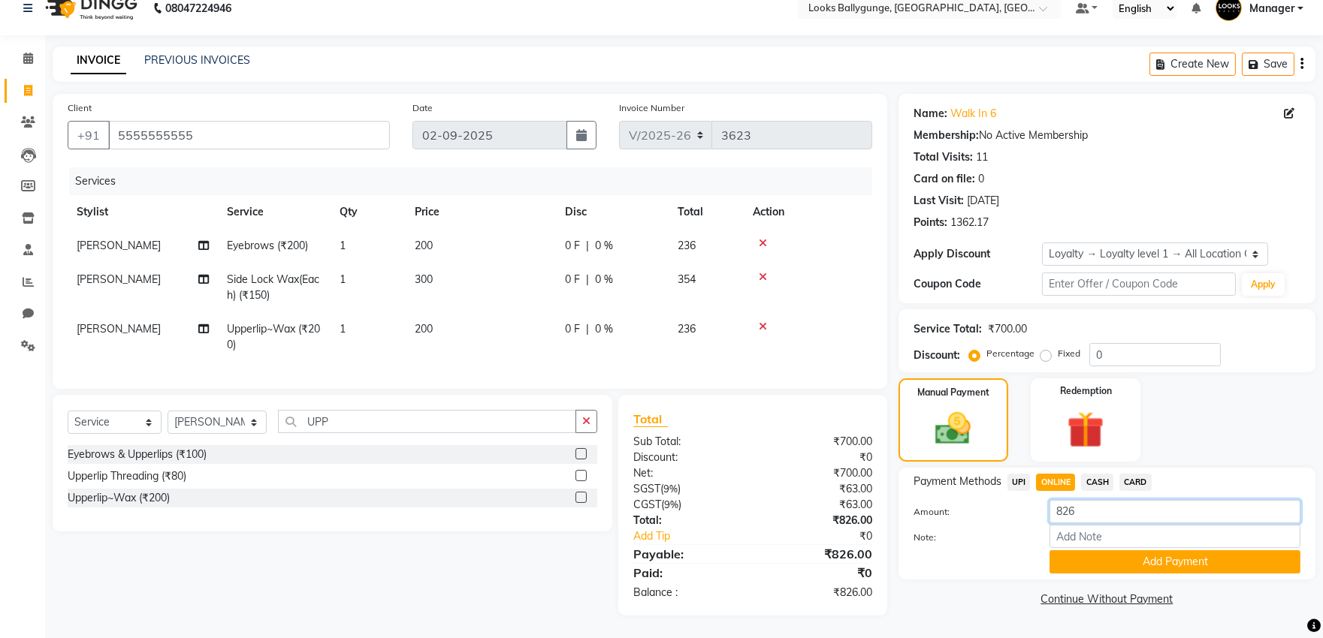
click at [1063, 500] on input "826" at bounding box center [1174, 511] width 251 height 23
type input "26"
click at [1078, 551] on button "Add Payment" at bounding box center [1174, 562] width 251 height 23
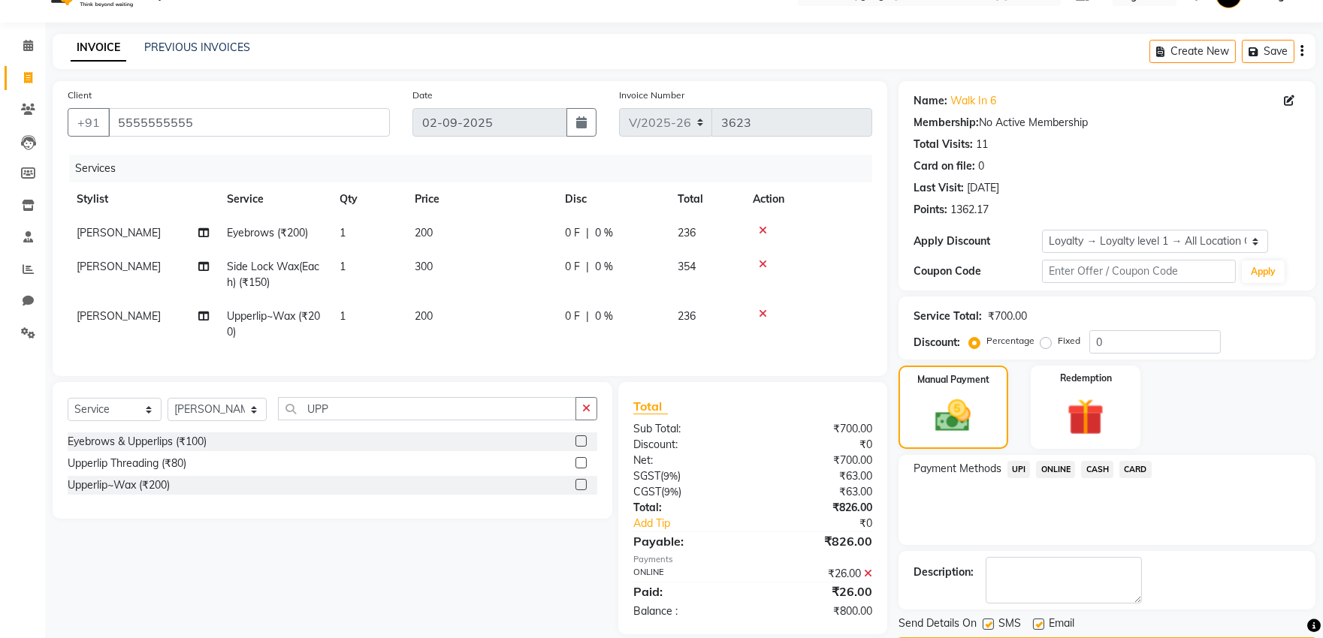
click at [1097, 467] on span "CASH" at bounding box center [1097, 469] width 32 height 17
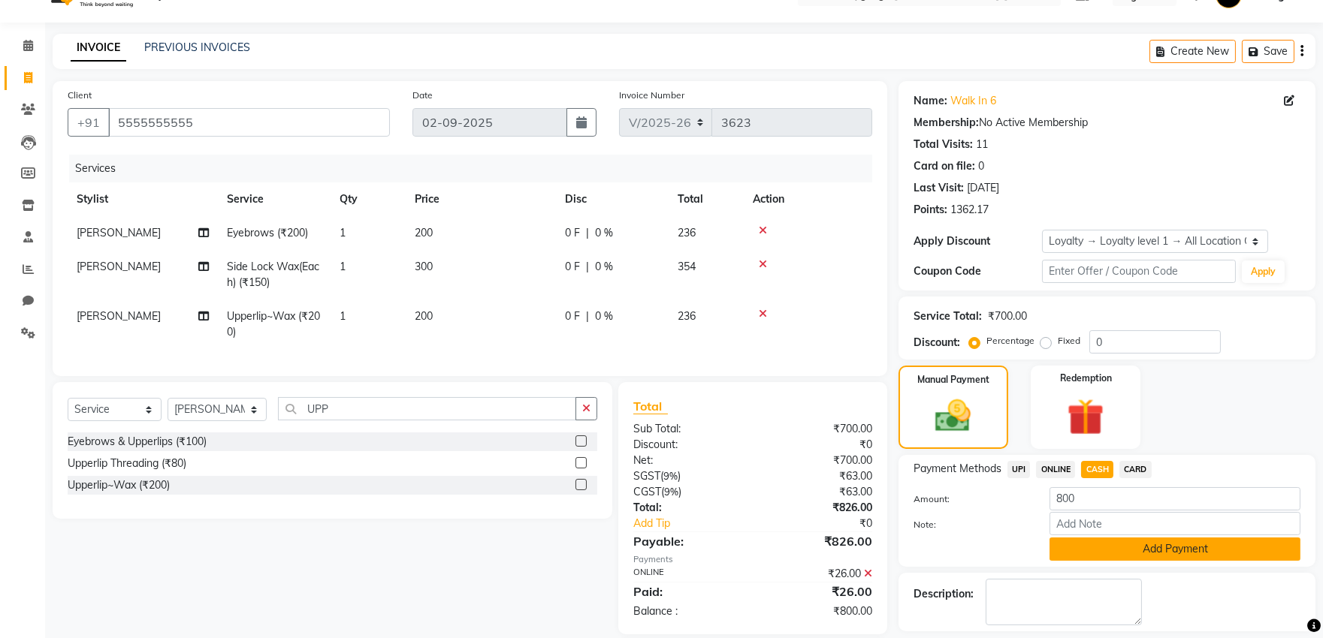
click at [1106, 551] on button "Add Payment" at bounding box center [1174, 549] width 251 height 23
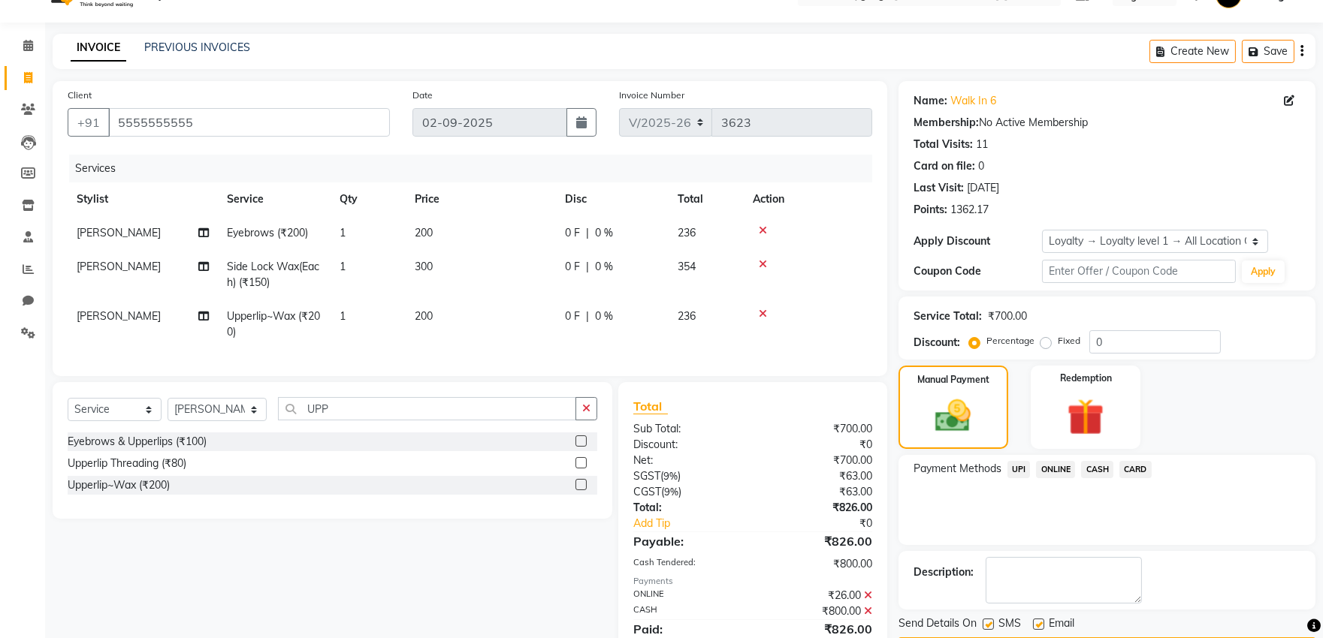
scroll to position [175, 0]
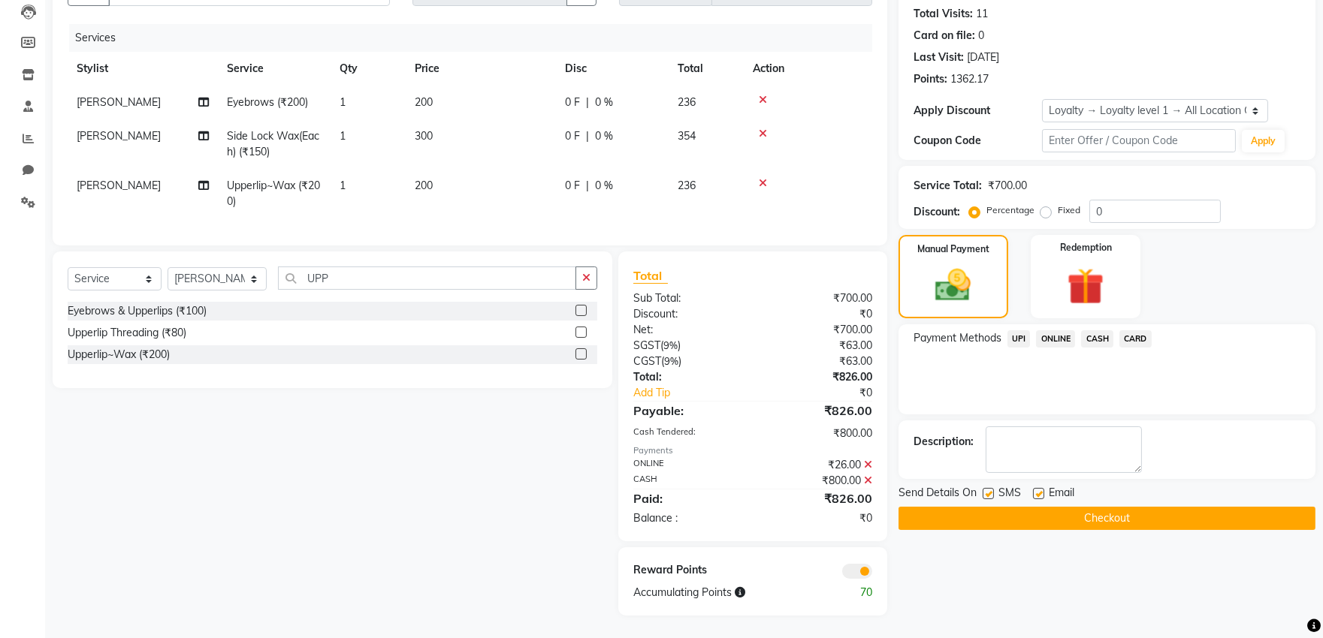
click at [973, 511] on button "Checkout" at bounding box center [1106, 518] width 417 height 23
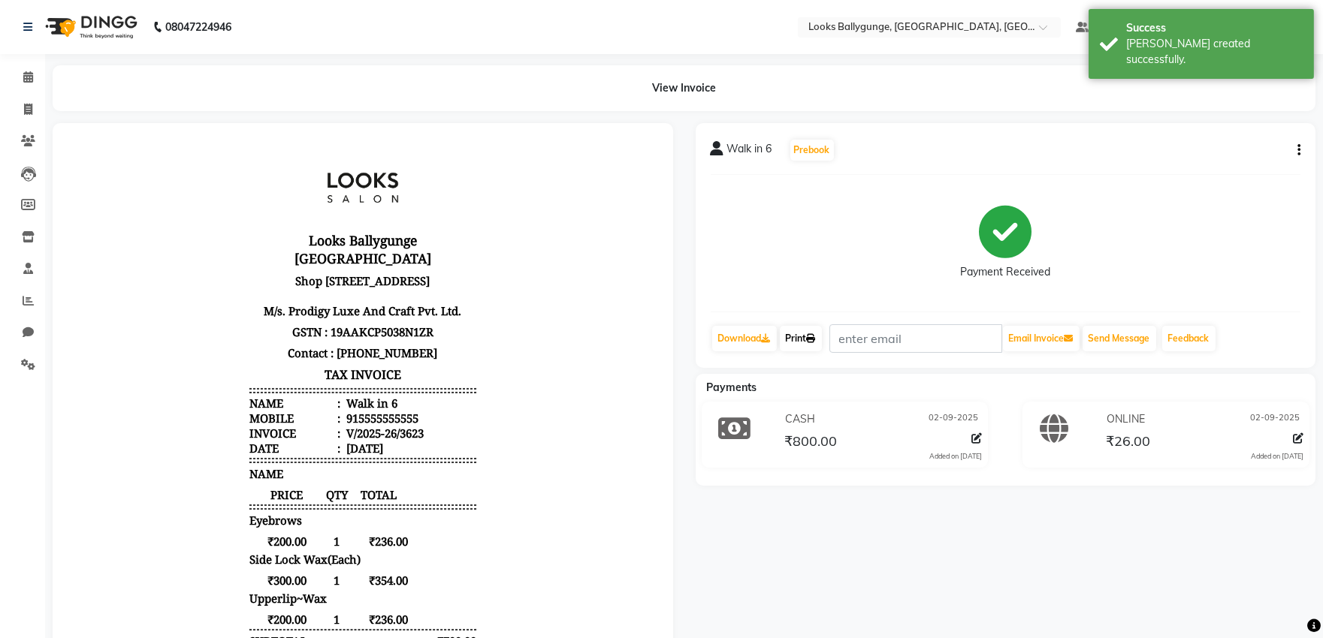
click at [800, 341] on link "Print" at bounding box center [801, 339] width 42 height 26
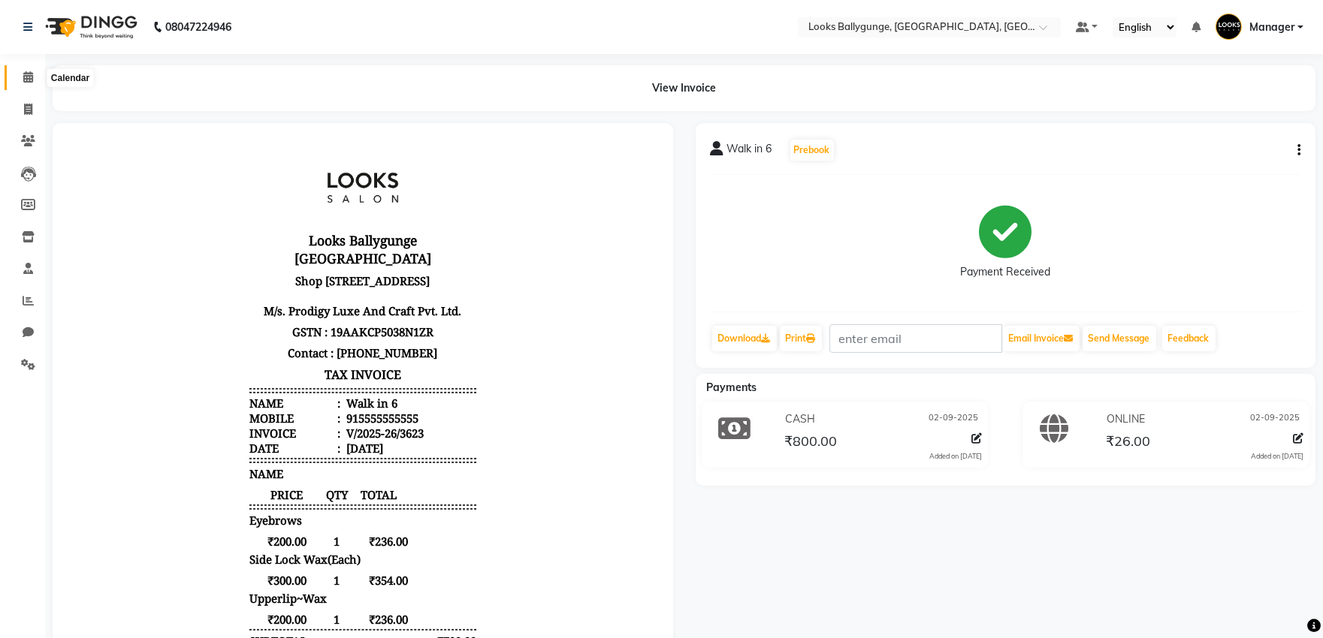
click at [25, 77] on icon at bounding box center [28, 76] width 10 height 11
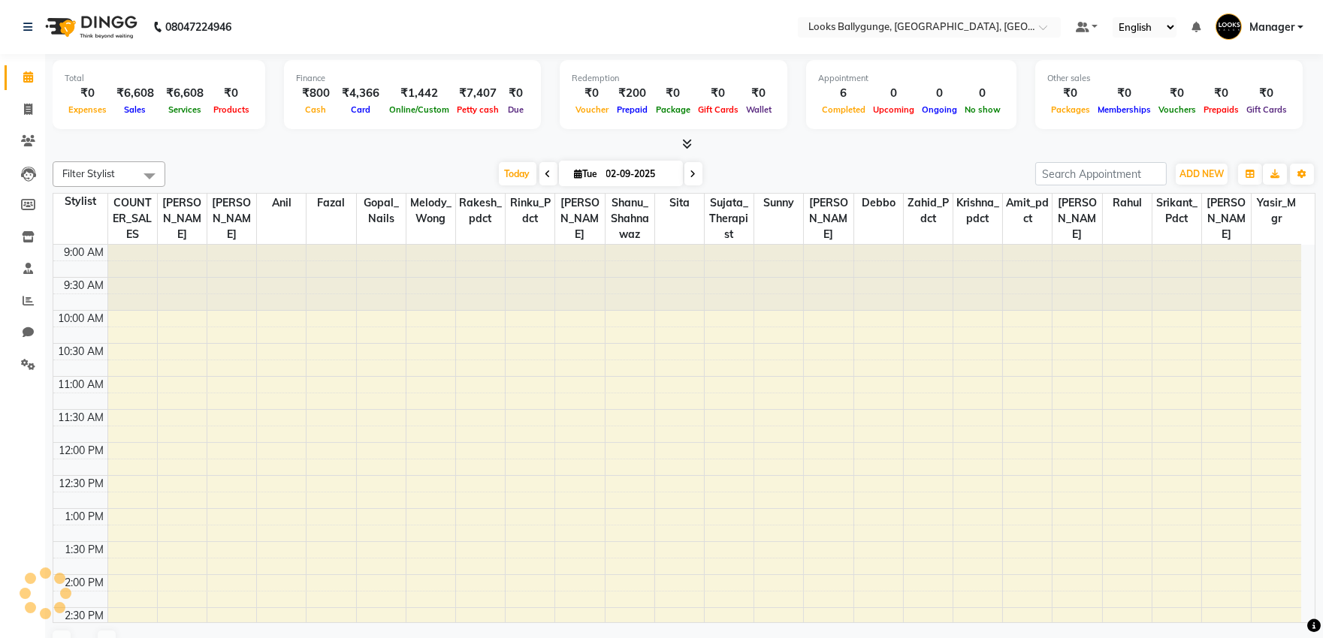
scroll to position [399, 0]
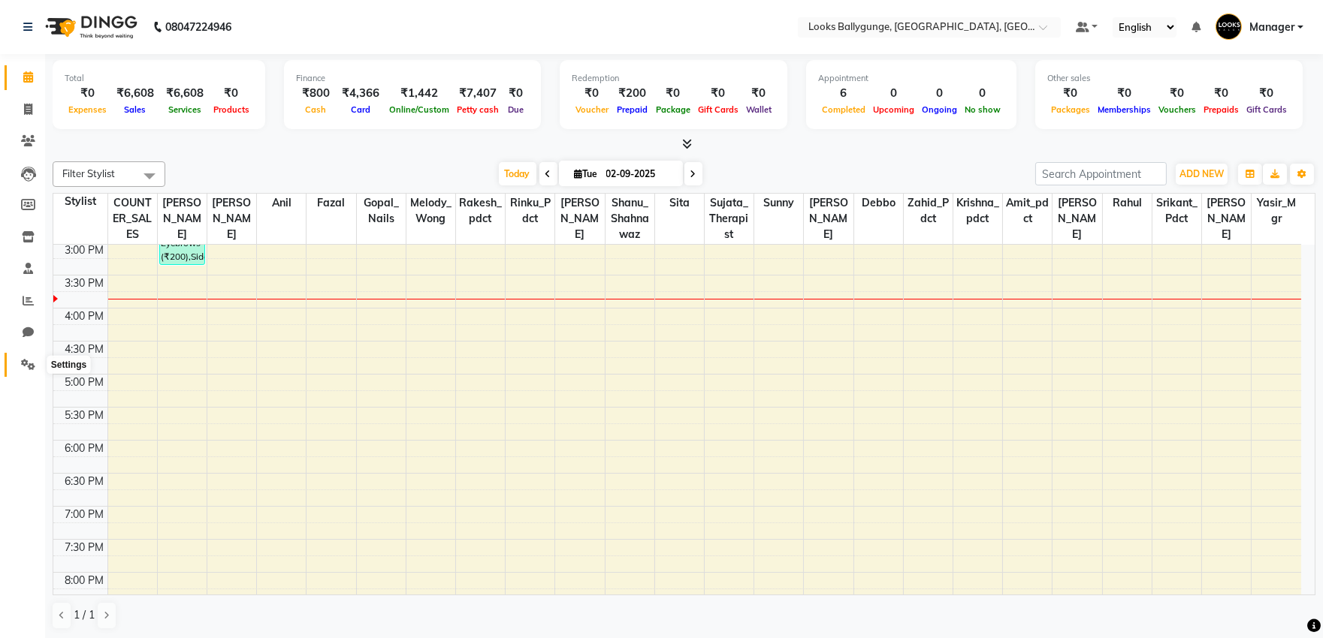
click at [29, 361] on icon at bounding box center [28, 364] width 14 height 11
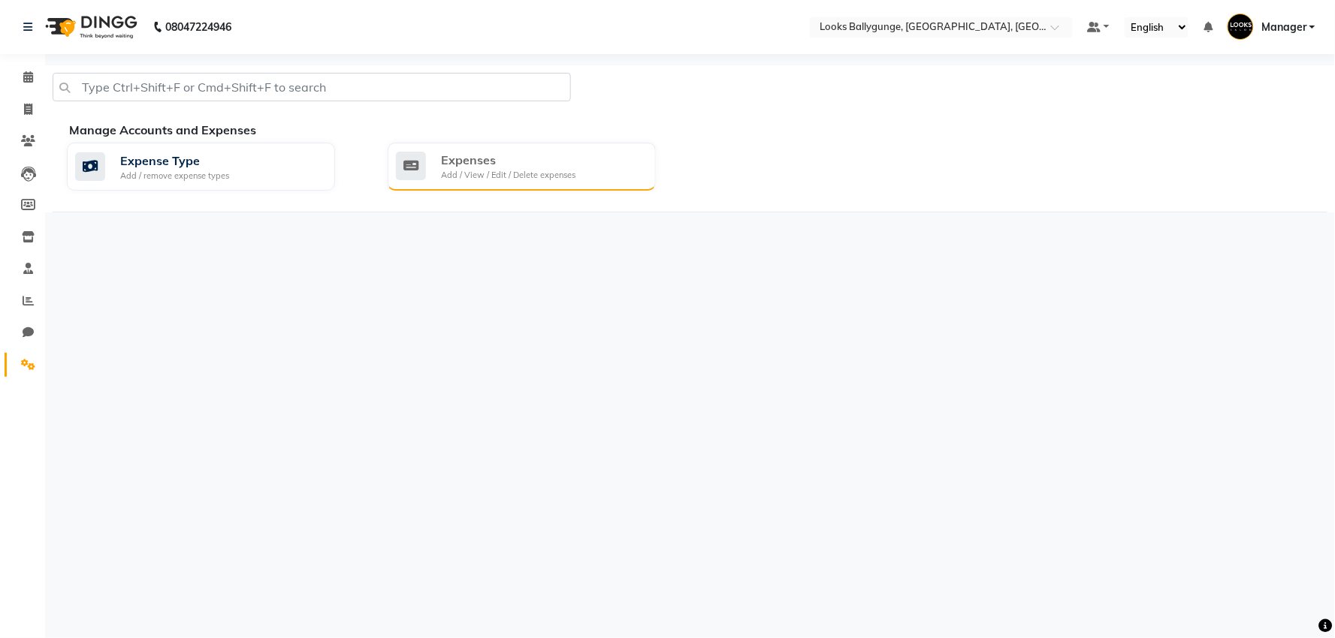
click at [542, 176] on div "Add / View / Edit / Delete expenses" at bounding box center [508, 175] width 134 height 13
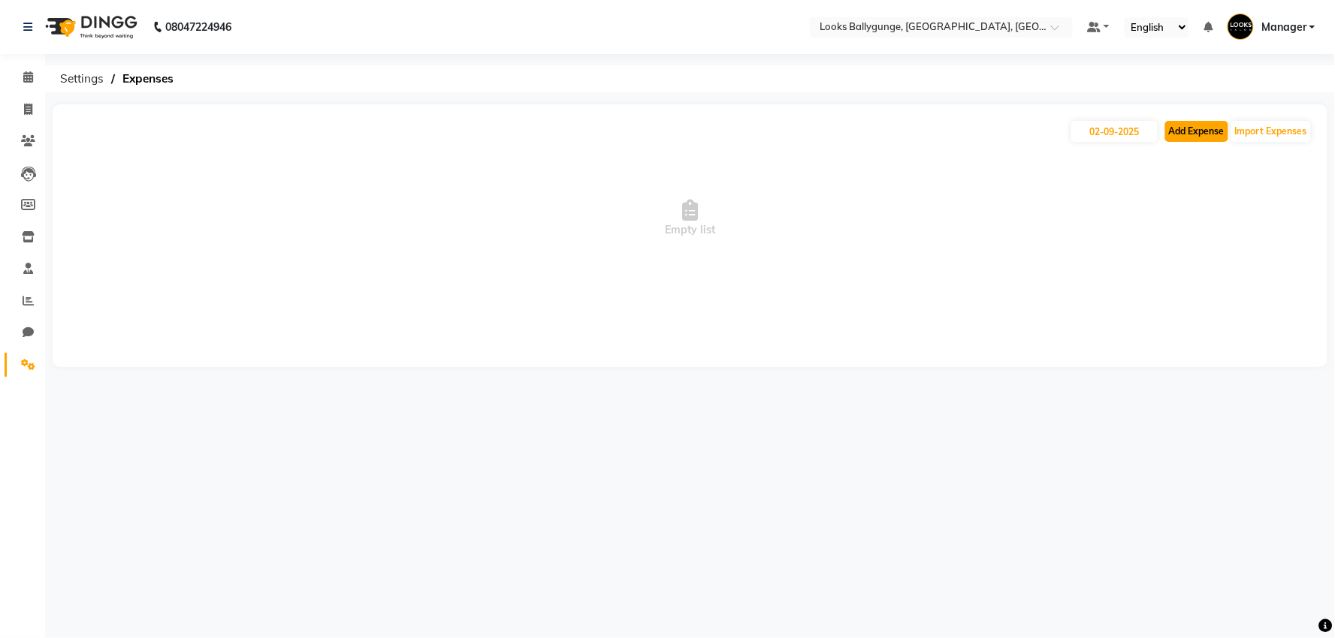
click at [1203, 130] on button "Add Expense" at bounding box center [1196, 131] width 63 height 21
select select "1"
select select "5499"
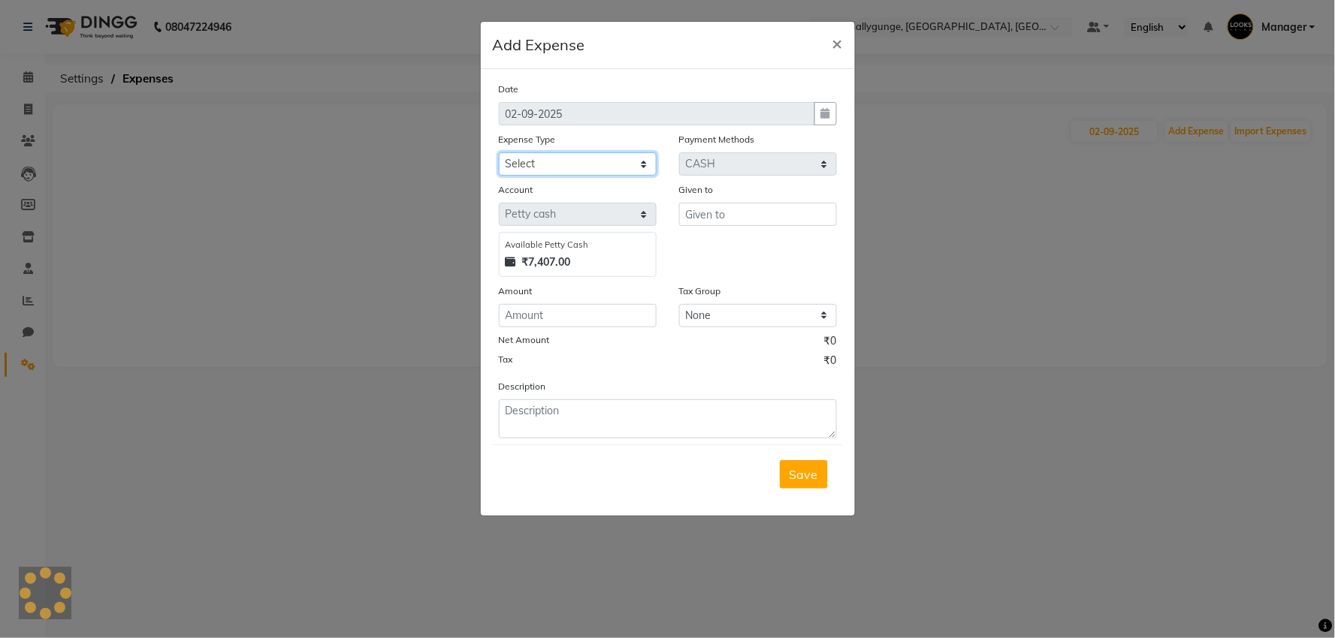
click at [569, 162] on select "Select Bank Deposit Blinkit Cash Handover CLIENT Client ordered food Client Ref…" at bounding box center [578, 163] width 158 height 23
select select "23749"
click at [499, 152] on select "Select Bank Deposit Blinkit Cash Handover CLIENT Client ordered food Client Ref…" at bounding box center [578, 163] width 158 height 23
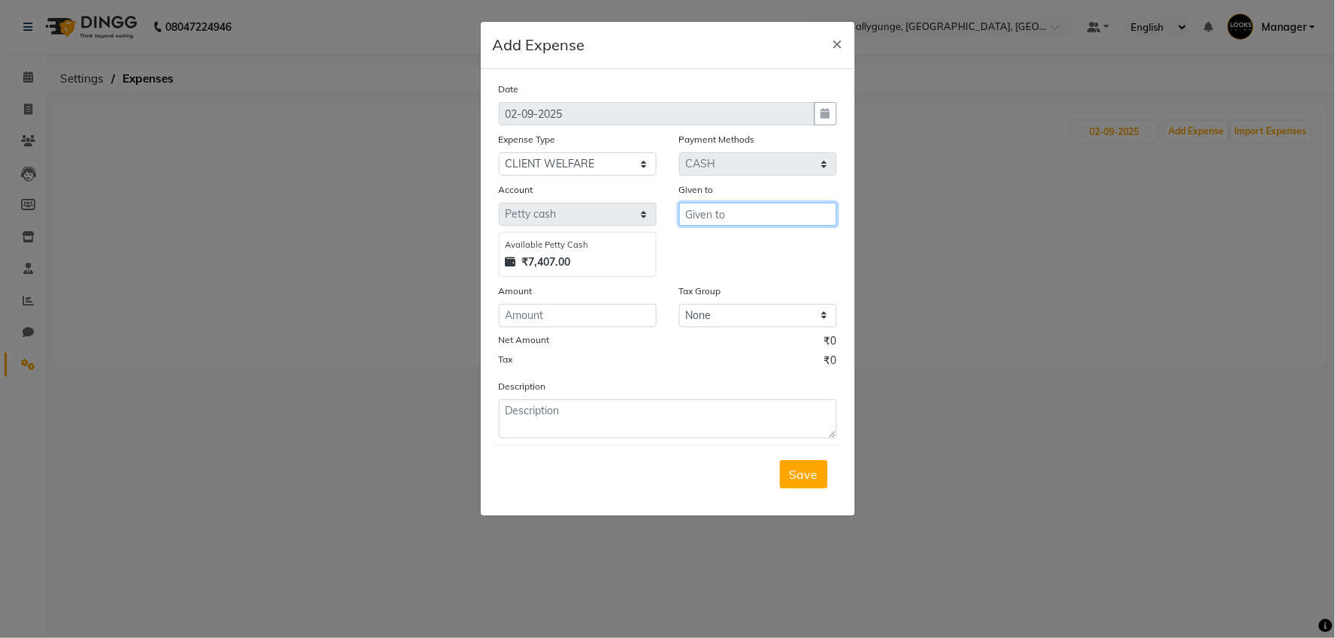
click at [717, 214] on input "text" at bounding box center [758, 214] width 158 height 23
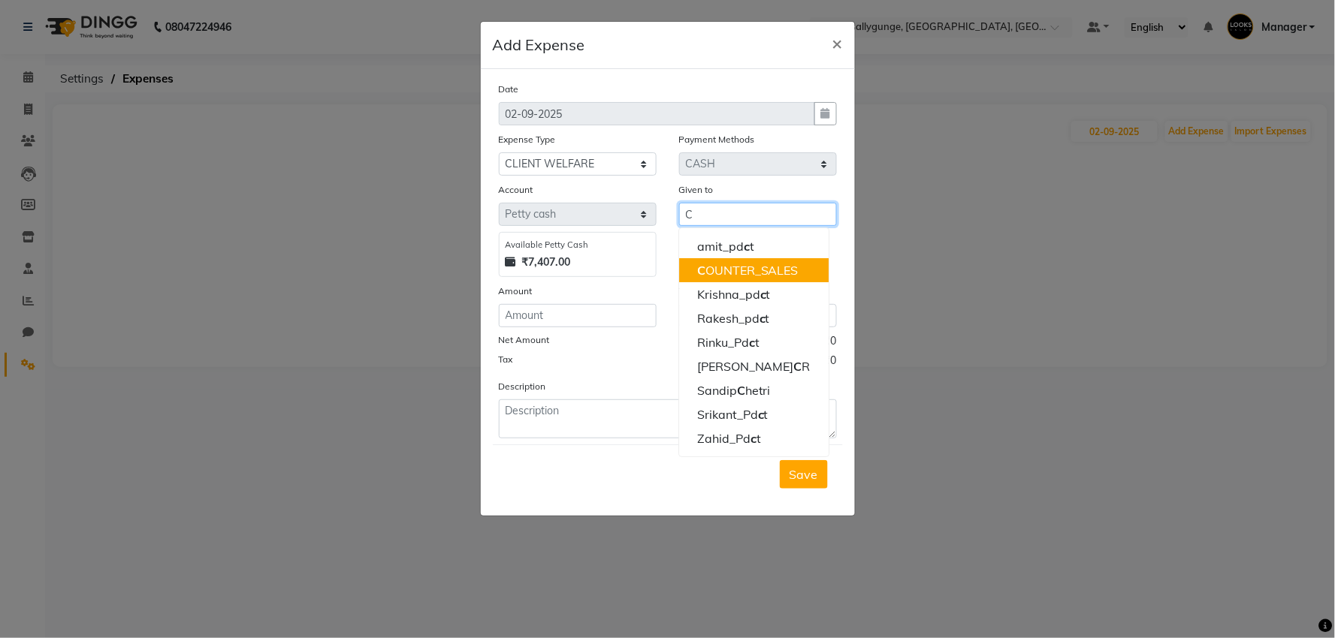
click at [714, 260] on button "C OUNTER_SALES" at bounding box center [753, 270] width 149 height 24
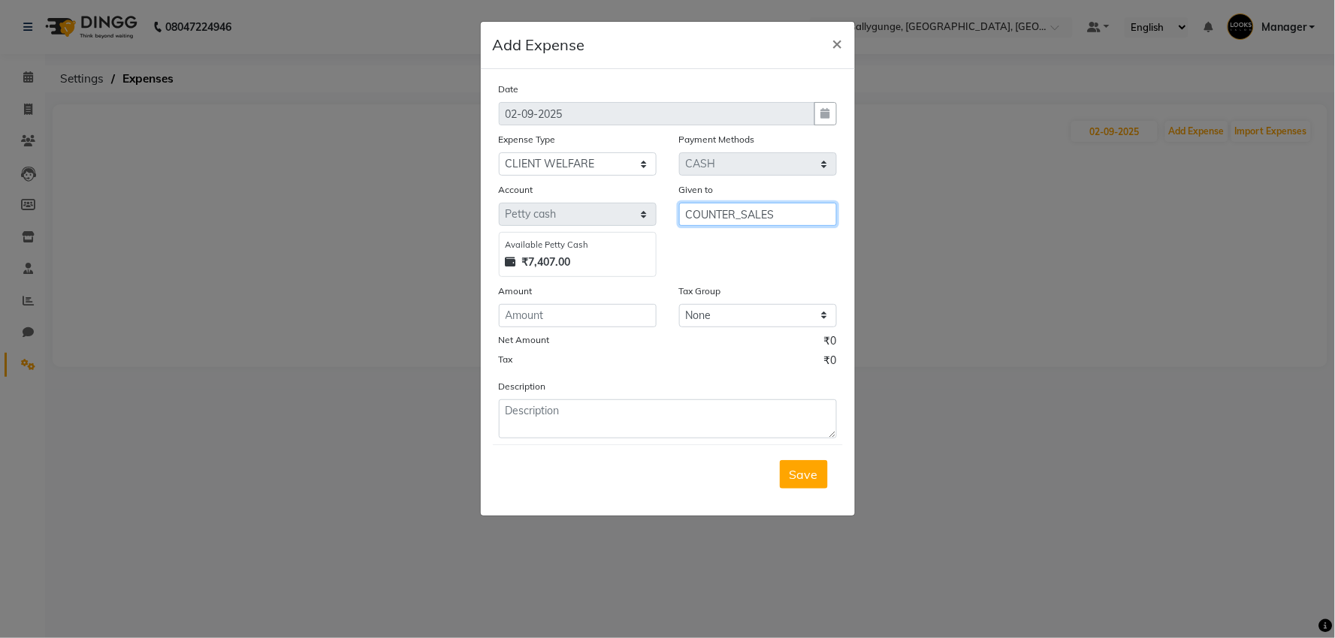
type input "COUNTER_SALES"
click at [548, 310] on input "number" at bounding box center [578, 315] width 158 height 23
type input "240"
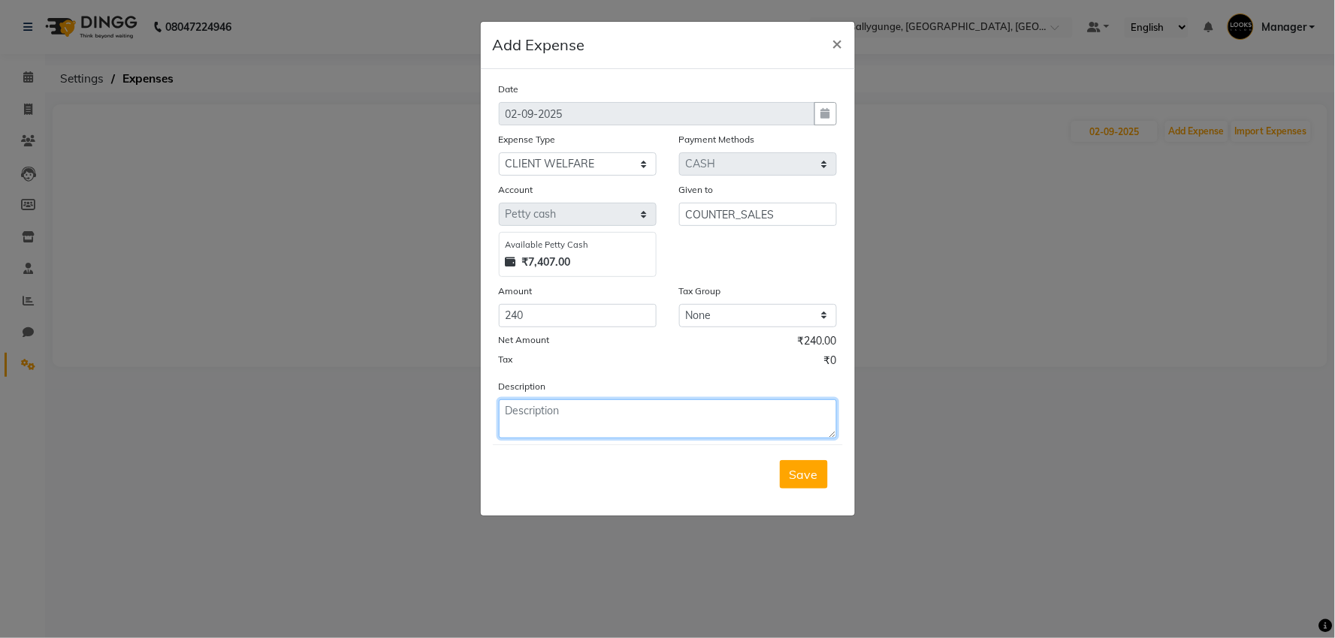
click at [532, 409] on textarea at bounding box center [668, 419] width 338 height 39
click at [513, 425] on textarea at bounding box center [668, 419] width 338 height 39
type textarea "PURCHASED COFFEE CUPS"
click at [808, 487] on button "Save" at bounding box center [804, 474] width 48 height 29
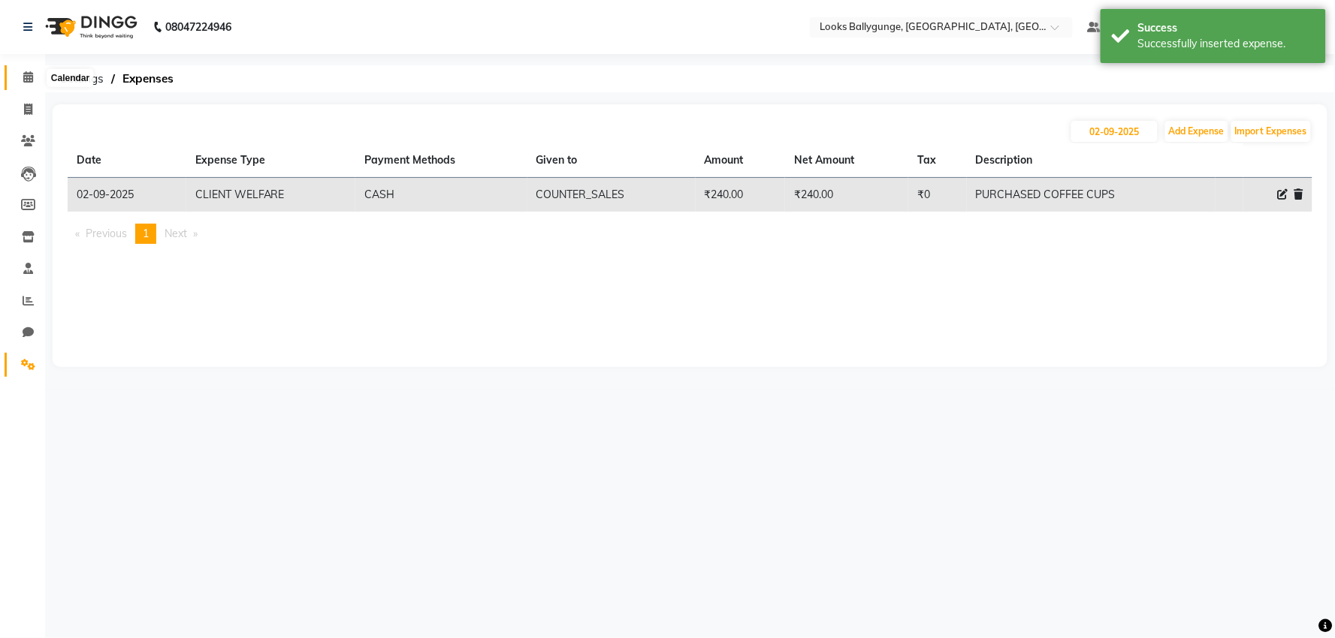
click at [29, 78] on icon at bounding box center [28, 76] width 10 height 11
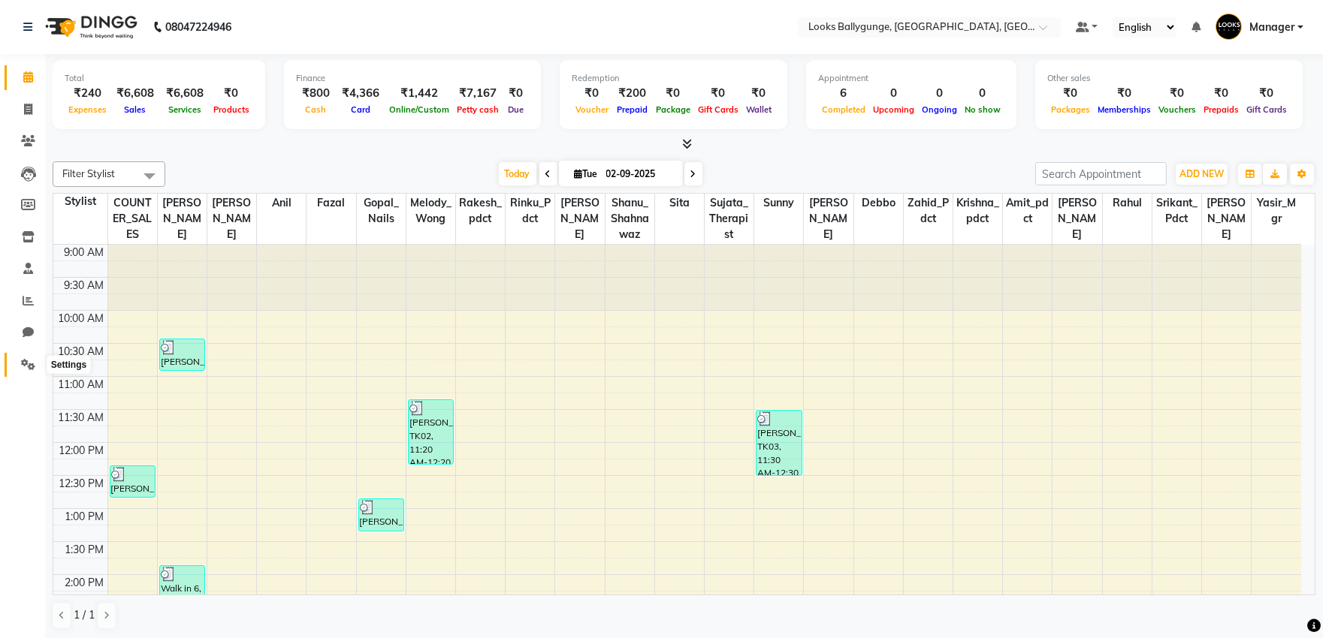
click at [28, 365] on icon at bounding box center [28, 364] width 14 height 11
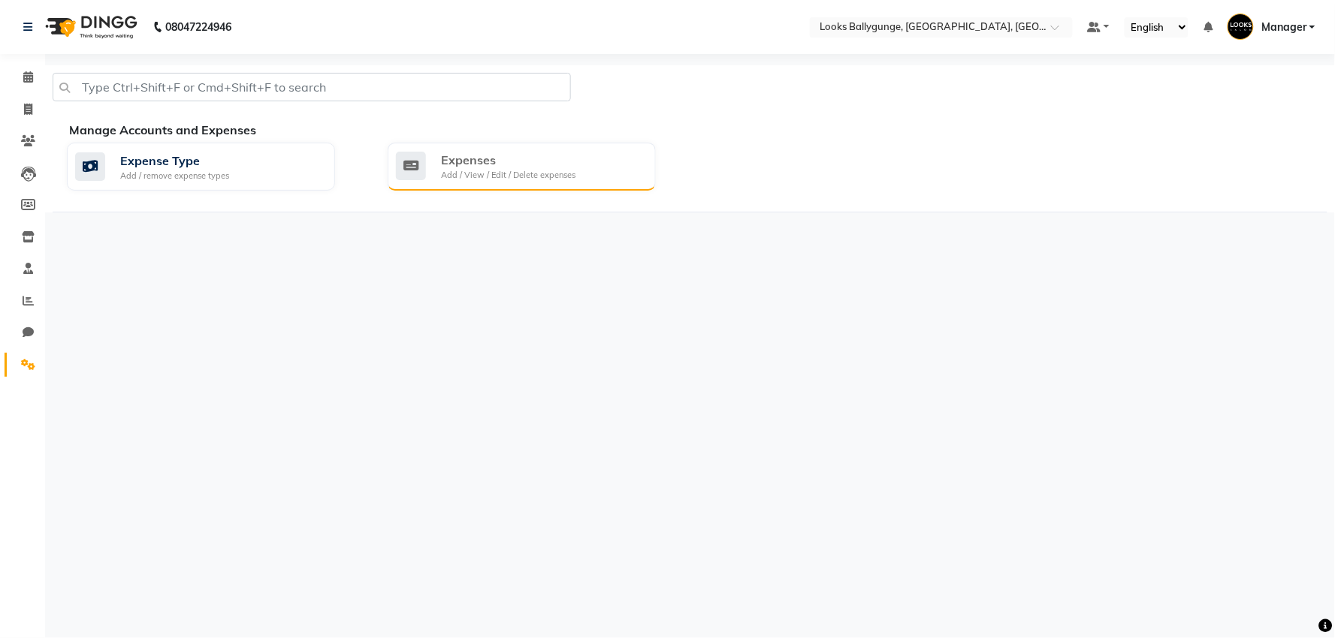
click at [478, 158] on div "Expenses" at bounding box center [508, 160] width 134 height 18
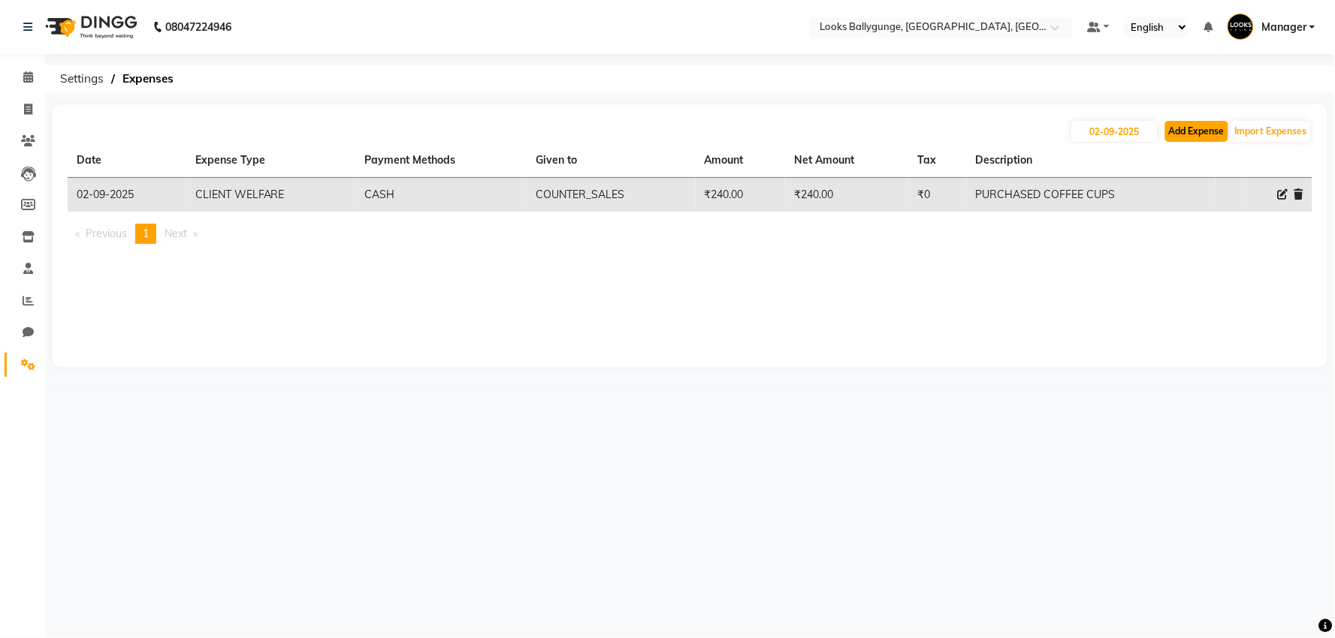
click at [1181, 129] on button "Add Expense" at bounding box center [1196, 131] width 63 height 21
select select "1"
select select "5499"
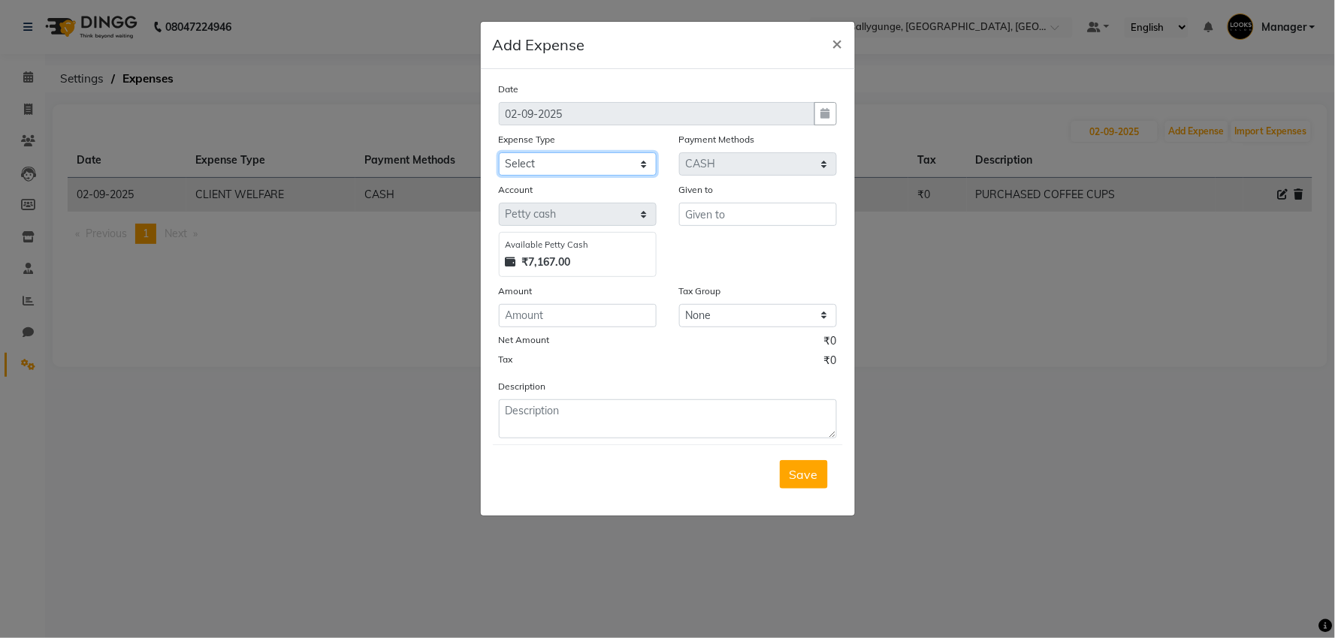
click at [577, 165] on select "Select Bank Deposit Blinkit Cash Handover CLIENT Client ordered food Client Ref…" at bounding box center [578, 163] width 158 height 23
select select "24083"
click at [499, 152] on select "Select Bank Deposit Blinkit Cash Handover CLIENT Client ordered food Client Ref…" at bounding box center [578, 163] width 158 height 23
click at [557, 312] on input "number" at bounding box center [578, 315] width 158 height 23
type input "300"
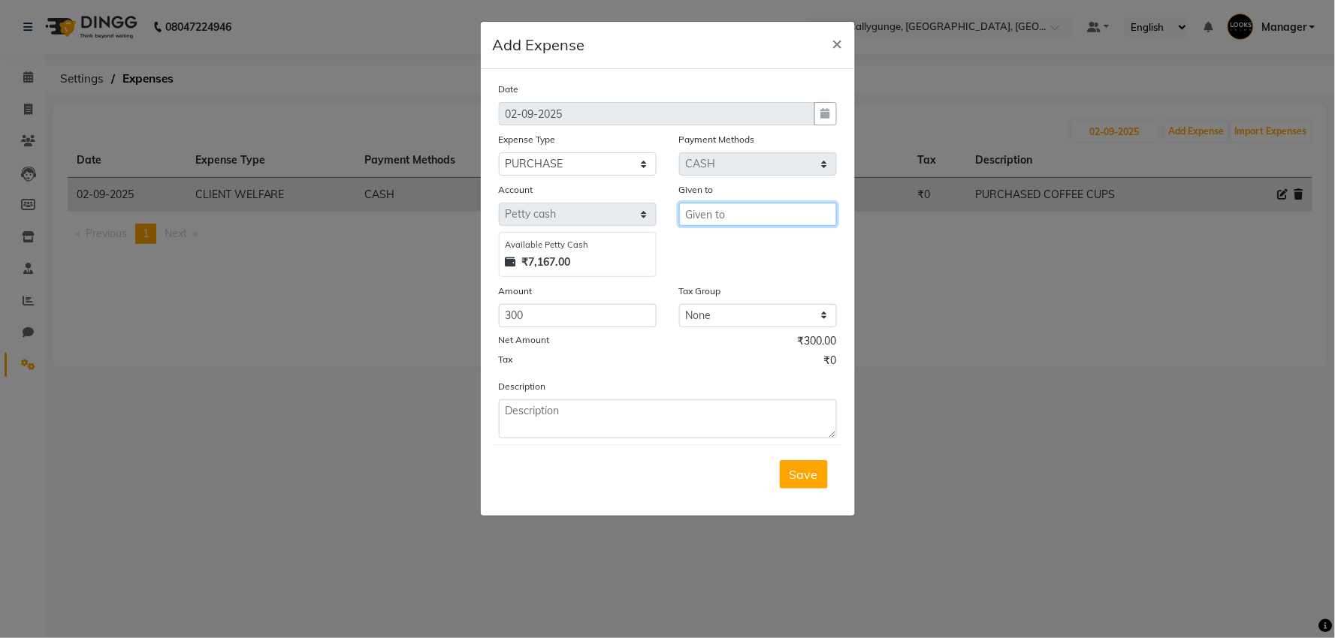
drag, startPoint x: 740, startPoint y: 204, endPoint x: 739, endPoint y: 213, distance: 9.0
click at [740, 209] on input "text" at bounding box center [758, 214] width 158 height 23
click at [761, 240] on ngb-highlight "CO UNTER_SALES" at bounding box center [748, 246] width 102 height 15
type input "COUNTER_SALES"
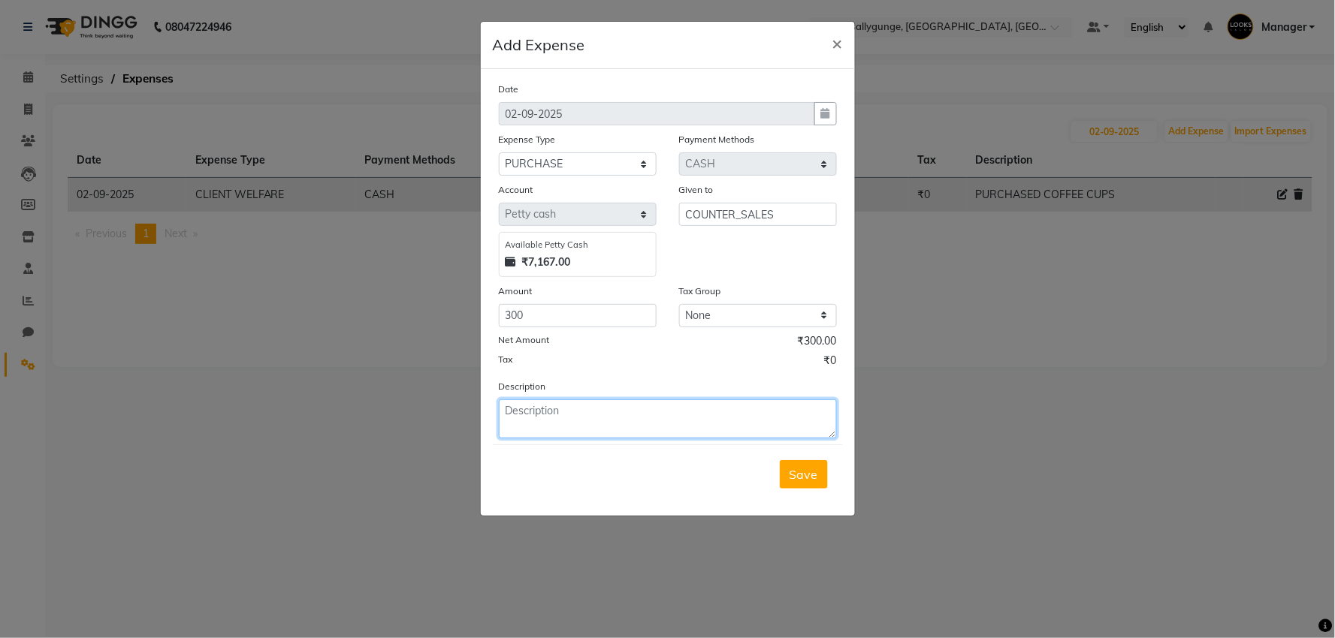
click at [554, 418] on textarea at bounding box center [668, 419] width 338 height 39
type textarea "IKONIK PRODUCT"
click at [802, 474] on span "Save" at bounding box center [803, 474] width 29 height 15
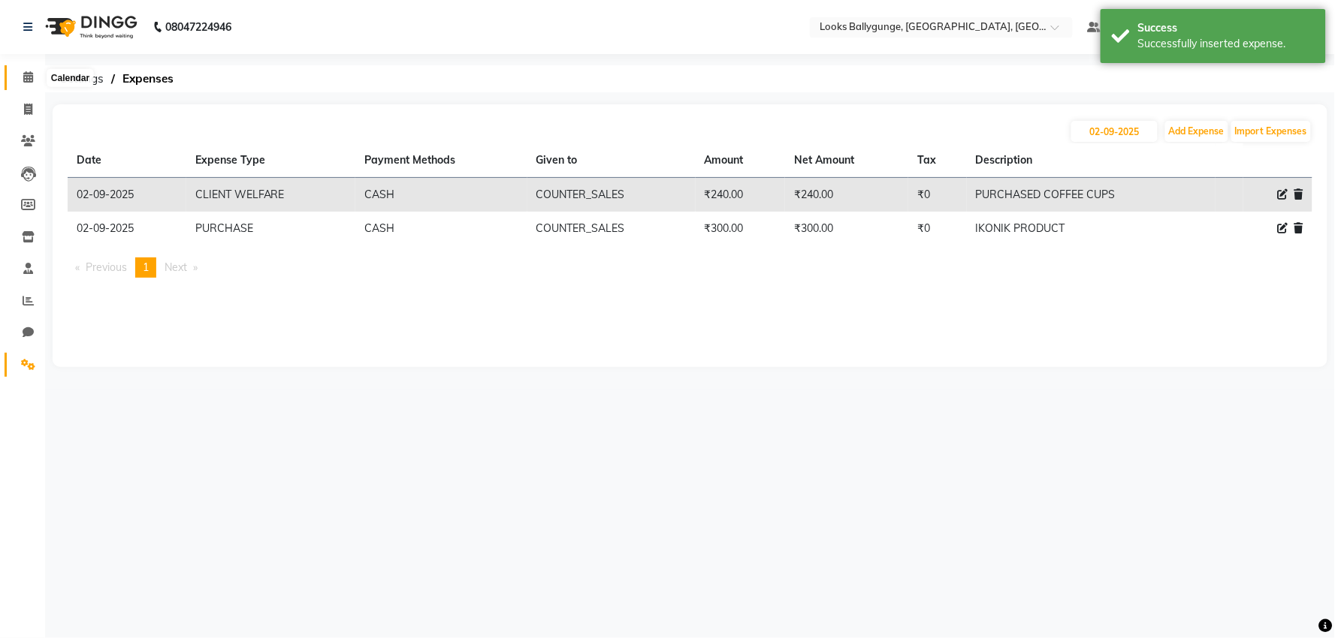
click at [30, 80] on icon at bounding box center [28, 76] width 10 height 11
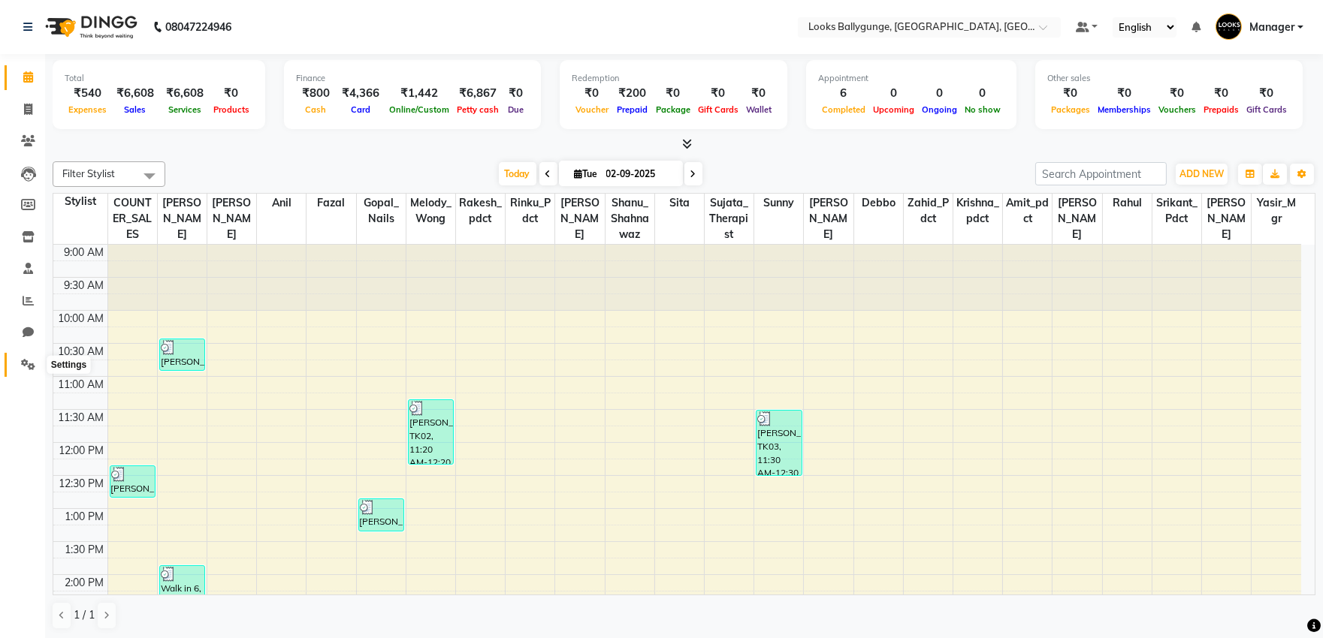
click at [16, 363] on span at bounding box center [28, 365] width 26 height 17
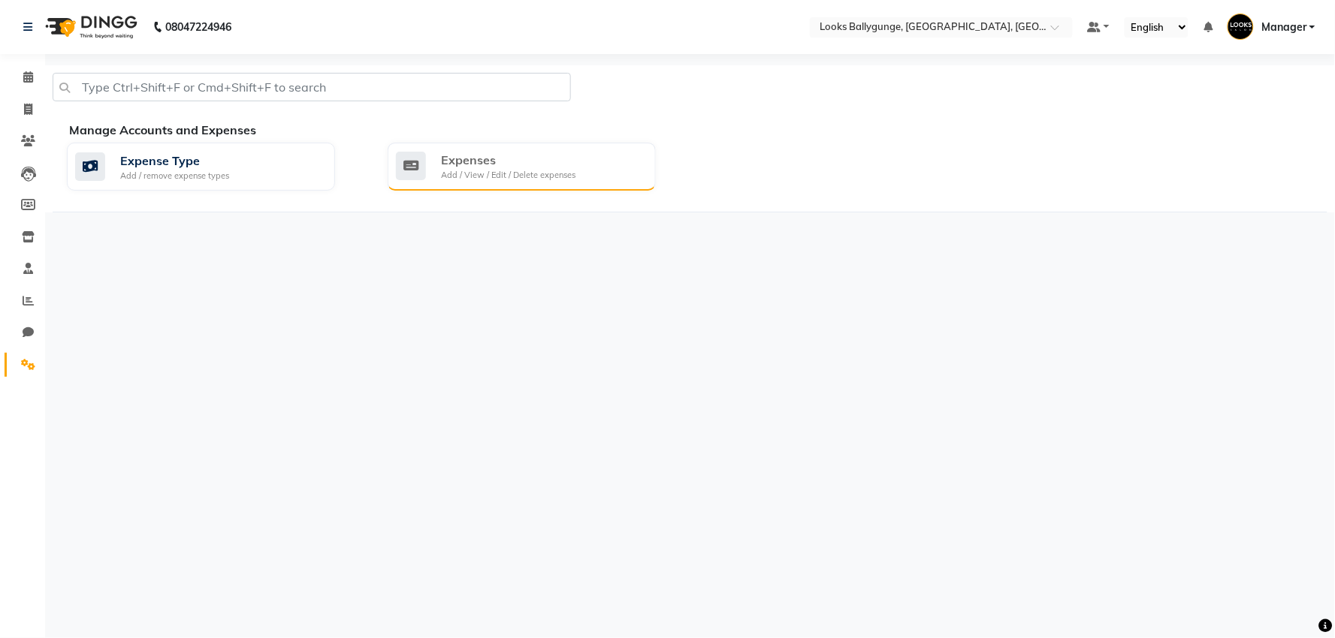
click at [535, 171] on div "Add / View / Edit / Delete expenses" at bounding box center [508, 175] width 134 height 13
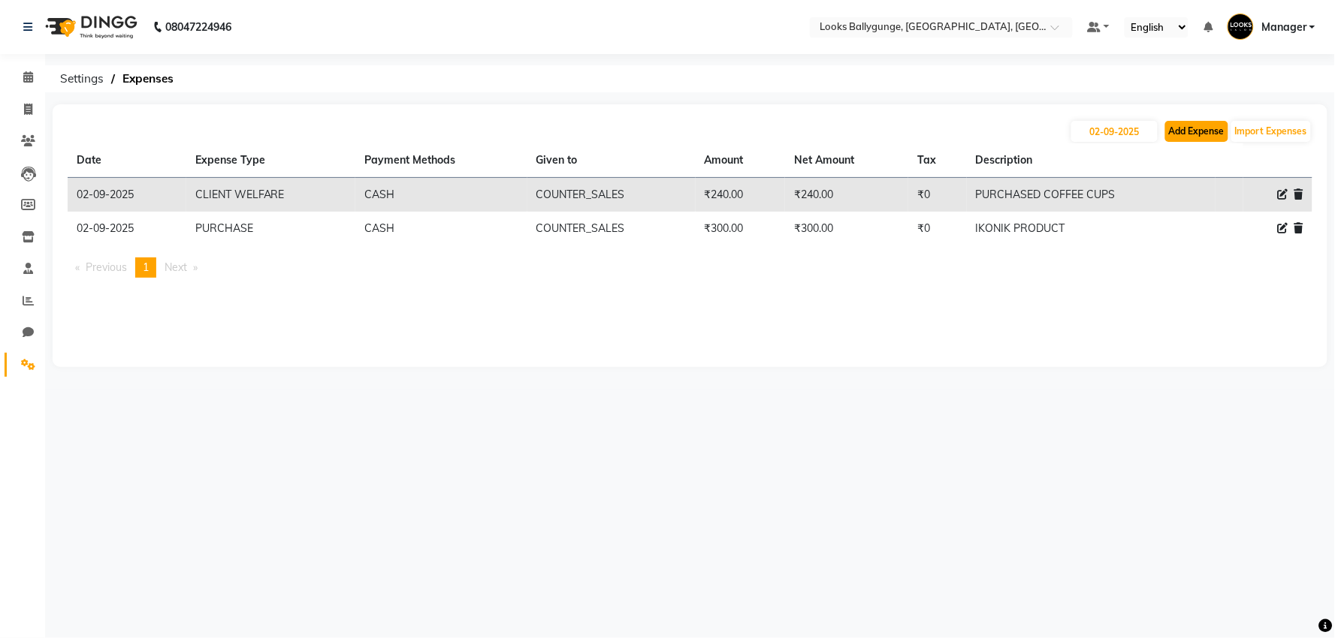
click at [1175, 131] on button "Add Expense" at bounding box center [1196, 131] width 63 height 21
select select "1"
select select "5499"
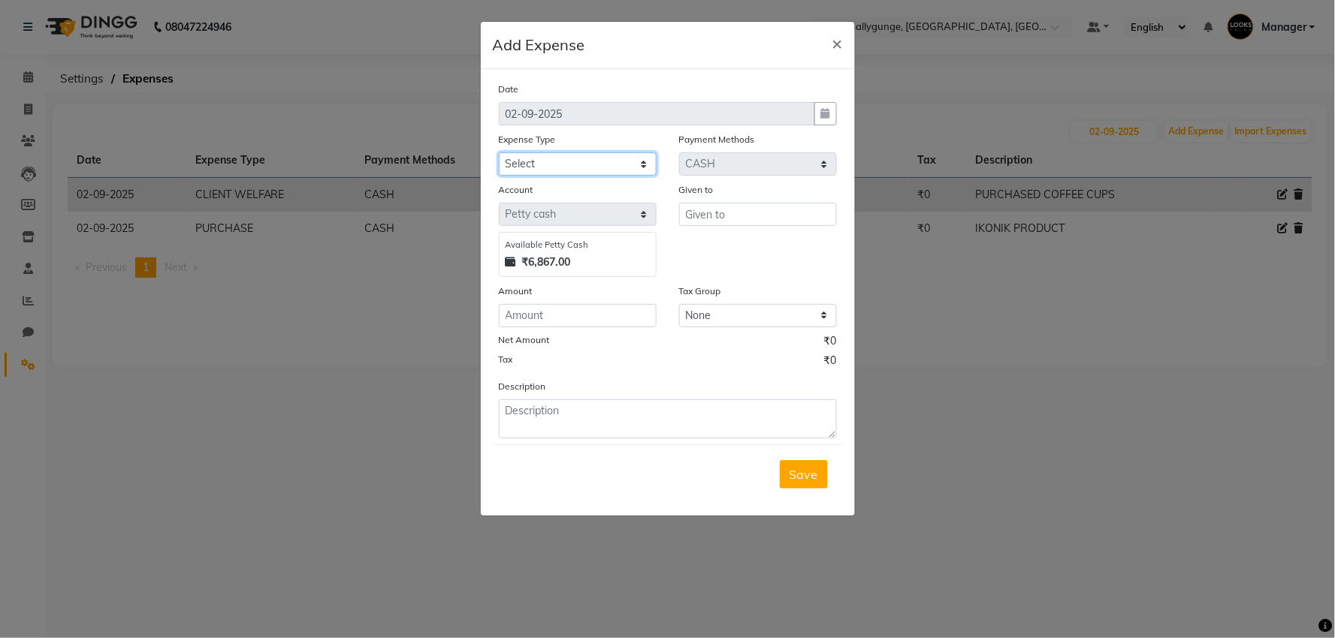
click at [523, 164] on select "Select Bank Deposit Blinkit Cash Handover CLIENT Client ordered food Client Ref…" at bounding box center [578, 163] width 158 height 23
select select "24083"
click at [499, 152] on select "Select Bank Deposit Blinkit Cash Handover CLIENT Client ordered food Client Ref…" at bounding box center [578, 163] width 158 height 23
click at [730, 220] on input "text" at bounding box center [758, 214] width 158 height 23
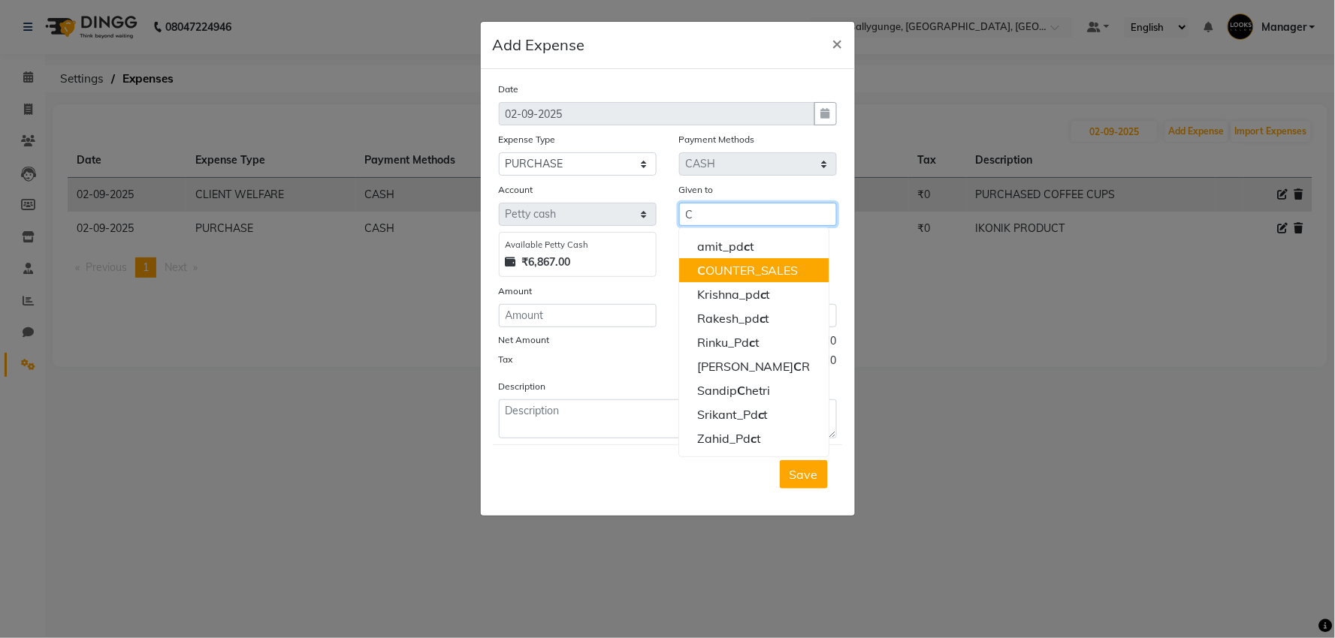
click at [701, 272] on span "C" at bounding box center [701, 270] width 8 height 15
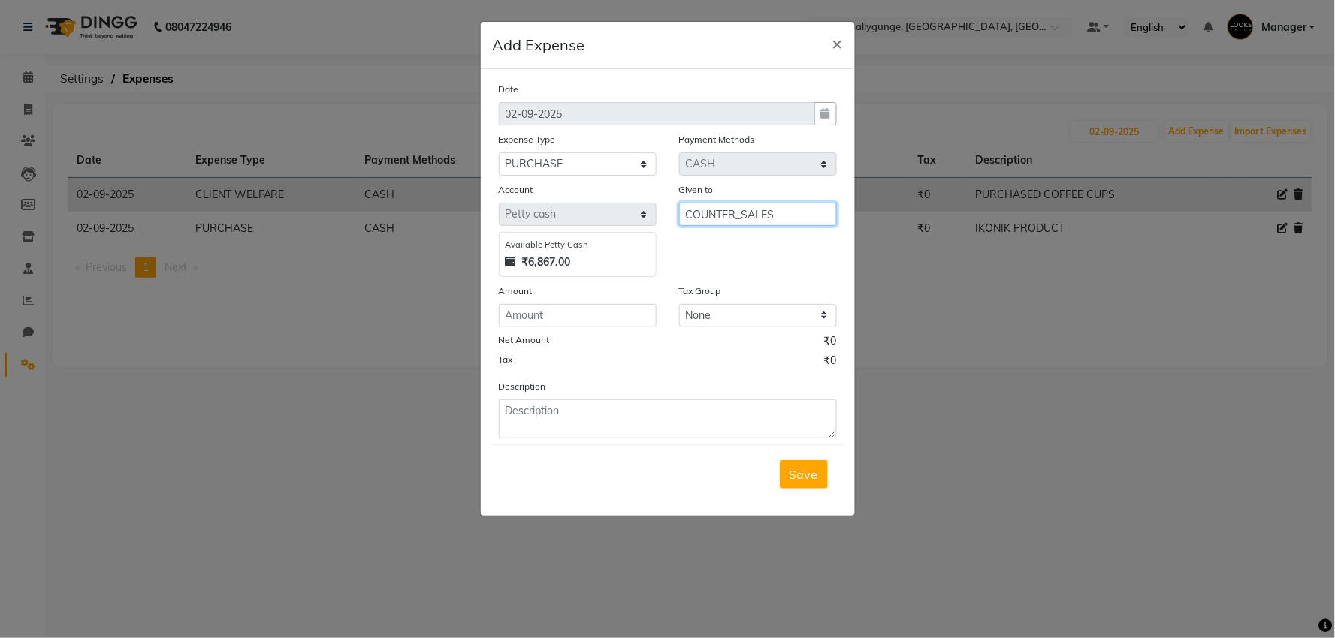
type input "COUNTER_SALES"
click at [551, 312] on input "number" at bounding box center [578, 315] width 158 height 23
type input "300"
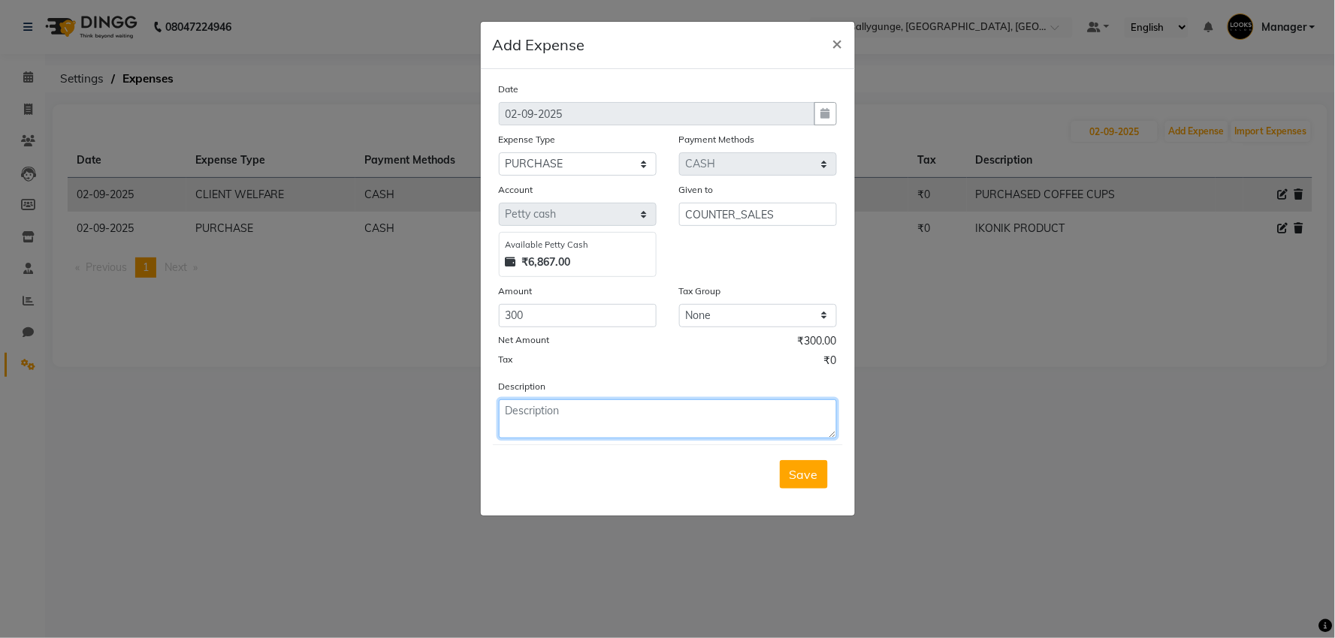
click at [527, 418] on textarea at bounding box center [668, 419] width 338 height 39
type textarea "IKONIC PRODUCT"
click at [812, 484] on button "Save" at bounding box center [804, 474] width 48 height 29
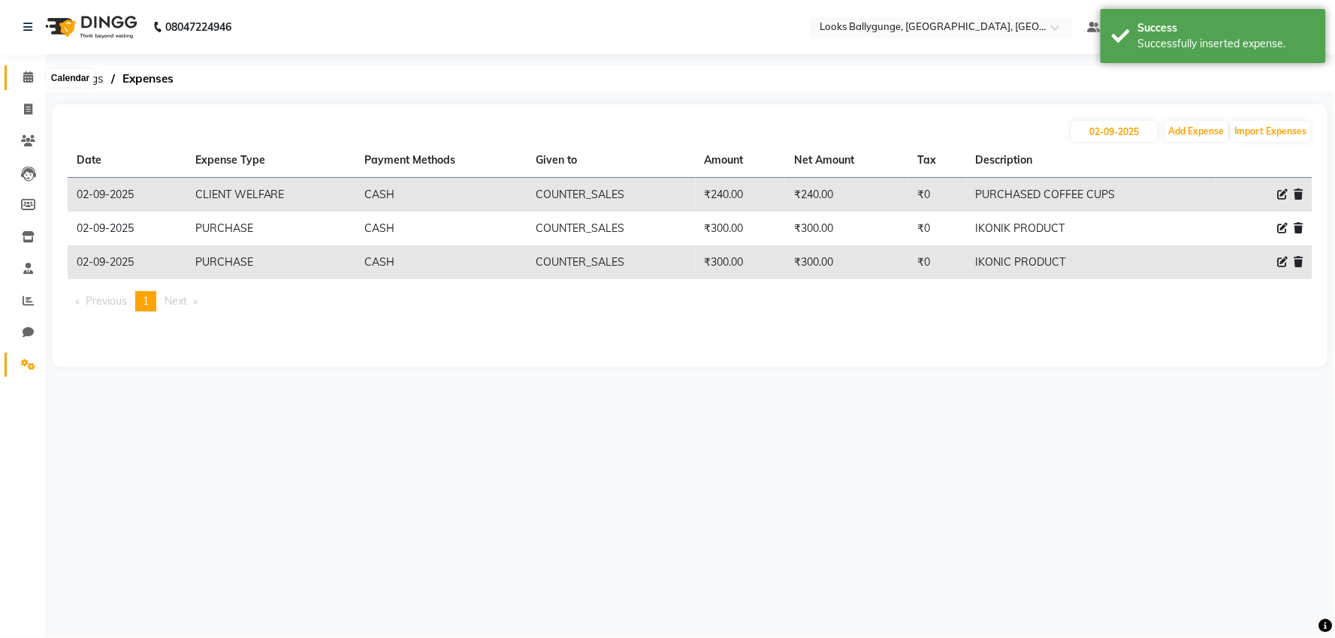
click at [23, 72] on icon at bounding box center [28, 76] width 10 height 11
